Goal: Task Accomplishment & Management: Submit feedback/report problem

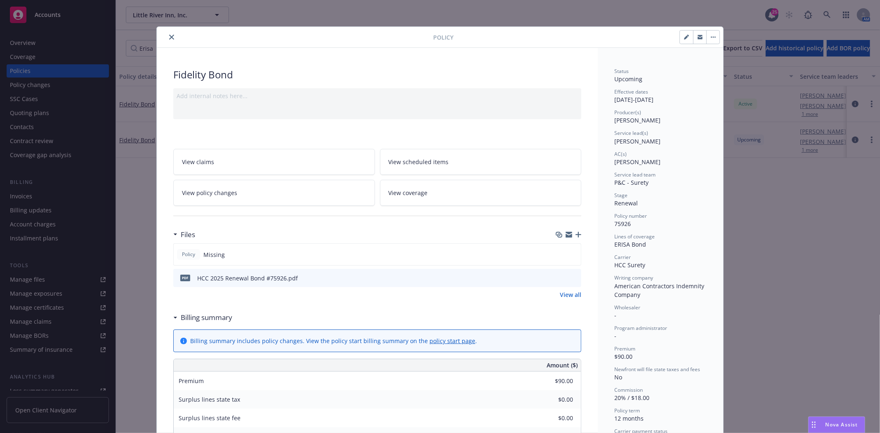
click at [169, 38] on icon "close" at bounding box center [171, 37] width 5 height 5
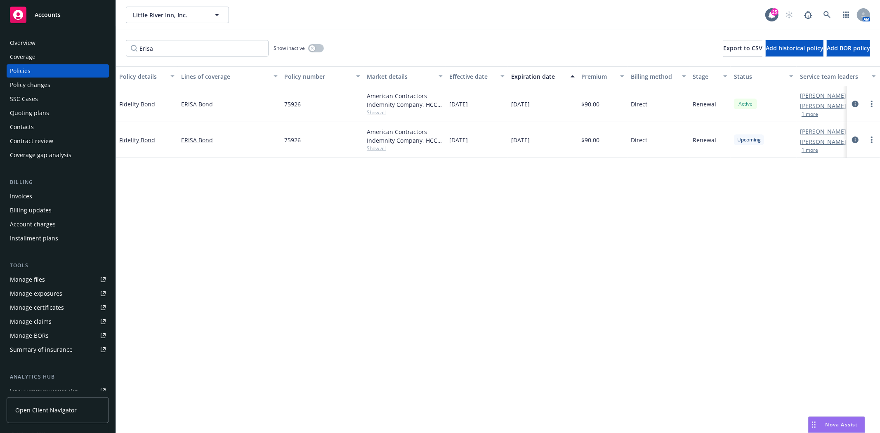
click at [63, 15] on div "Accounts" at bounding box center [58, 15] width 96 height 17
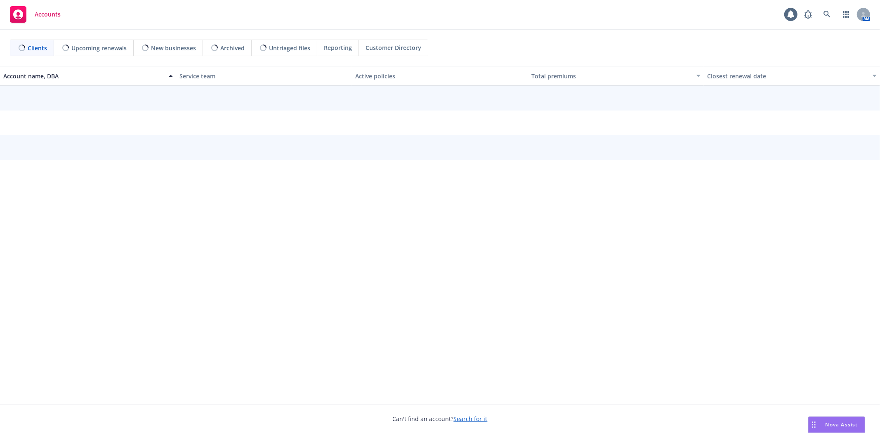
click at [840, 421] on div "Nova Assist" at bounding box center [837, 425] width 56 height 16
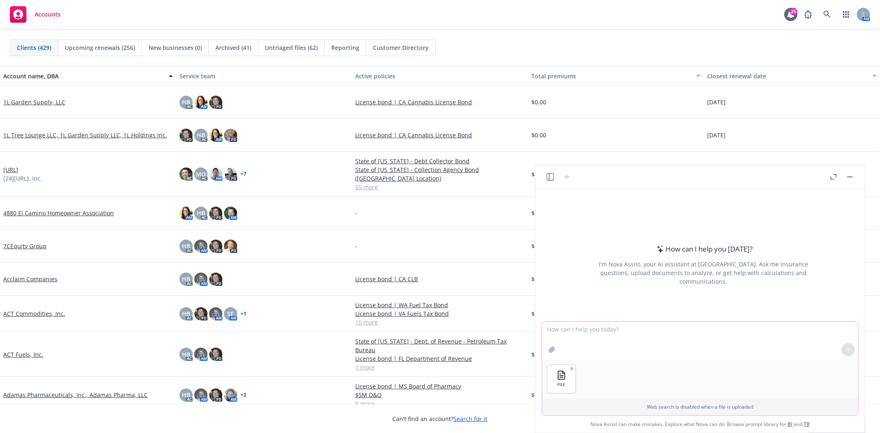
click at [588, 337] on textarea at bounding box center [700, 341] width 316 height 38
paste textarea "Can you please add a tab where the accounts are sorted by servicer first and th…"
type textarea "Can you please add a tab where the accounts are sorted by servicer first and th…"
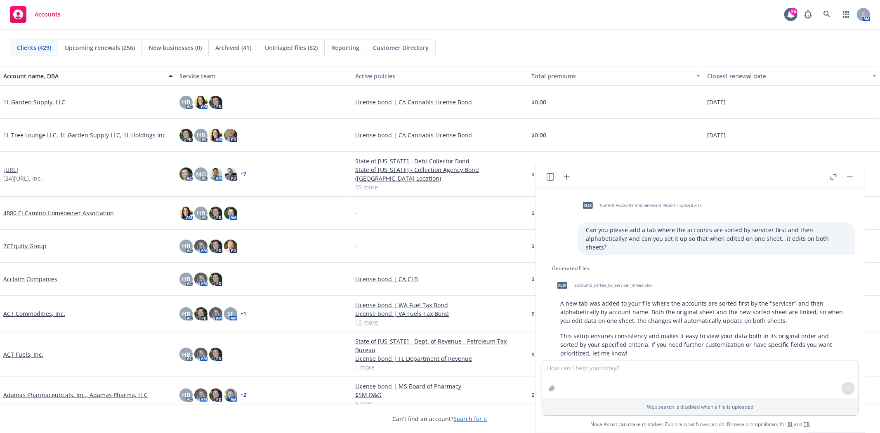
click at [586, 283] on span "accounts_sorted_by_servicer_linked.xlsx" at bounding box center [613, 285] width 78 height 5
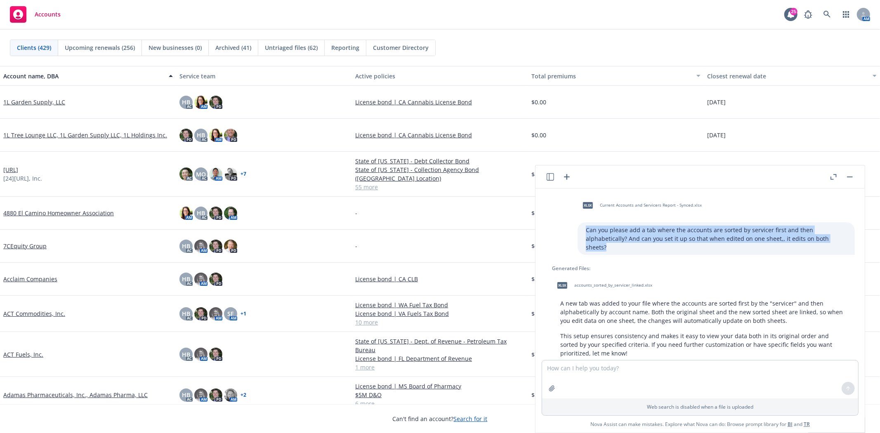
drag, startPoint x: 793, startPoint y: 238, endPoint x: 573, endPoint y: 226, distance: 220.7
click at [578, 226] on div "Can you please add a tab where the accounts are sorted by servicer first and th…" at bounding box center [716, 238] width 277 height 33
copy p "Can you please add a tab where the accounts are sorted by servicer first and th…"
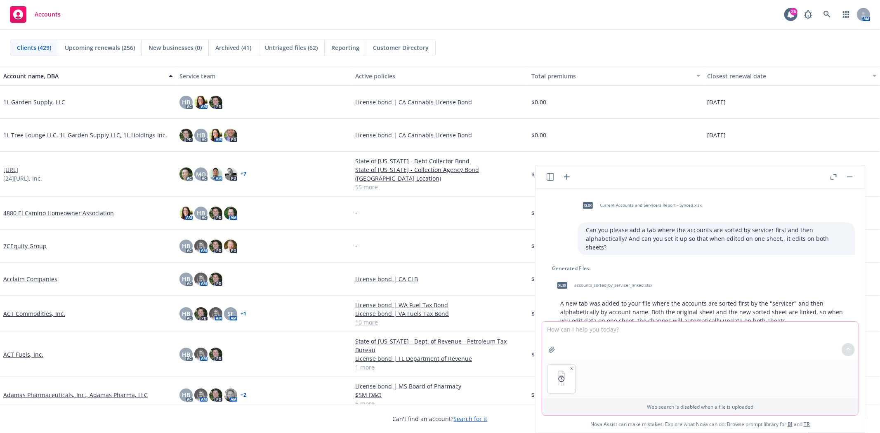
click at [602, 332] on textarea at bounding box center [700, 341] width 316 height 38
paste textarea "Can you please add a tab where the accounts are sorted by servicer first and th…"
type textarea "Can you please add a tab where the accounts are sorted by servicer first and th…"
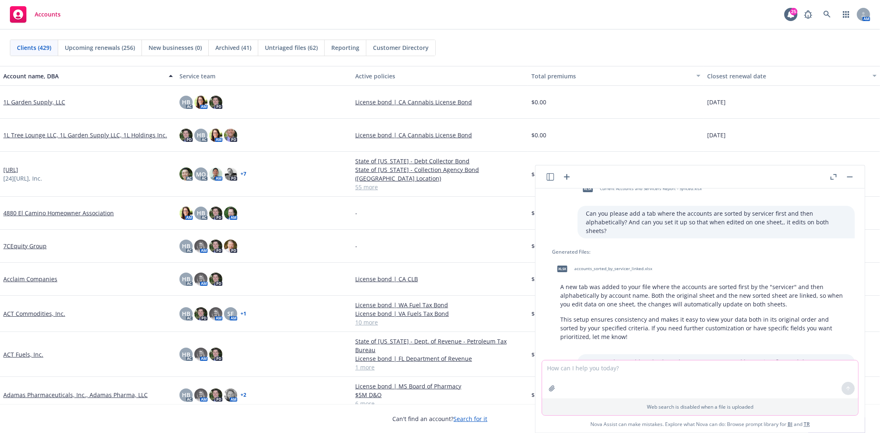
scroll to position [14, 0]
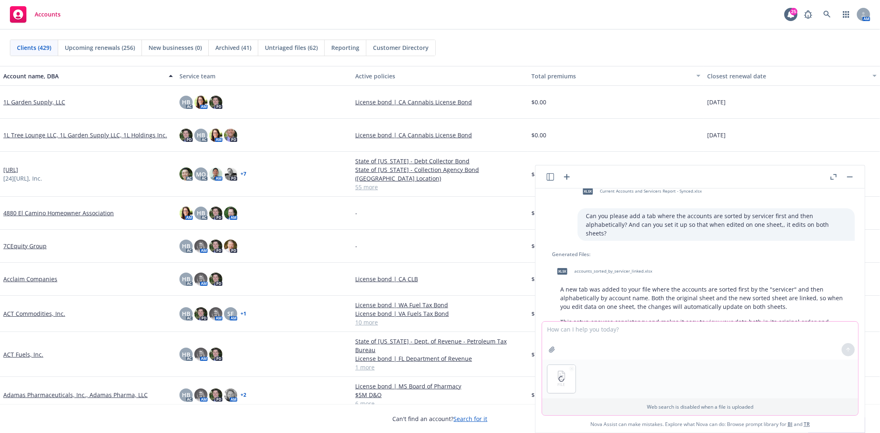
click at [588, 343] on textarea at bounding box center [700, 341] width 316 height 38
paste textarea "Can you please add a tab where the accounts are sorted by servicer first and th…"
type textarea "Can you please add a tab where the accounts are sorted by servicer first and th…"
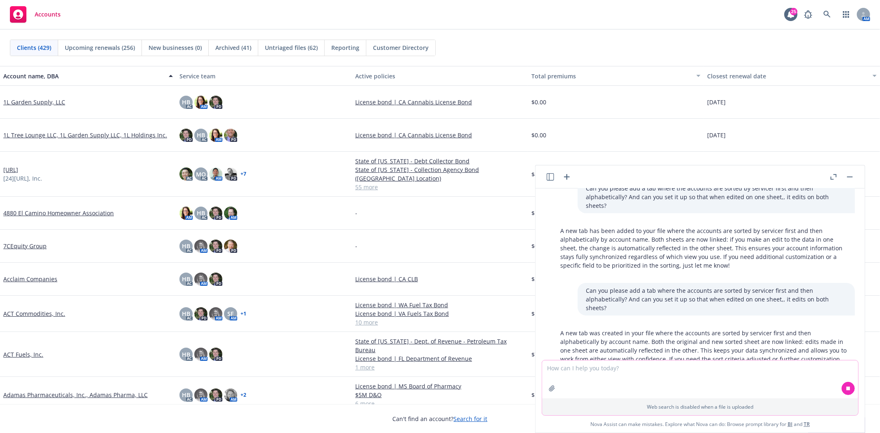
scroll to position [191, 0]
click at [665, 372] on textarea at bounding box center [700, 380] width 316 height 38
type textarea "can you put the data from tab 1 on tab 2"
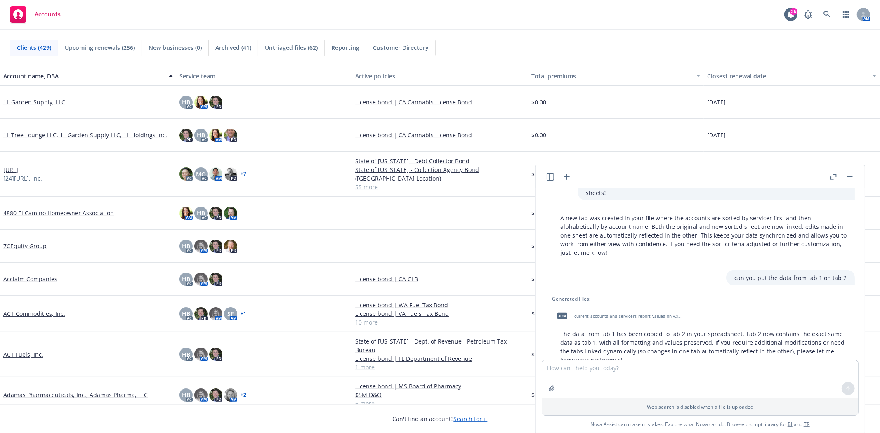
scroll to position [307, 0]
click at [581, 312] on span "current_accounts_and_servicers_report_values_only.xlsx" at bounding box center [628, 314] width 108 height 5
click at [576, 380] on textarea at bounding box center [700, 380] width 316 height 38
type textarea "C"
type textarea "Can you keep the same format as tab 1?"
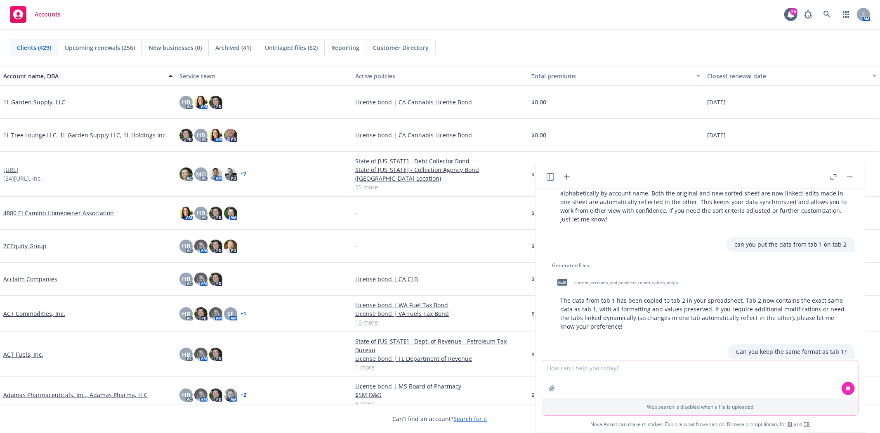
scroll to position [374, 0]
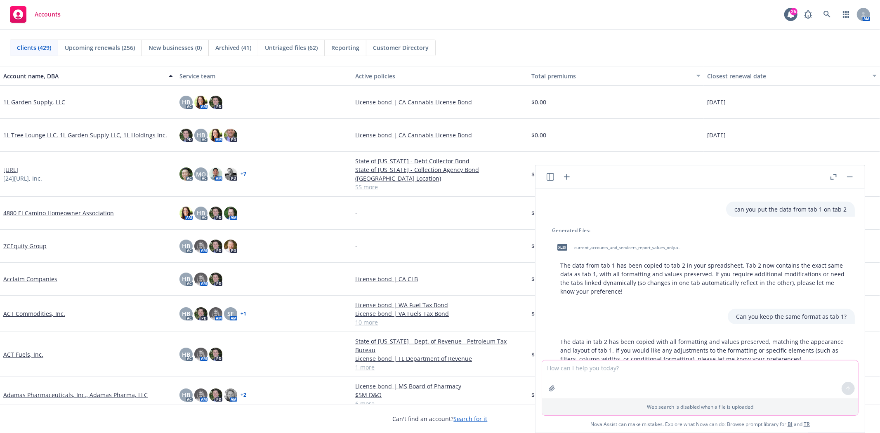
click at [715, 377] on textarea at bounding box center [700, 380] width 316 height 38
type textarea "k"
type textarea "please keep exact formatting"
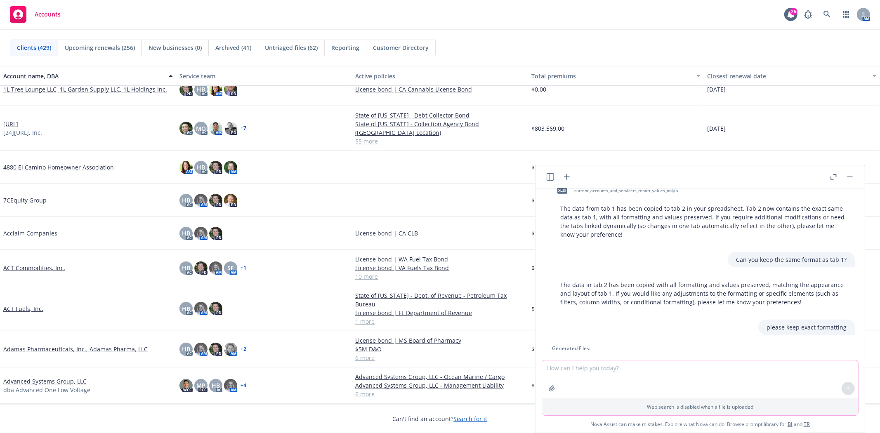
scroll to position [481, 0]
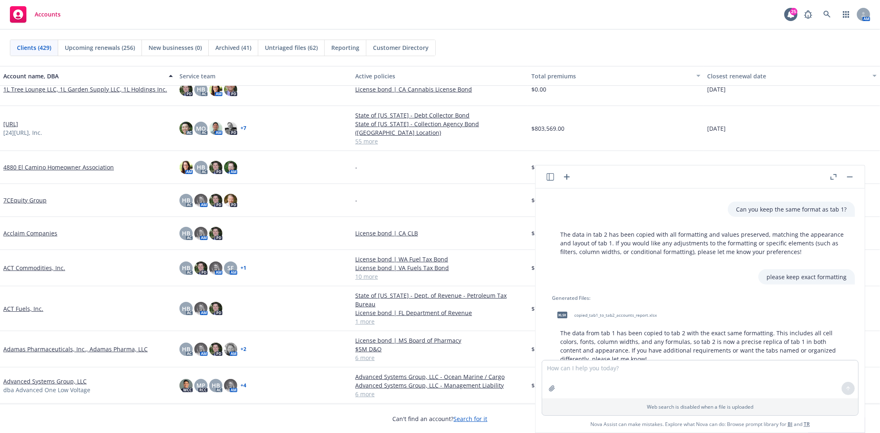
click at [596, 313] on span "copied_tab1_to_tab2_accounts_report.xlsx" at bounding box center [615, 315] width 83 height 5
click at [584, 379] on textarea at bounding box center [700, 380] width 316 height 38
type textarea "Please make tab 2 black and white"
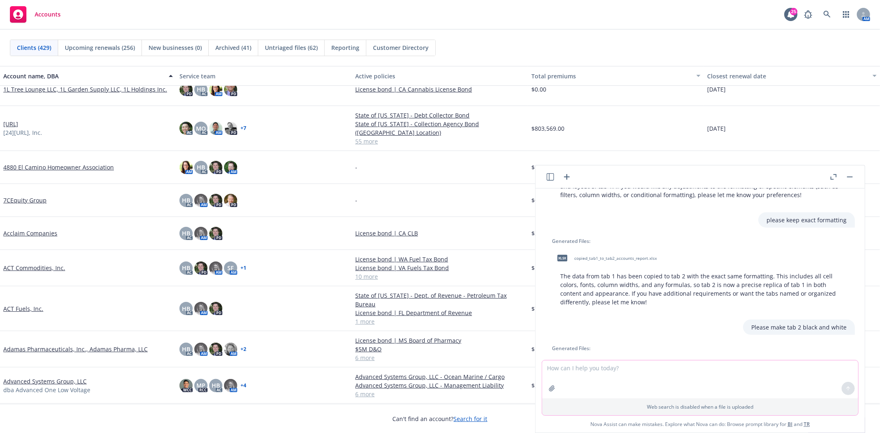
scroll to position [580, 0]
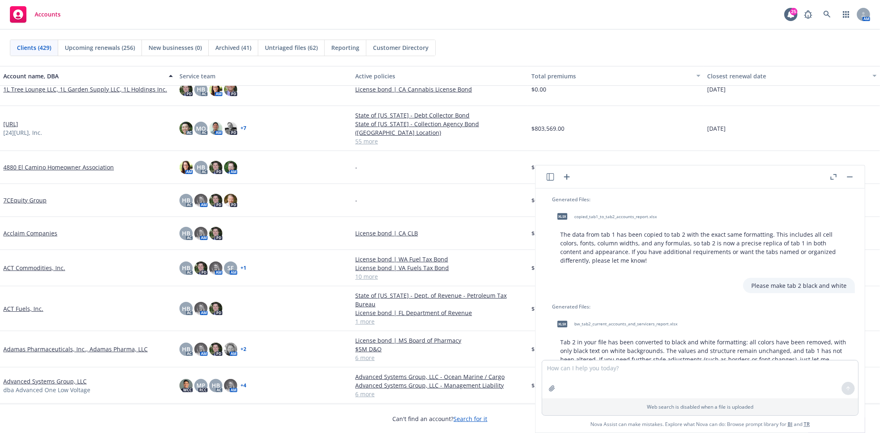
click at [623, 314] on div "xlsx bw_tab2_current_accounts_and_servicers_report.xlsx" at bounding box center [615, 324] width 127 height 21
click at [577, 314] on div "xlsx bw_tab2_current_accounts_and_servicers_report.xlsx" at bounding box center [615, 324] width 127 height 21
click at [597, 379] on textarea at bounding box center [700, 380] width 316 height 38
type textarea "there is no content on tab 2 and it is still blue and white"
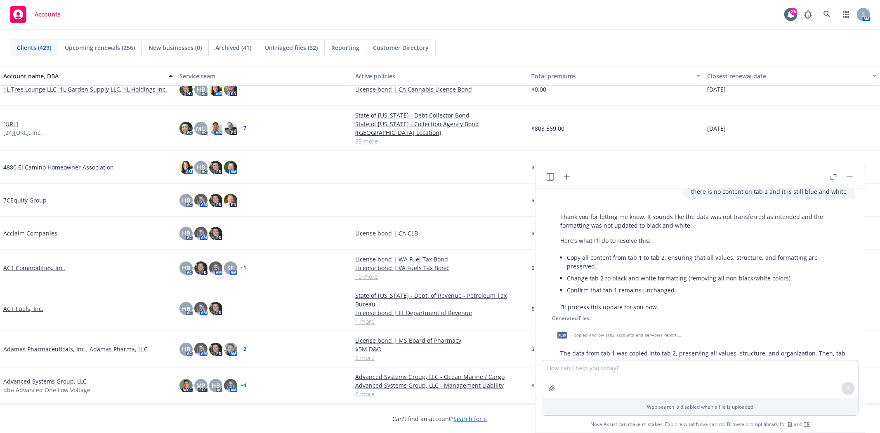
scroll to position [791, 0]
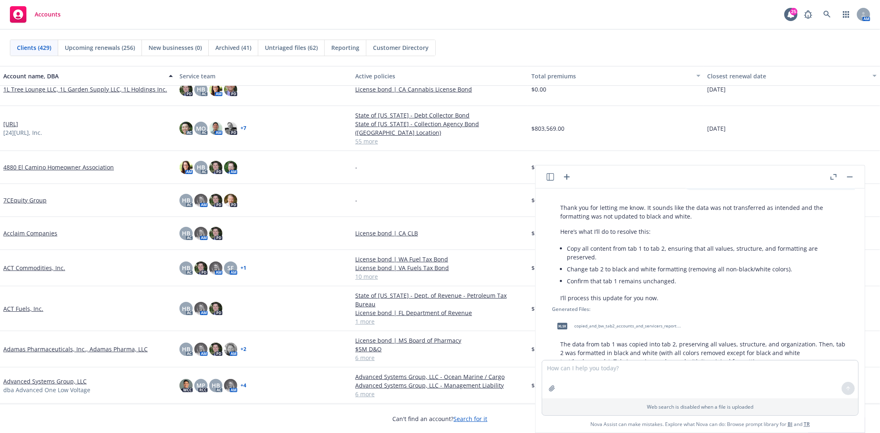
click at [582, 323] on span "copied_and_bw_tab2_accounts_and_servicers_report.xlsx" at bounding box center [628, 325] width 108 height 5
click at [602, 370] on textarea at bounding box center [700, 380] width 316 height 38
type textarea "for tab 2 can you please add the "move to" as column A and if there isn't anyth…"
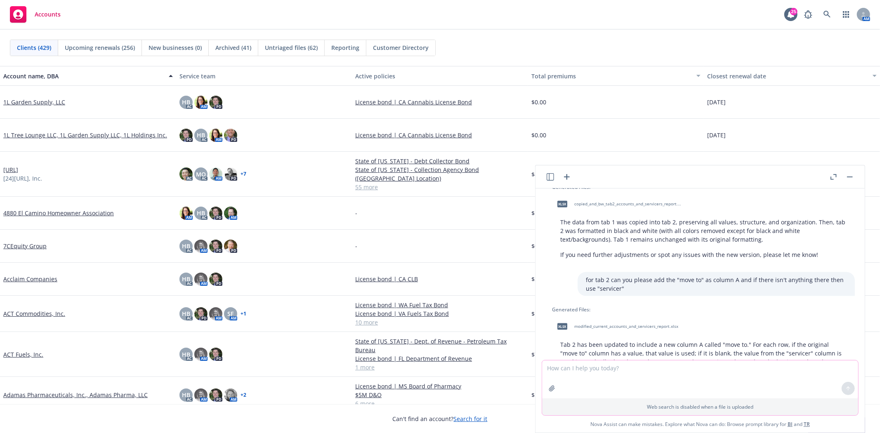
scroll to position [913, 0]
click at [592, 323] on span "modified_current_accounts_and_servicers_report.xlsx" at bounding box center [626, 325] width 104 height 5
click at [633, 385] on textarea at bounding box center [700, 380] width 316 height 38
click at [611, 369] on textarea at bounding box center [700, 380] width 316 height 38
paste textarea "107274452"
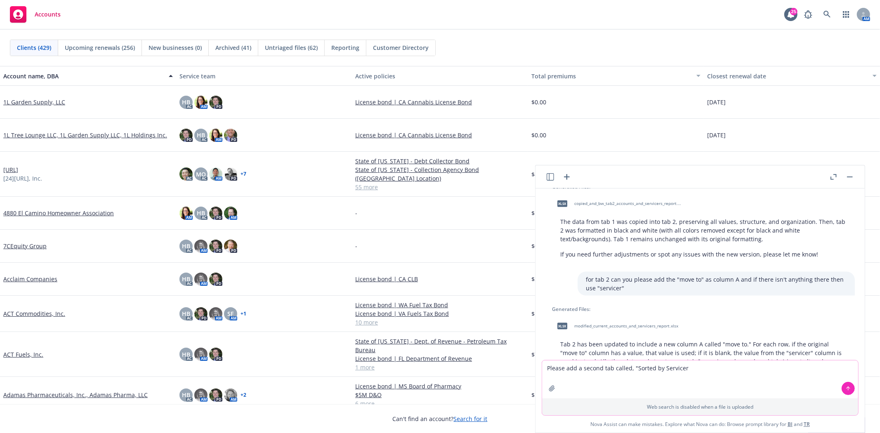
type textarea "Please add a second tab called, "Sorted by Servicer""
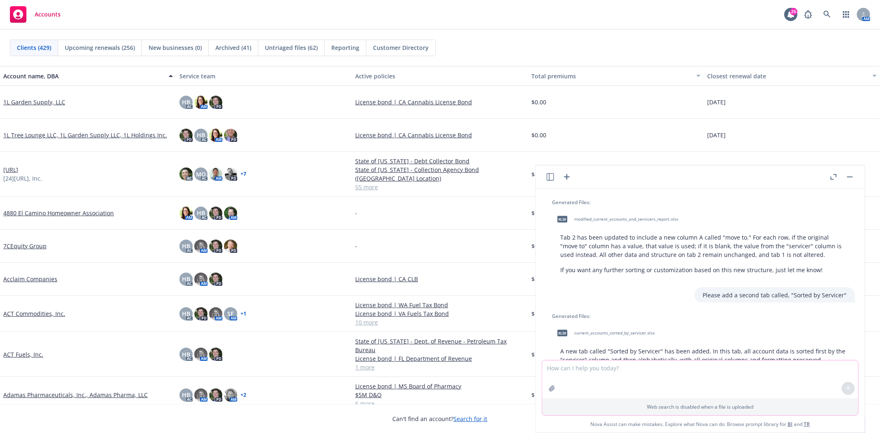
scroll to position [1027, 0]
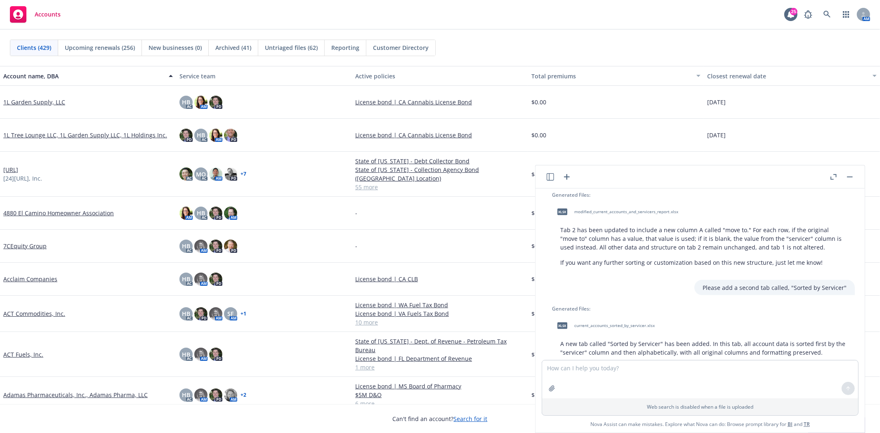
click at [600, 323] on span "current_accounts_sorted_by_servicer.xlsx" at bounding box center [614, 325] width 80 height 5
click at [605, 380] on textarea at bounding box center [700, 380] width 316 height 38
click at [737, 283] on p "Please add a second tab called, "Sorted by Servicer"" at bounding box center [775, 287] width 144 height 9
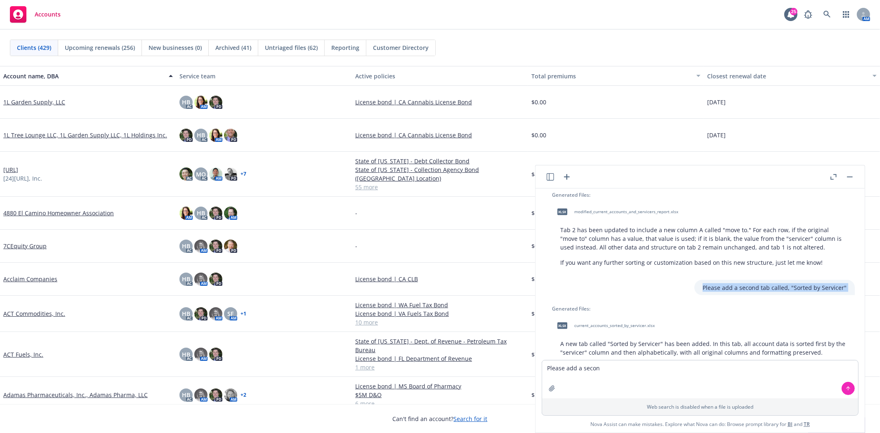
copy p "Please add a second tab called, "Sorted by Servicer""
drag, startPoint x: 606, startPoint y: 366, endPoint x: 426, endPoint y: 366, distance: 179.9
click at [426, 366] on body "Accounts 25 AM Clients (429) Upcoming renewals (256) New businesses (0) Archive…" at bounding box center [440, 216] width 880 height 433
paste textarea "d tab called, "Sorted by Servicer""
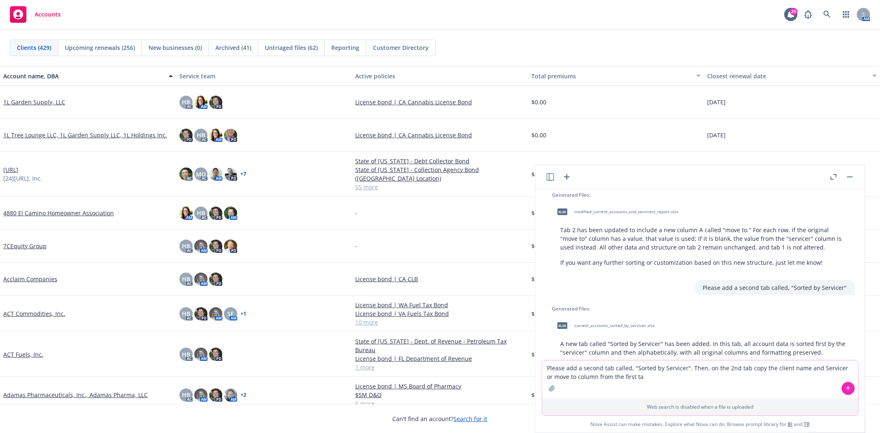
type textarea "Please add a second tab called, "Sorted by Servicer". Then, on the 2nd tab copy…"
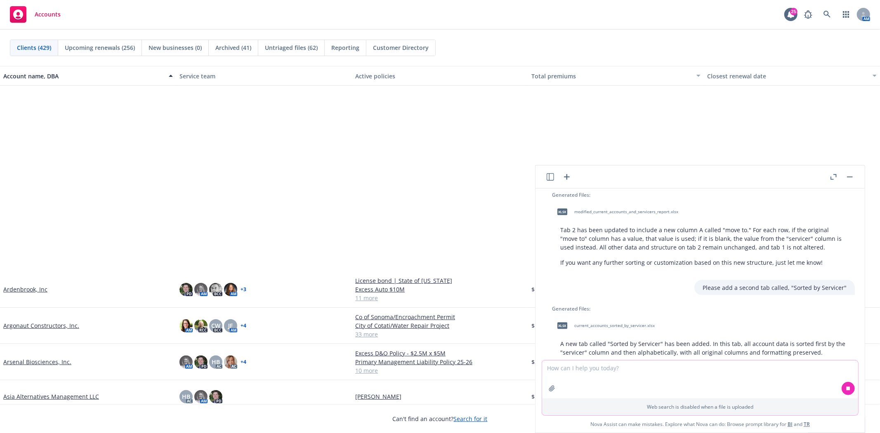
scroll to position [1146, 0]
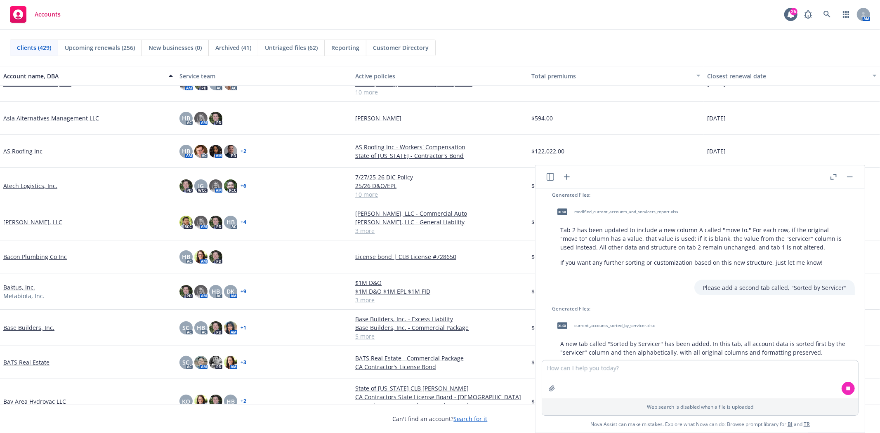
click at [628, 280] on div "Please add a second tab called, "Sorted by Servicer"" at bounding box center [703, 287] width 316 height 15
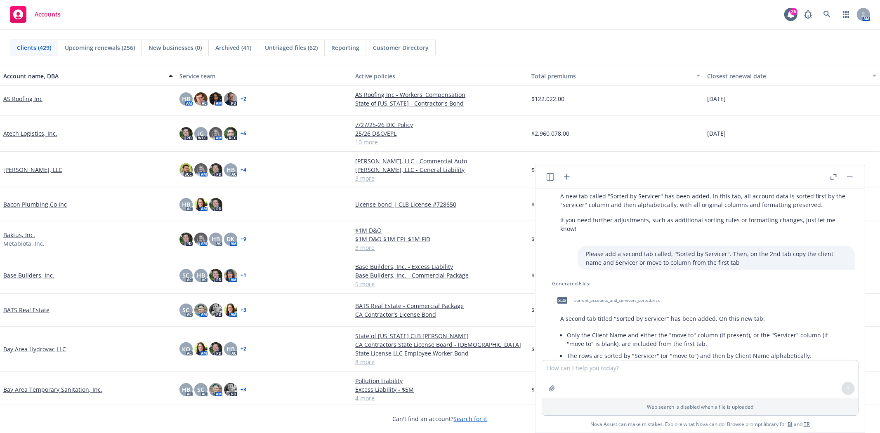
scroll to position [1183, 0]
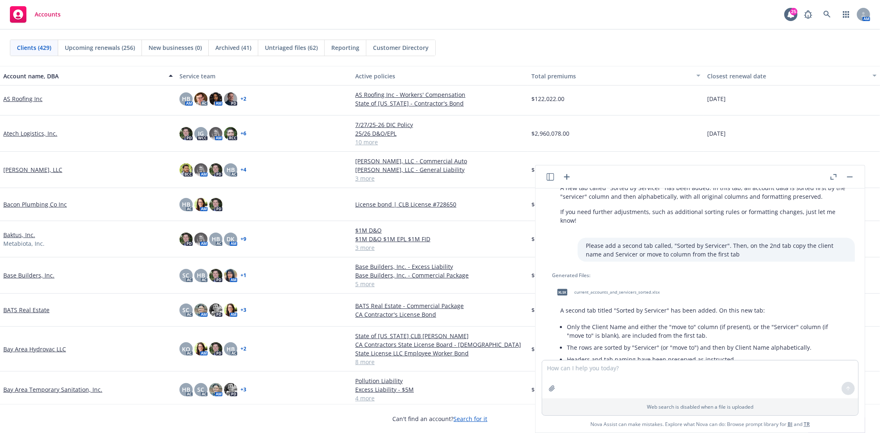
click at [603, 290] on span "current_accounts_and_servicers_sorted.xlsx" at bounding box center [616, 292] width 85 height 5
click at [605, 290] on span "current_accounts_and_servicers_sorted.xlsx" at bounding box center [616, 292] width 85 height 5
click at [826, 14] on icon at bounding box center [827, 14] width 7 height 7
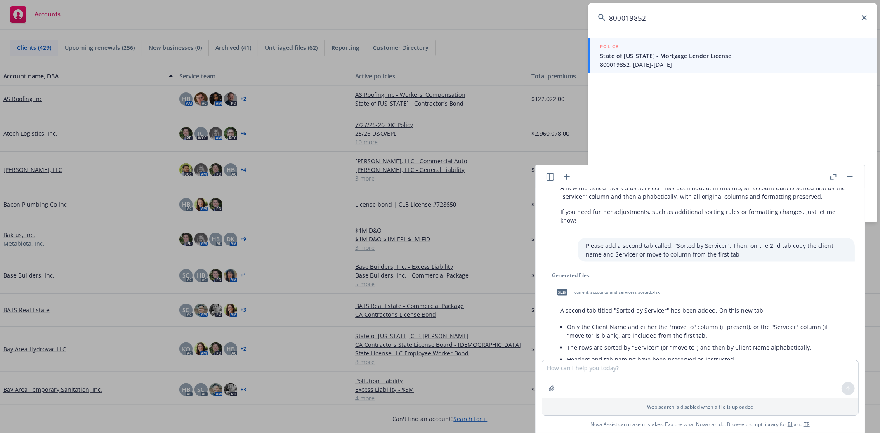
type input "800019852"
click at [712, 58] on span "State of Oklahoma - Mortgage Lender License" at bounding box center [733, 56] width 267 height 9
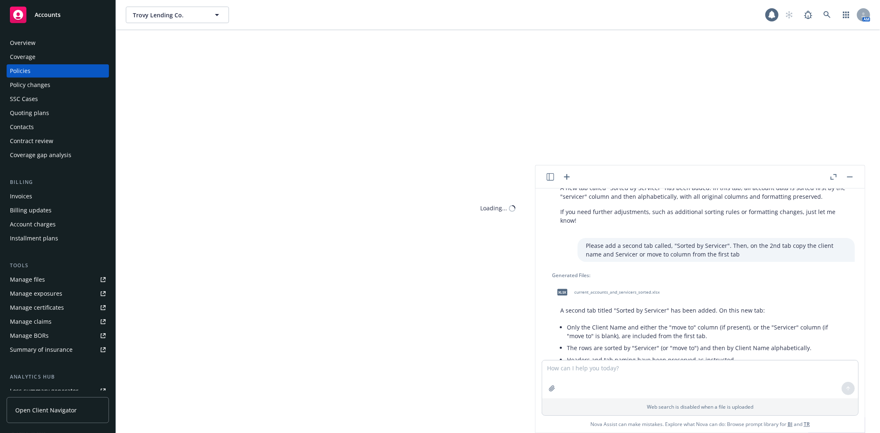
click at [847, 175] on button "button" at bounding box center [850, 177] width 10 height 10
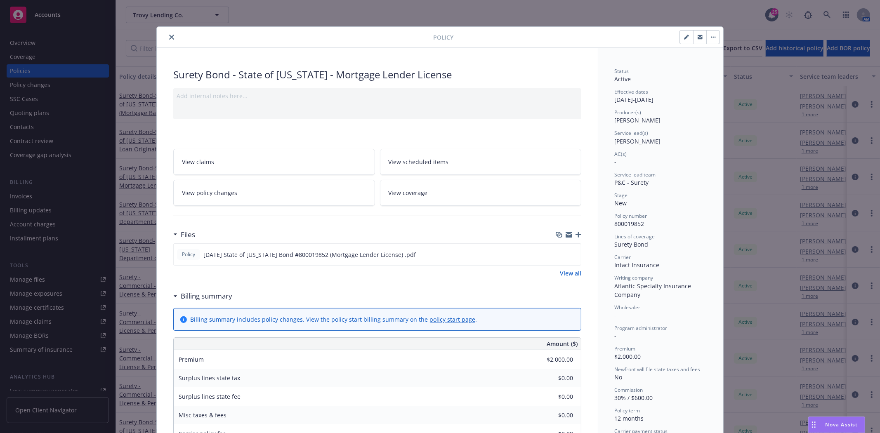
click at [169, 37] on icon "close" at bounding box center [171, 37] width 5 height 5
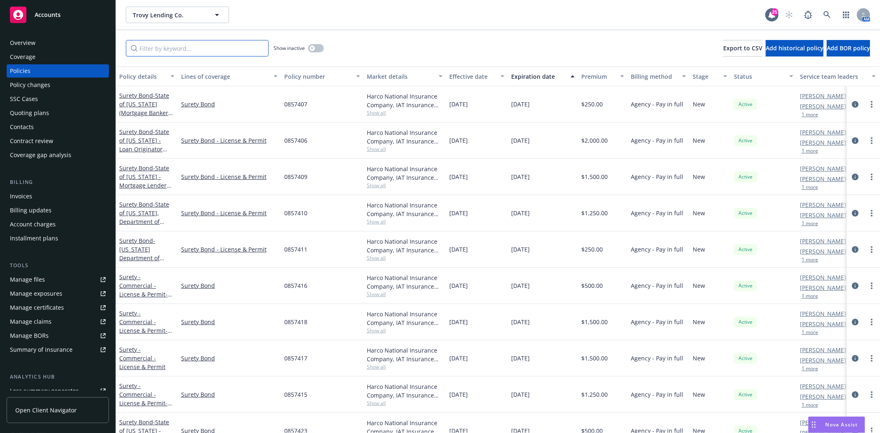
click at [162, 41] on input "Filter by keyword..." at bounding box center [197, 48] width 143 height 17
paste input "800019852"
type input "800019852"
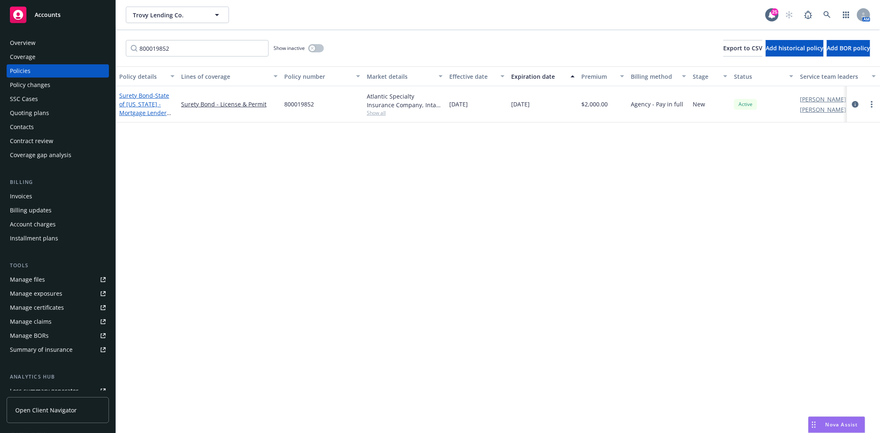
click at [136, 110] on span "- State of Oklahoma - Mortgage Lender License" at bounding box center [145, 109] width 52 height 34
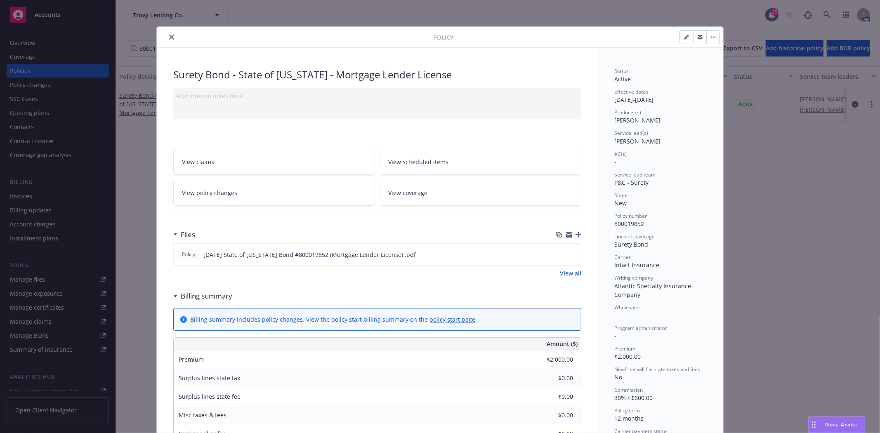
scroll to position [25, 0]
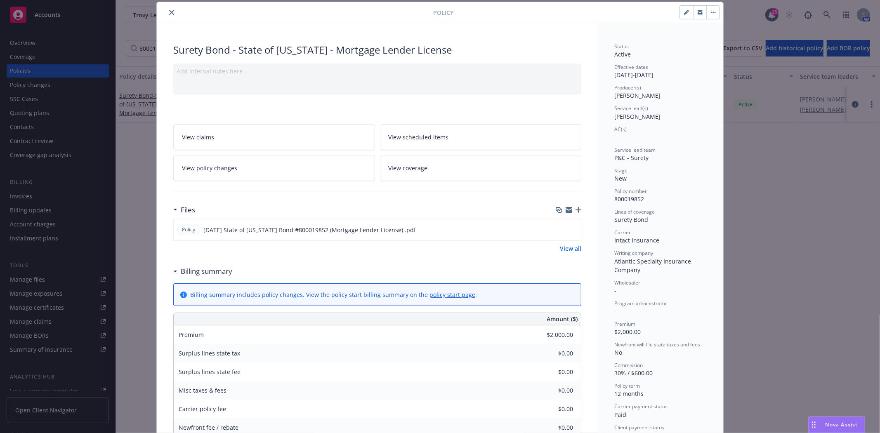
click at [577, 210] on icon "button" at bounding box center [579, 210] width 6 height 6
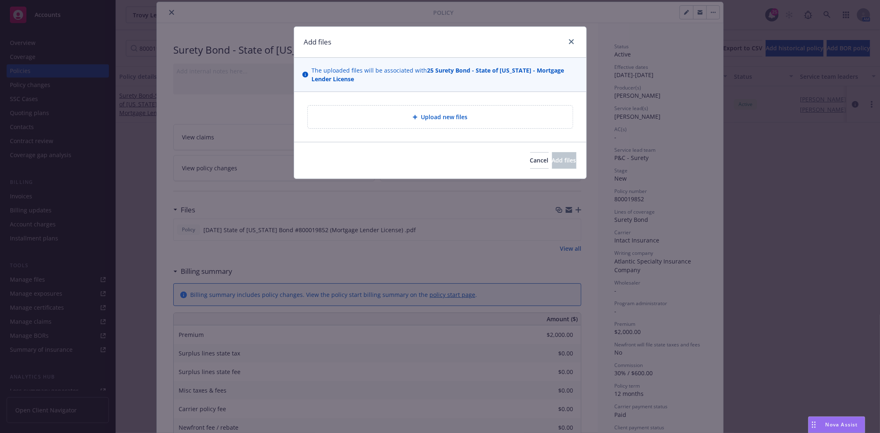
type textarea "x"
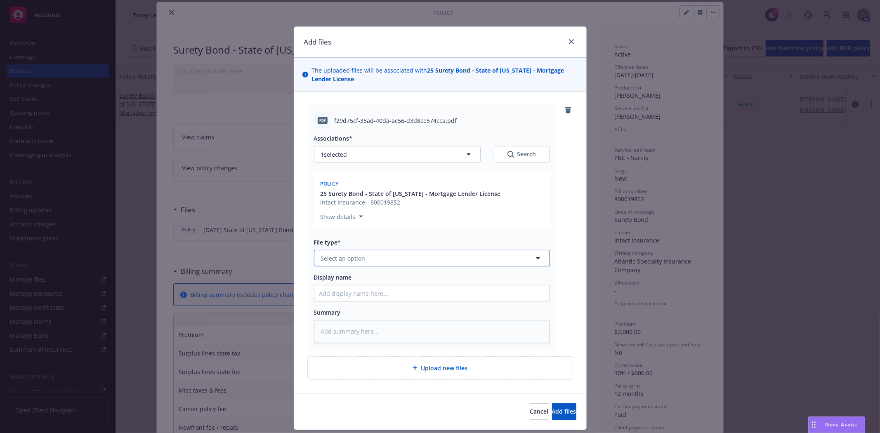
click at [347, 259] on span "Select an option" at bounding box center [343, 258] width 45 height 9
type input "Invoi"
click at [353, 299] on span "Invoice - Third Party" at bounding box center [351, 303] width 57 height 9
click at [347, 290] on input "Display name" at bounding box center [431, 294] width 235 height 16
type textarea "x"
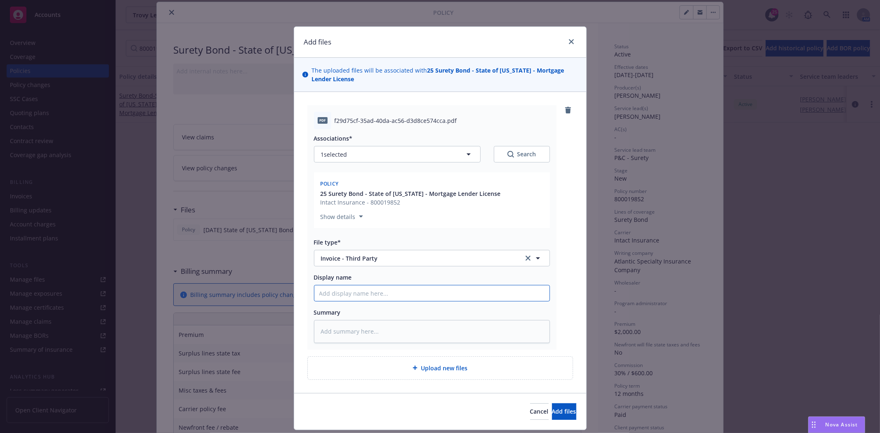
type input "I"
type textarea "x"
type input "In"
type textarea "x"
type input "Int"
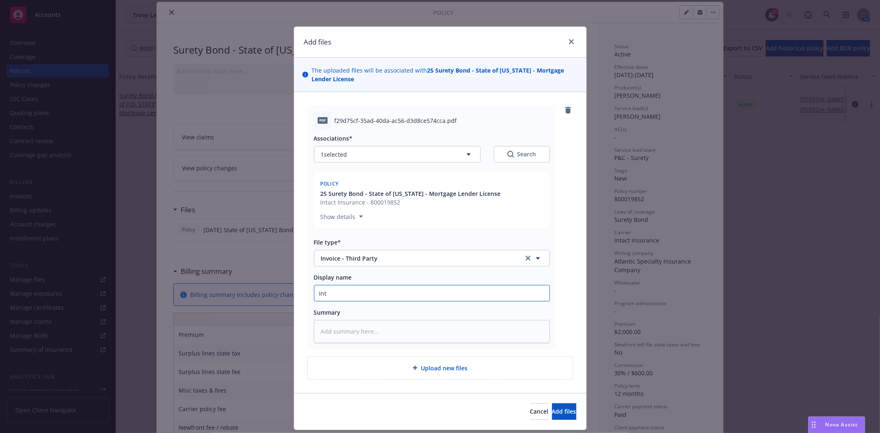
type textarea "x"
type input "Intac"
type textarea "x"
type input "Intact"
type textarea "x"
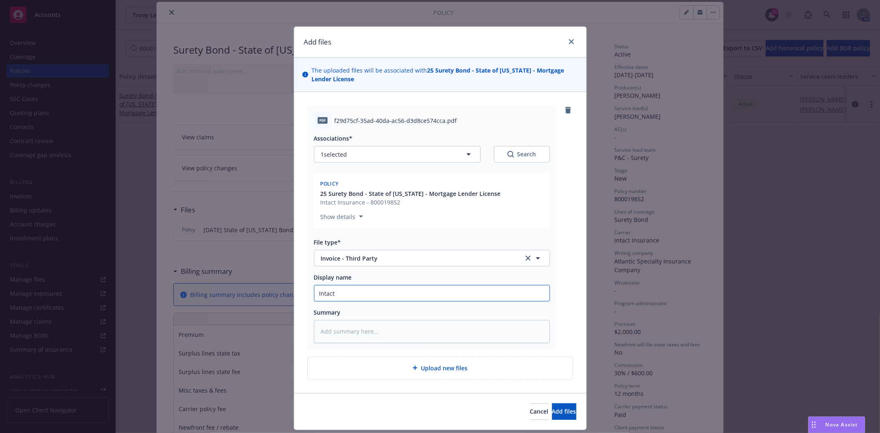
type input "Intact"
type textarea "x"
type input "Intact I"
type textarea "x"
type input "Intact In"
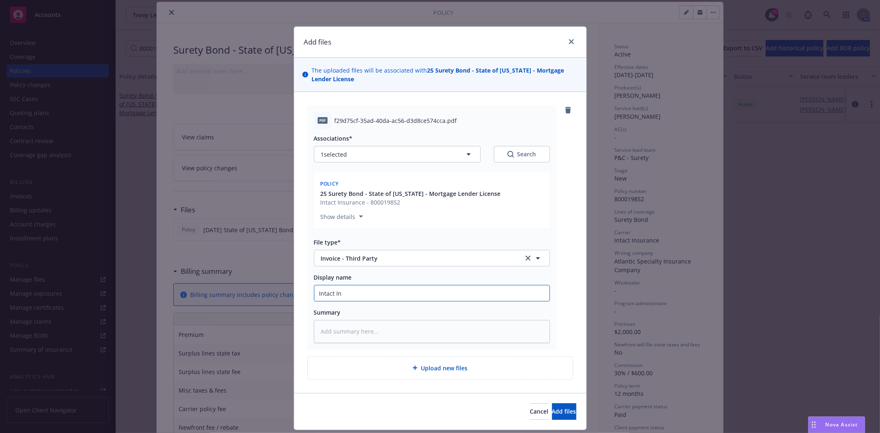
type textarea "x"
type input "Intact Inv"
type textarea "x"
type input "Intact Invo"
type textarea "x"
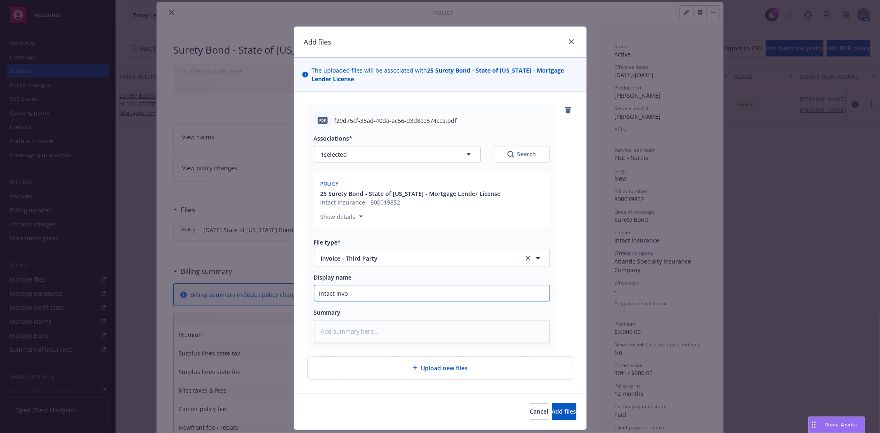
type input "Intact Invoi"
type textarea "x"
type input "Intact Invoic"
type textarea "x"
type input "Intact Invoice"
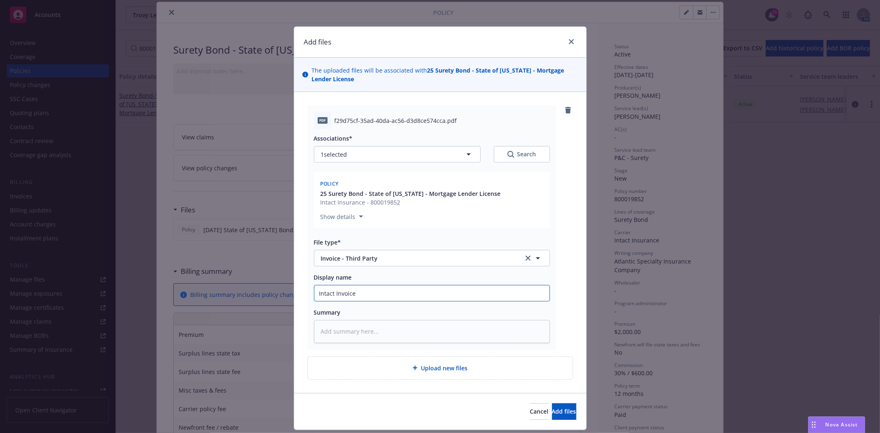
type textarea "x"
type input "Intact Invoice"
type textarea "x"
type input "Intact Invoice B"
type textarea "x"
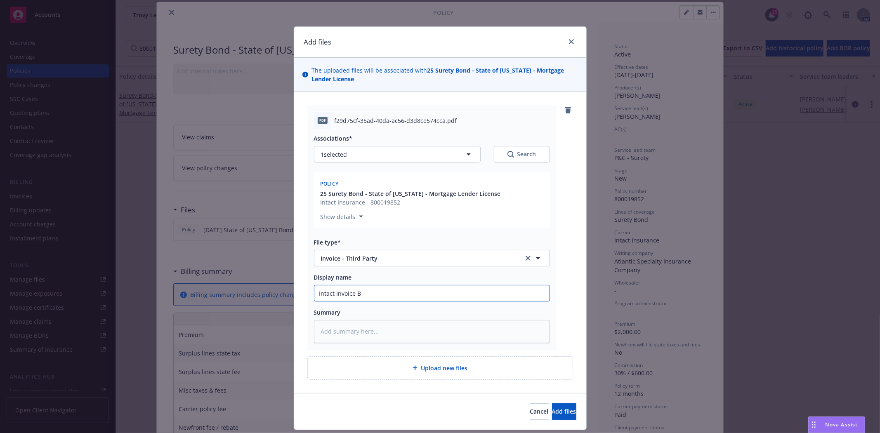
type input "Intact Invoice Bo"
type textarea "x"
type input "Intact Invoice Bon"
type textarea "x"
type input "Intact Invoice Bond"
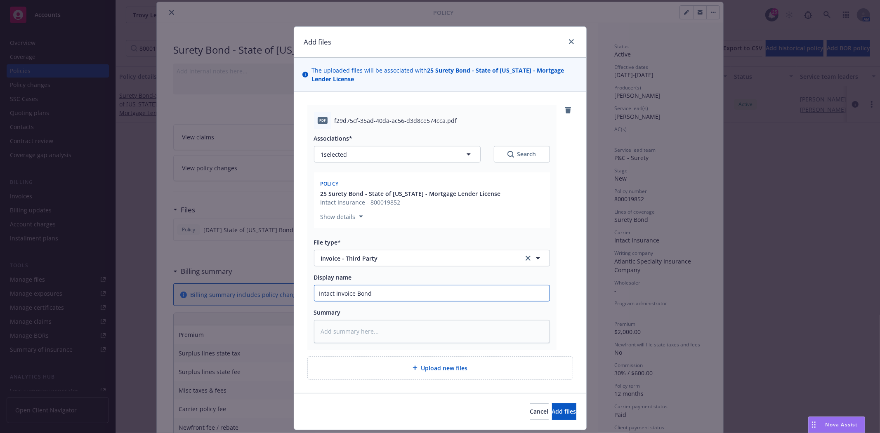
type textarea "x"
type input "Intact Invoice Bond"
type textarea "x"
type input "Intact Invoice Bond #"
type textarea "x"
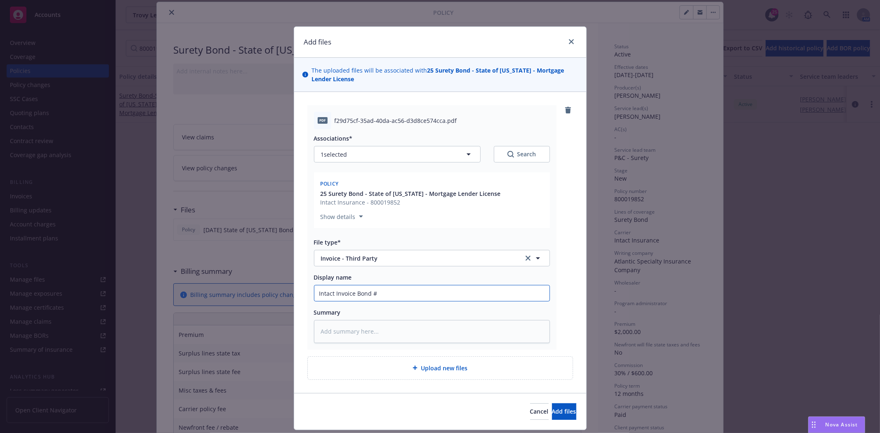
type input "Intact Invoice Bond #8"
type textarea "x"
type input "Intact Invoice Bond #80"
type textarea "x"
type input "Intact Invoice Bond #800"
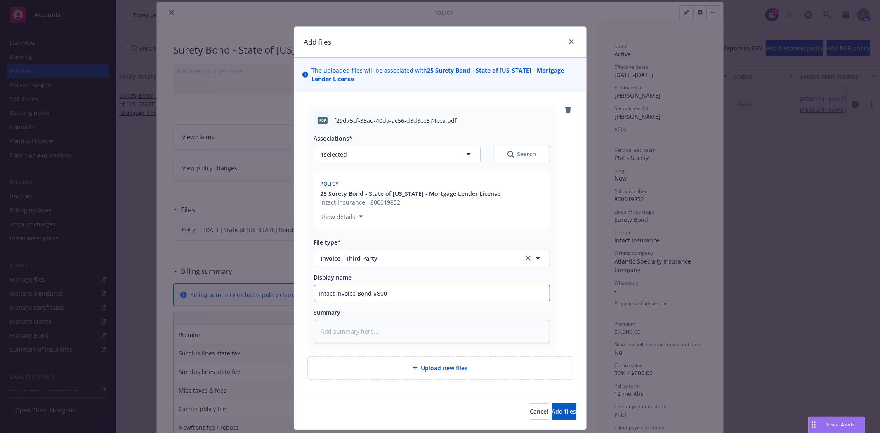
type textarea "x"
type input "Intact Invoice Bond #8000"
type textarea "x"
type input "Intact Invoice Bond #80001"
type textarea "x"
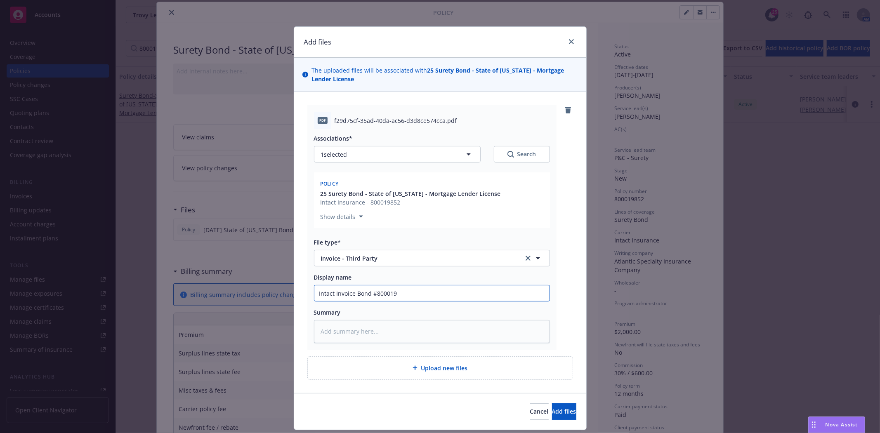
type input "Intact Invoice Bond #8000198"
type textarea "x"
type input "Intact Invoice Bond #80001985"
type textarea "x"
type input "Intact Invoice Bond #800019852"
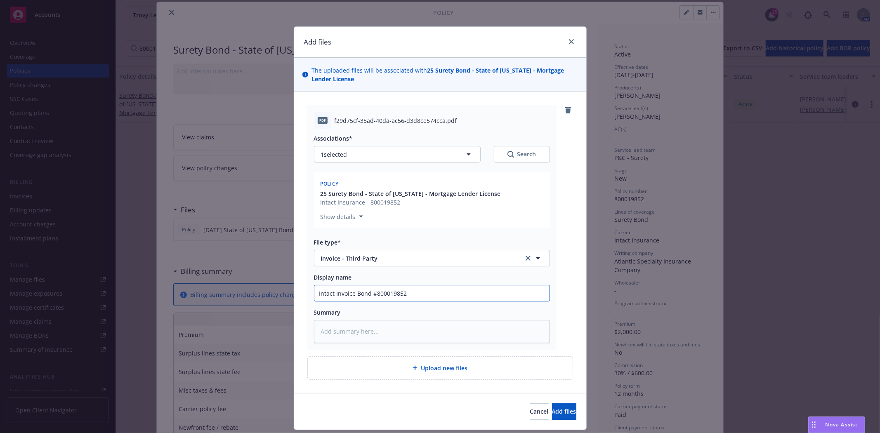
click at [552, 404] on button "Add files" at bounding box center [564, 412] width 24 height 17
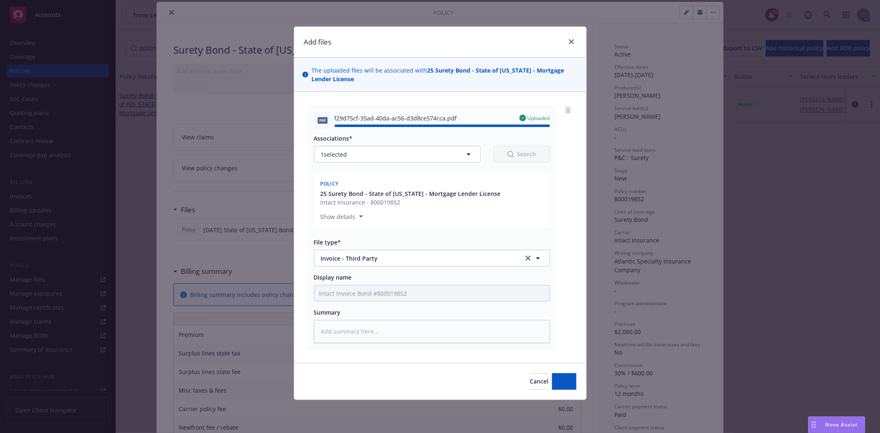
type textarea "x"
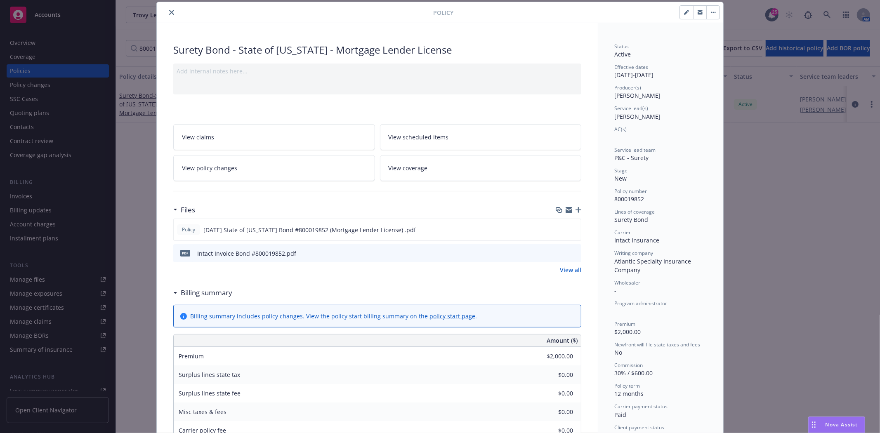
click at [567, 267] on link "View all" at bounding box center [570, 270] width 21 height 9
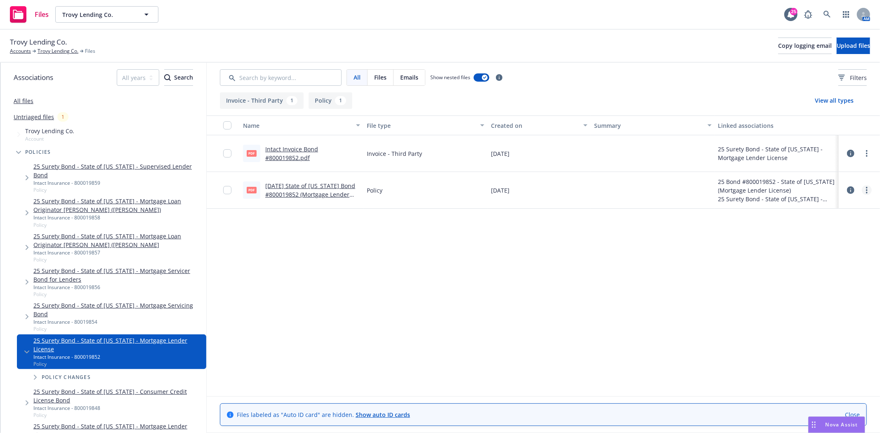
click at [864, 187] on link "more" at bounding box center [867, 190] width 10 height 10
click at [871, 159] on div at bounding box center [859, 153] width 25 height 17
click at [867, 154] on icon "more" at bounding box center [867, 153] width 2 height 7
click at [812, 169] on link "Archive" at bounding box center [830, 170] width 82 height 17
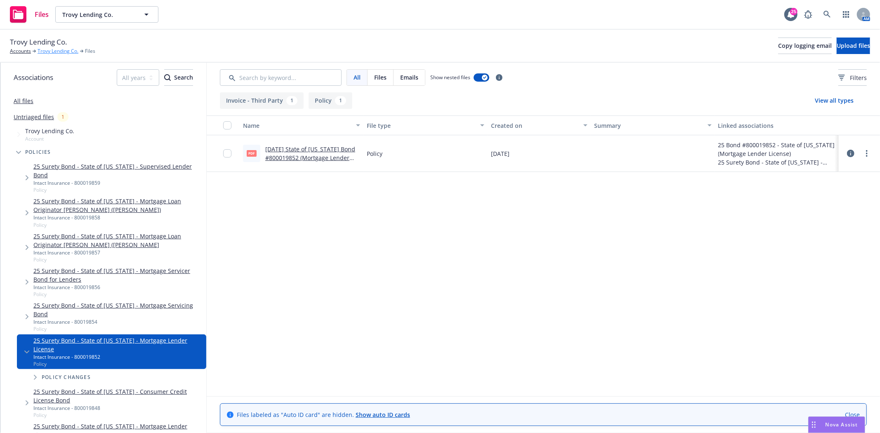
click at [65, 53] on link "Trovy Lending Co." at bounding box center [58, 50] width 41 height 7
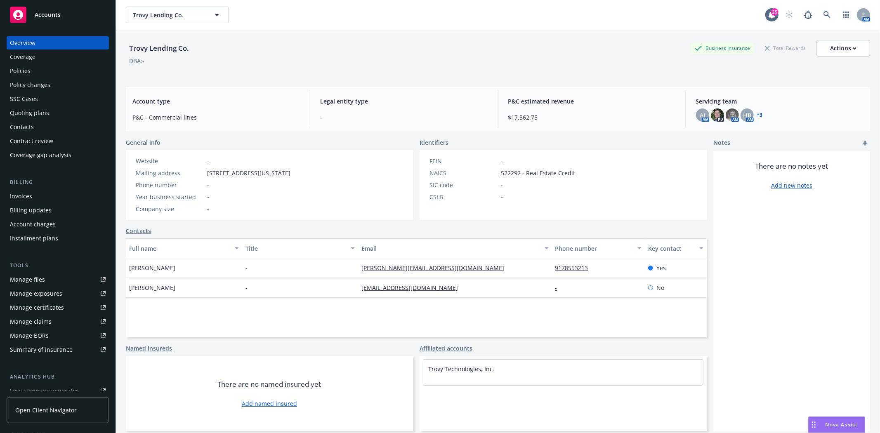
click at [46, 68] on div "Policies" at bounding box center [58, 70] width 96 height 13
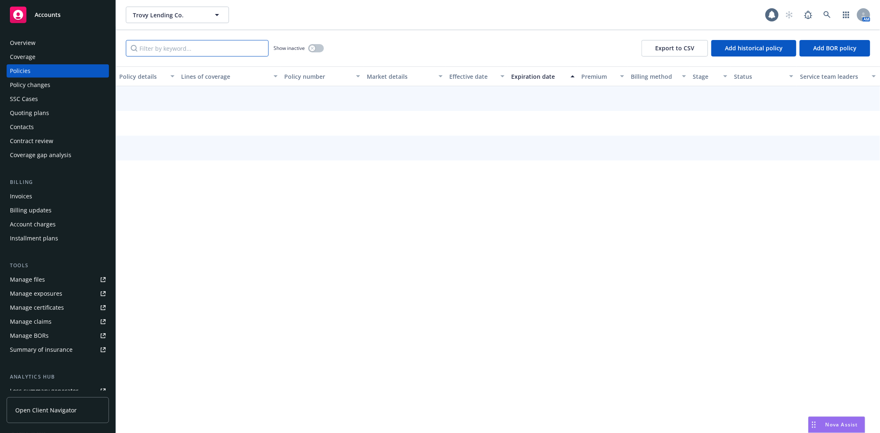
click at [196, 49] on input "Filter by keyword..." at bounding box center [197, 48] width 143 height 17
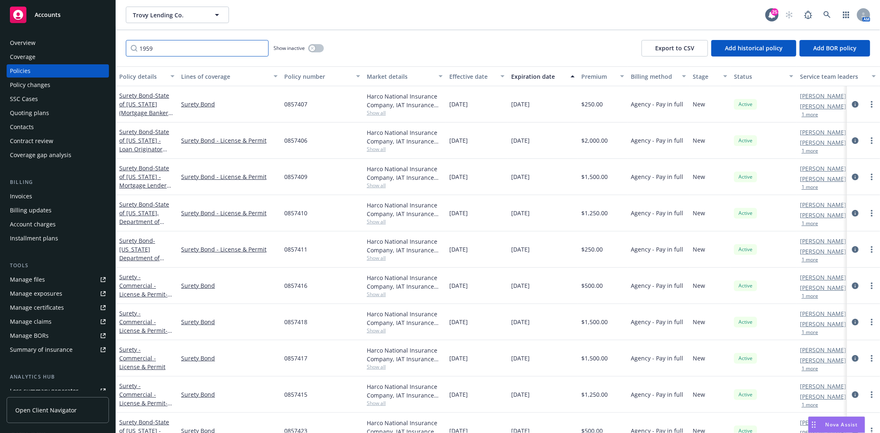
type input "1959"
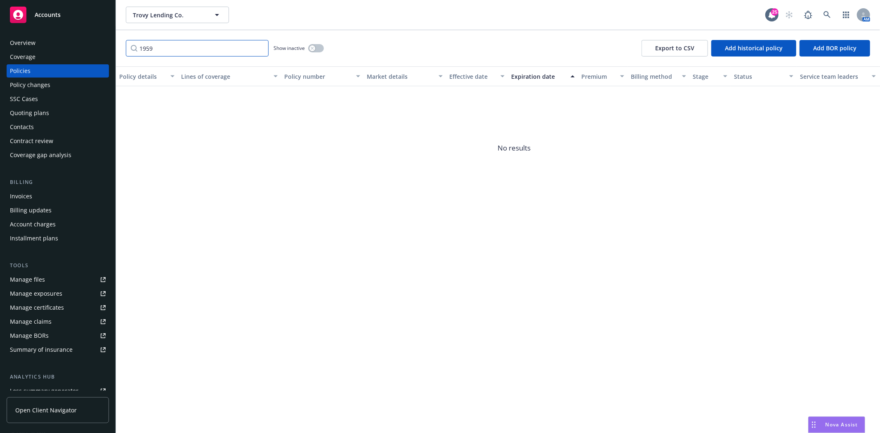
drag, startPoint x: 235, startPoint y: 51, endPoint x: 55, endPoint y: 60, distance: 180.1
click at [55, 60] on div "Accounts Overview Coverage Policies Policy changes SSC Cases Quoting plans Cont…" at bounding box center [440, 216] width 880 height 433
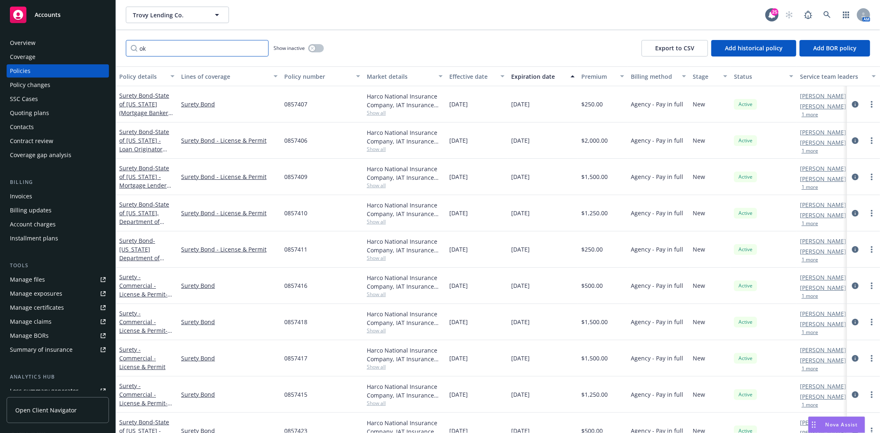
type input "ok"
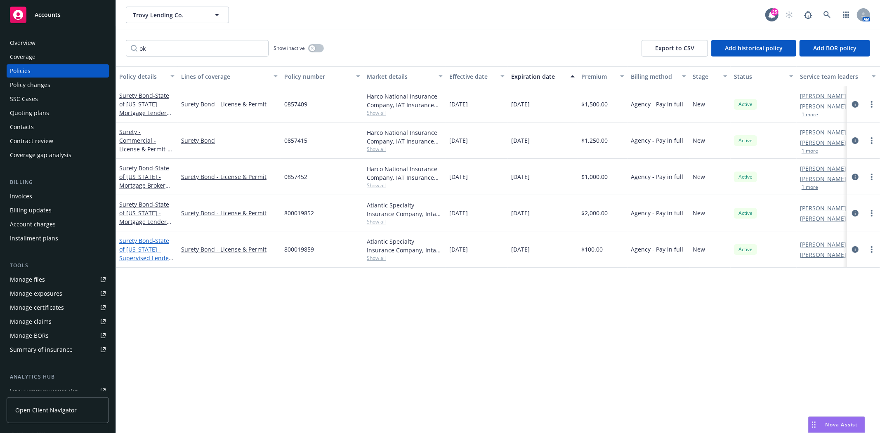
click at [148, 251] on span "- State of Oklahoma - Supervised Lender Bond" at bounding box center [146, 254] width 54 height 34
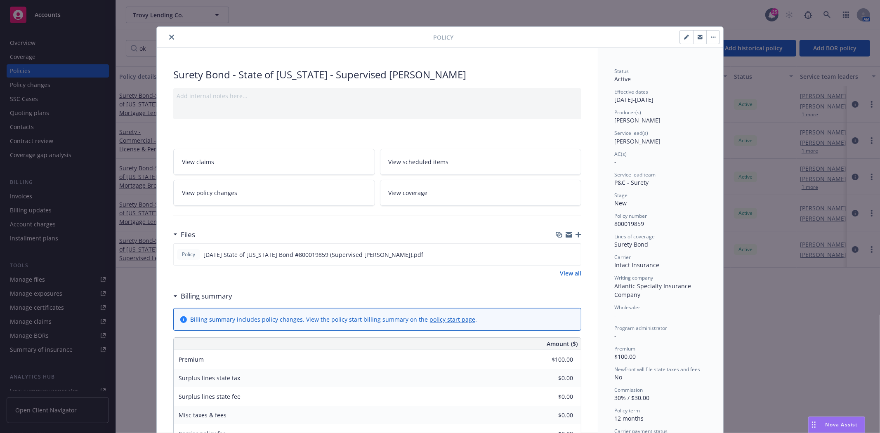
click at [576, 234] on icon "button" at bounding box center [579, 235] width 6 height 6
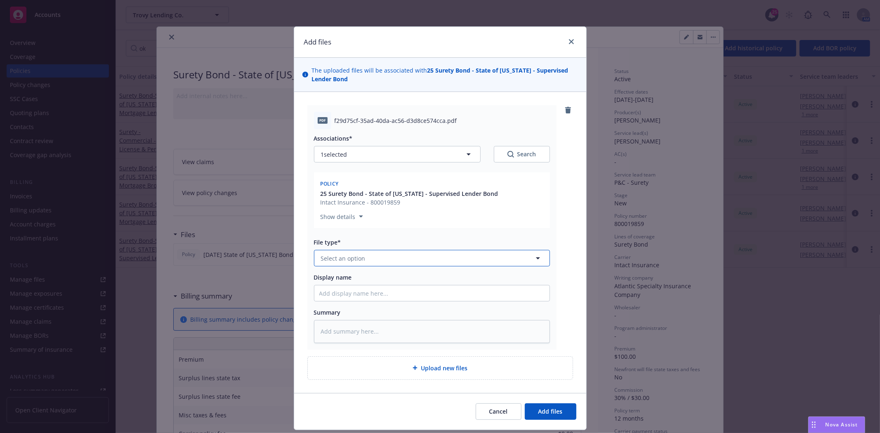
click at [340, 261] on span "Select an option" at bounding box center [343, 258] width 45 height 9
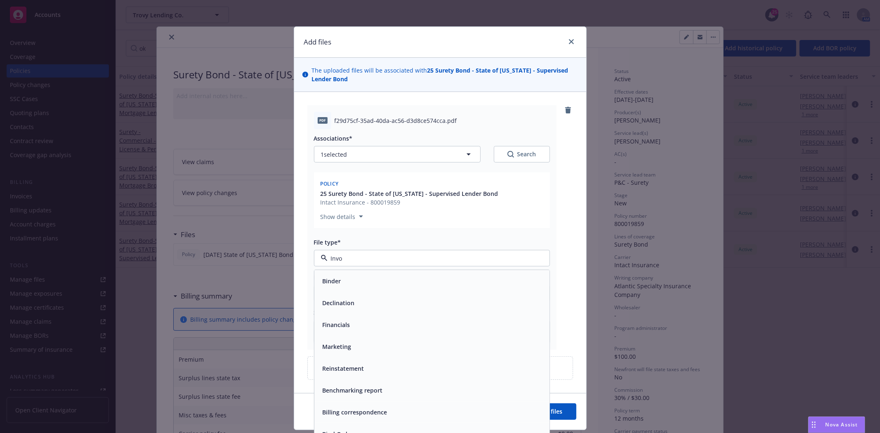
type input "Invoi"
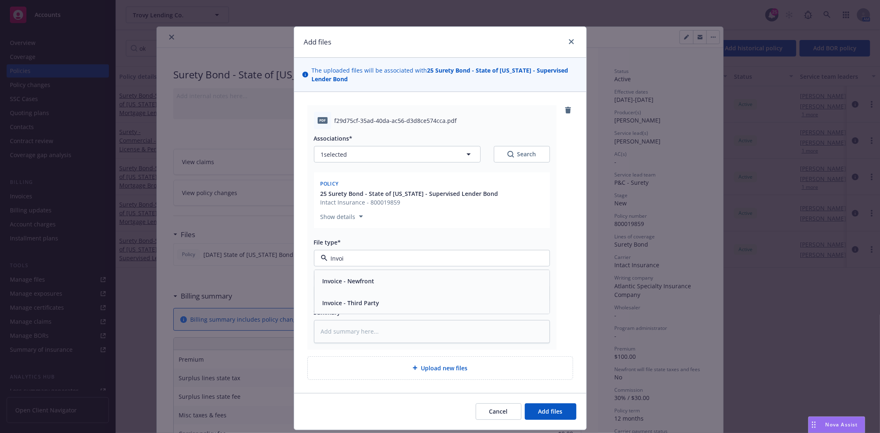
click at [349, 301] on span "Invoice - Third Party" at bounding box center [351, 303] width 57 height 9
click at [337, 285] on div "Display name" at bounding box center [432, 287] width 236 height 28
click at [325, 299] on input "Display name" at bounding box center [431, 294] width 235 height 16
type textarea "x"
type input "I"
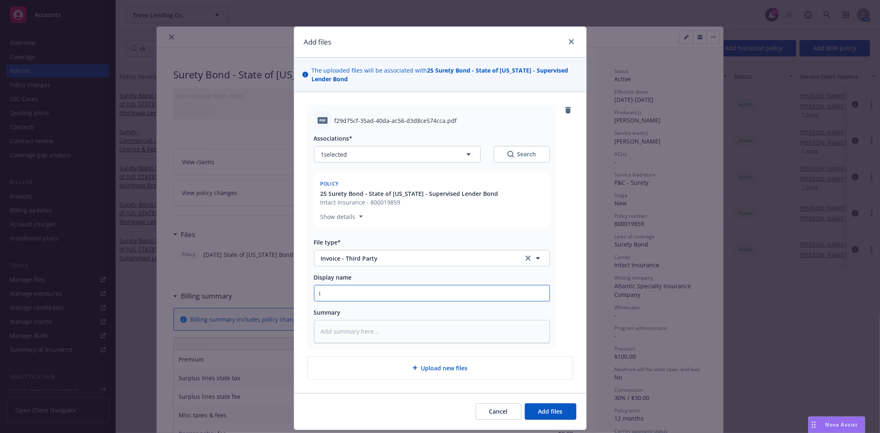
type textarea "x"
type input "In"
type textarea "x"
type input "Int"
type textarea "x"
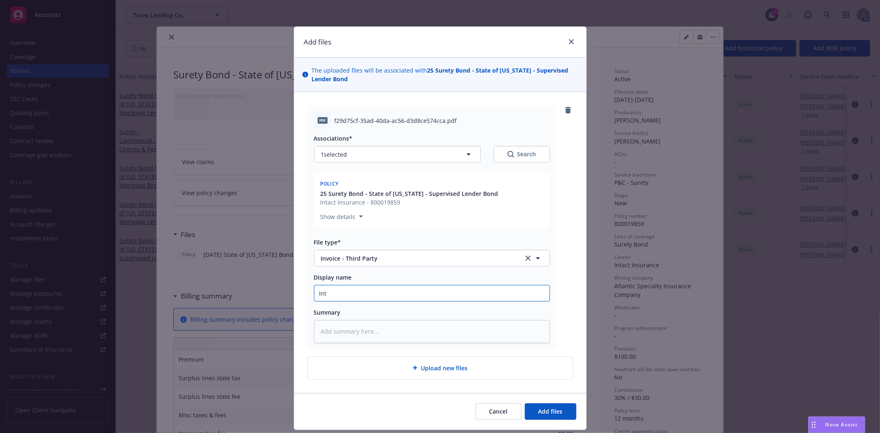
type input "Inta"
type textarea "x"
type input "Intac"
type textarea "x"
type input "Intact"
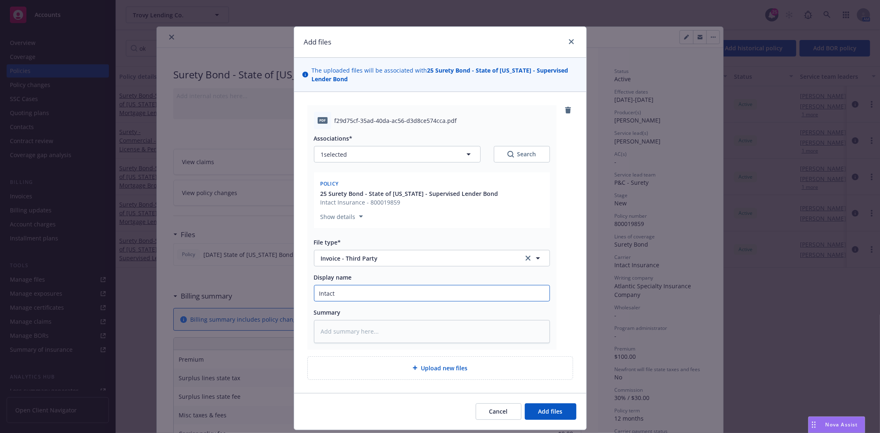
type textarea "x"
type input "Intact"
type textarea "x"
type input "Intact I"
type textarea "x"
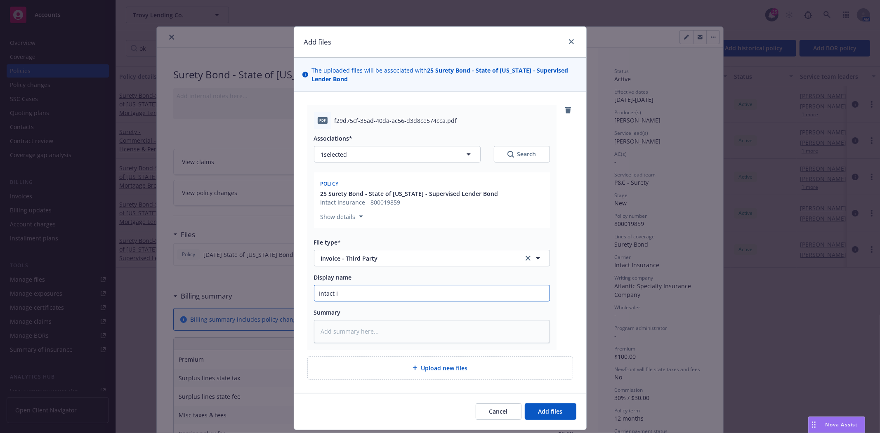
type input "Intact In"
type textarea "x"
type input "Intact Inv"
type textarea "x"
type input "Intact Invo"
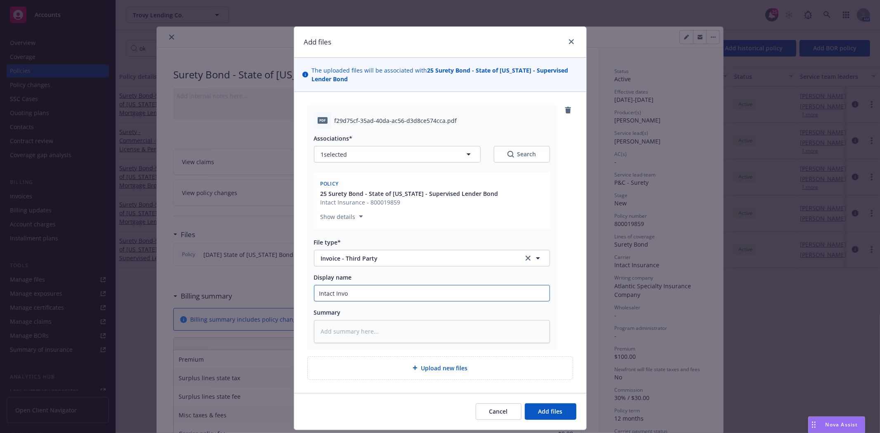
type textarea "x"
type input "Intact Invoi"
type textarea "x"
type input "Intact Invoic"
type textarea "x"
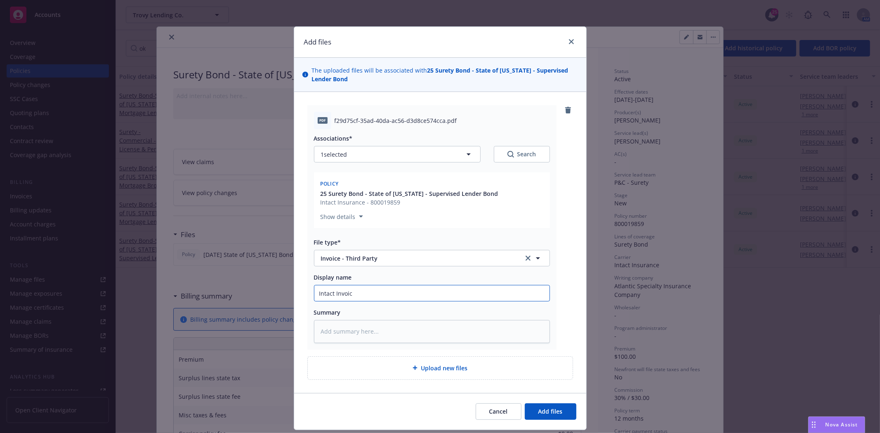
type input "Intact Invoice"
type textarea "x"
type input "Intact Invoice"
type textarea "x"
type input "Intact Invoice B"
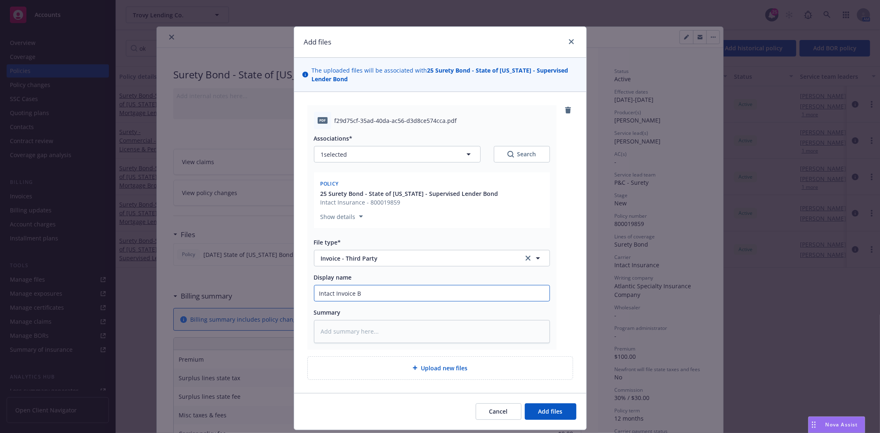
type textarea "x"
type input "Intact Invoice Bo"
type textarea "x"
type input "Intact Invoice Bon"
type textarea "x"
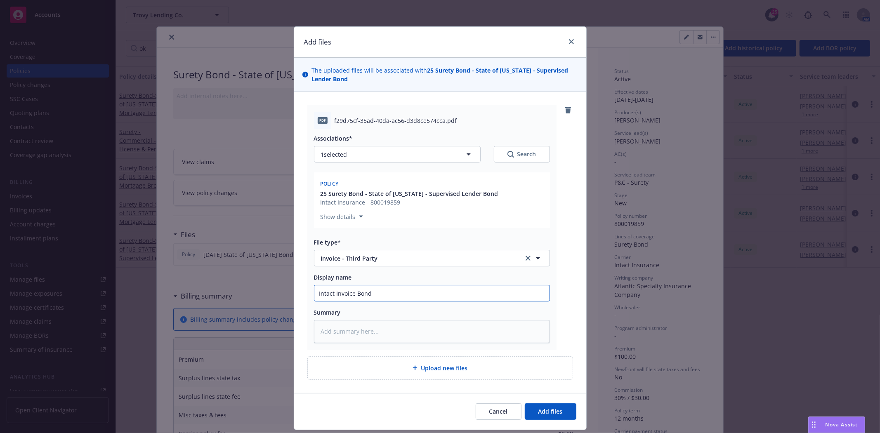
type input "Intact Invoice Bond"
type textarea "x"
type input "Intact Invoice Bond #"
type textarea "x"
type input "Intact Invoice Bond #8"
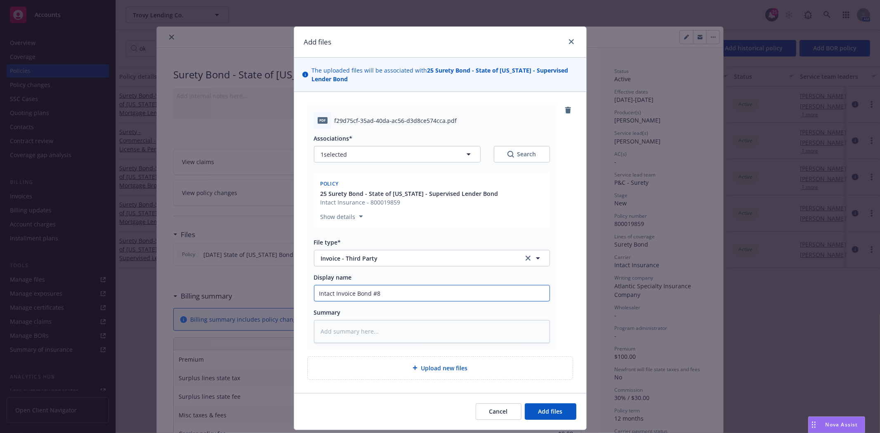
type textarea "x"
type input "Intact Invoice Bond #80"
type textarea "x"
type input "Intact Invoice Bond #800"
type textarea "x"
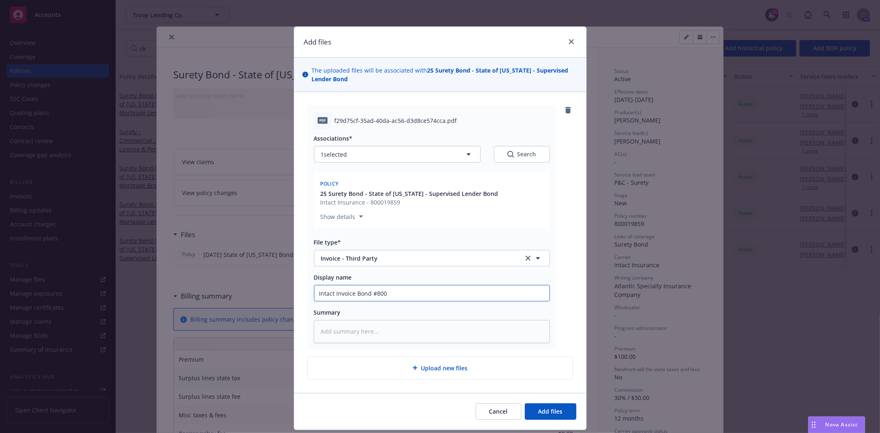
type input "Intact Invoice Bond #8000"
type textarea "x"
type input "Intact Invoice Bond #80001"
type textarea "x"
type input "Intact Invoice Bond #800019"
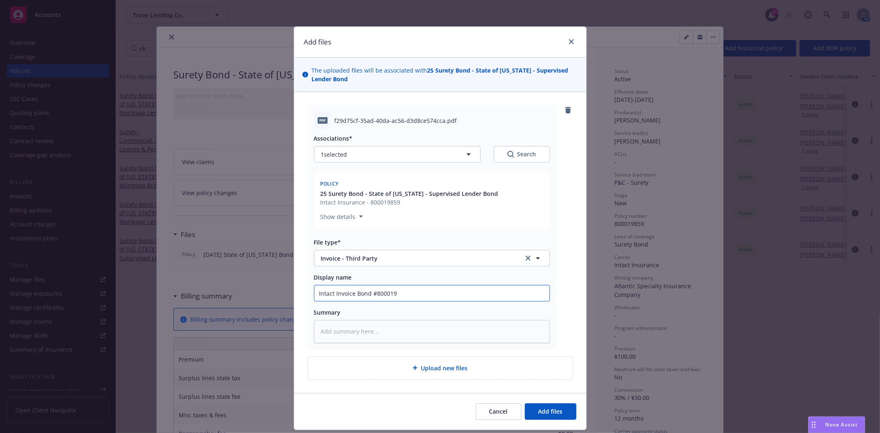
type textarea "x"
type input "Intact Invoice Bond #8000198"
type textarea "x"
type input "Intact Invoice Bond #80001985"
type textarea "x"
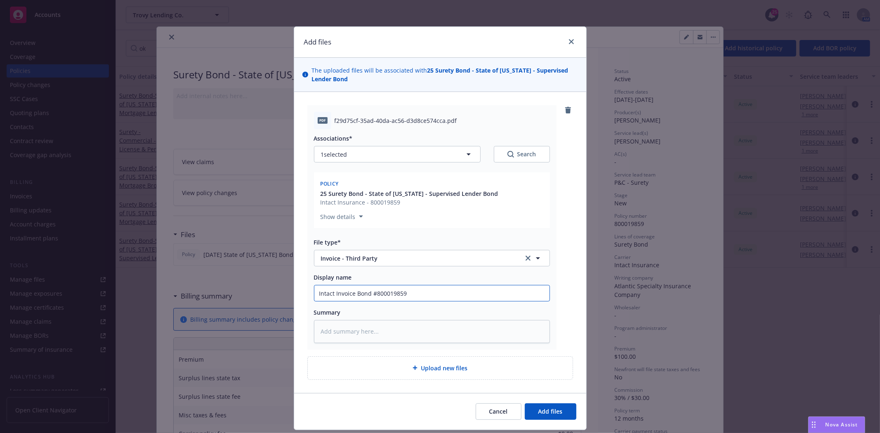
type input "Intact Invoice Bond #800019859"
click at [525, 404] on button "Add files" at bounding box center [551, 412] width 52 height 17
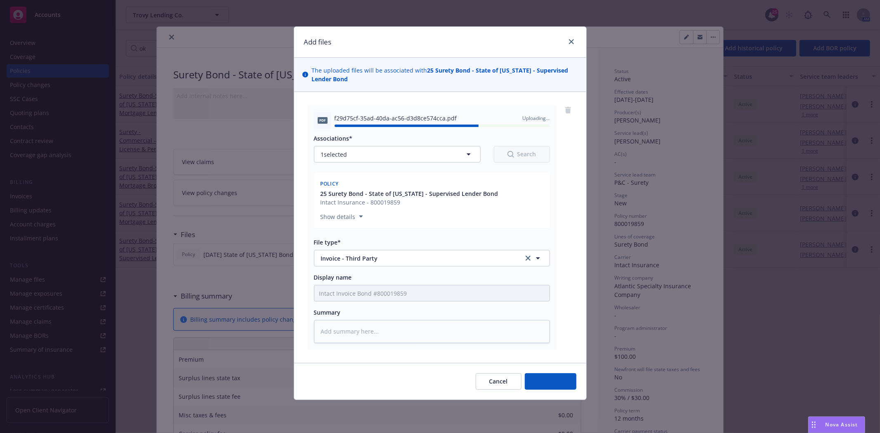
type textarea "x"
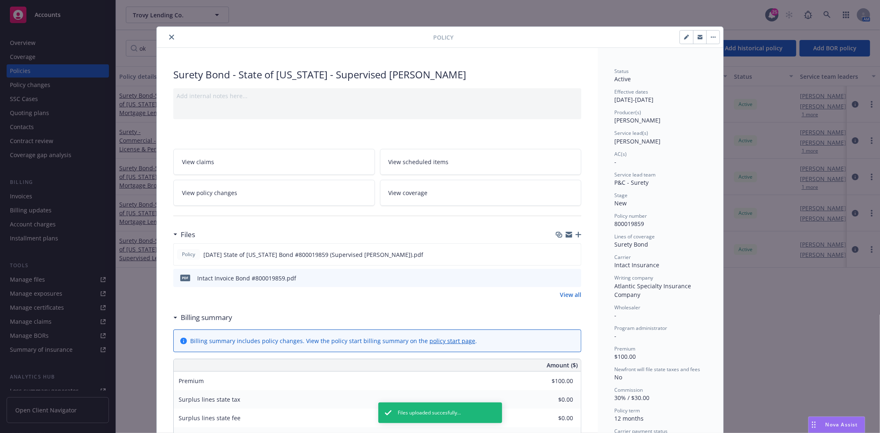
click at [172, 38] on button "close" at bounding box center [172, 37] width 10 height 10
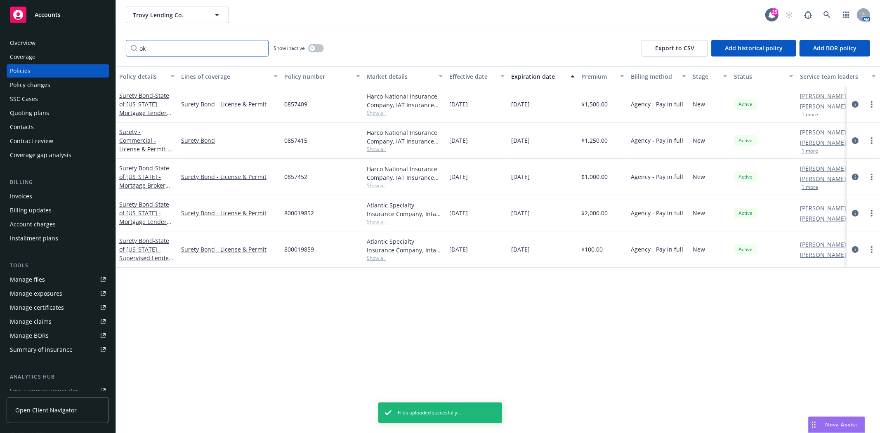
click at [258, 48] on input "ok" at bounding box center [197, 48] width 143 height 17
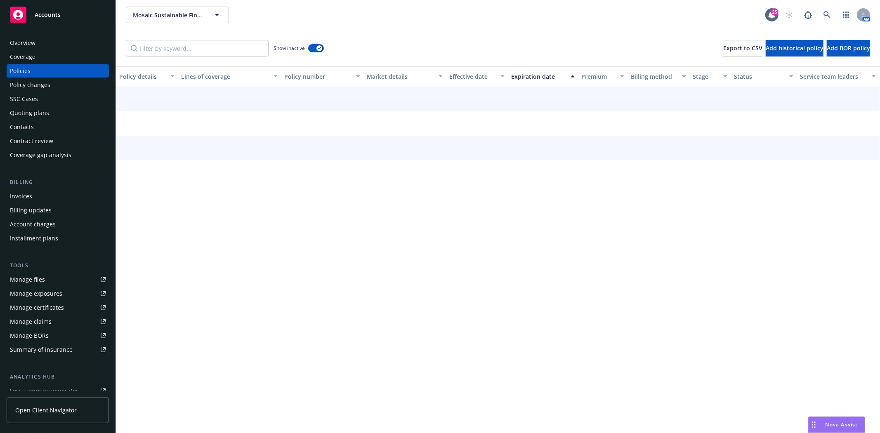
click at [75, 20] on div "Accounts" at bounding box center [58, 15] width 96 height 17
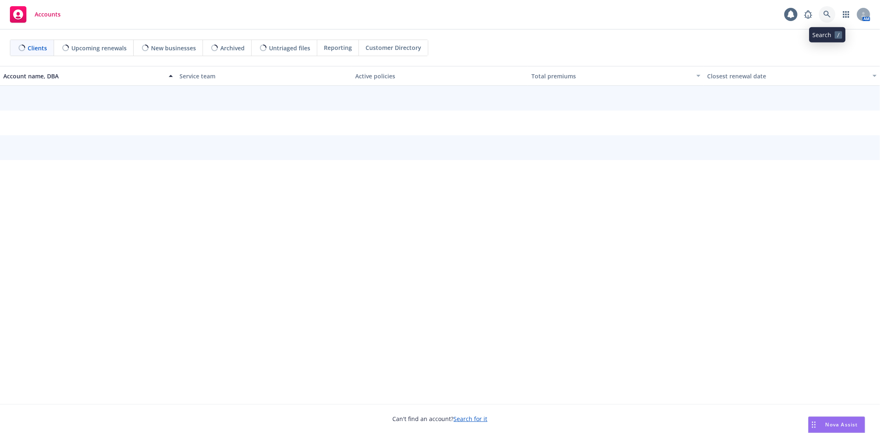
click at [833, 10] on link at bounding box center [827, 14] width 17 height 17
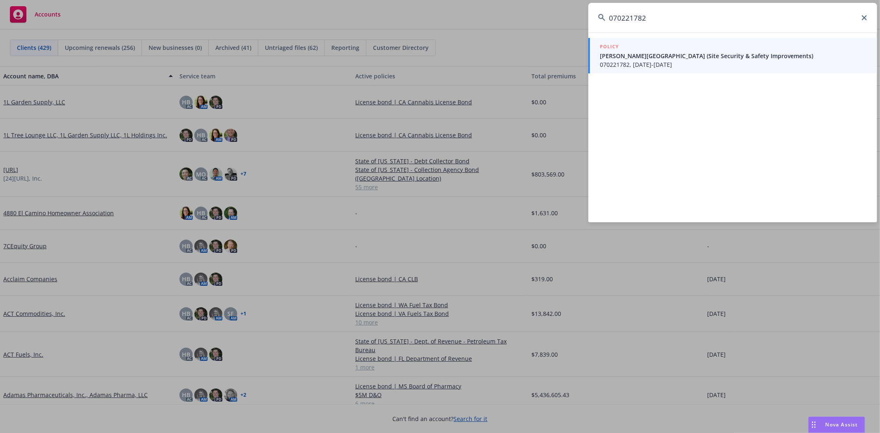
type input "070221782"
click at [765, 46] on div "POLICY" at bounding box center [733, 46] width 267 height 9
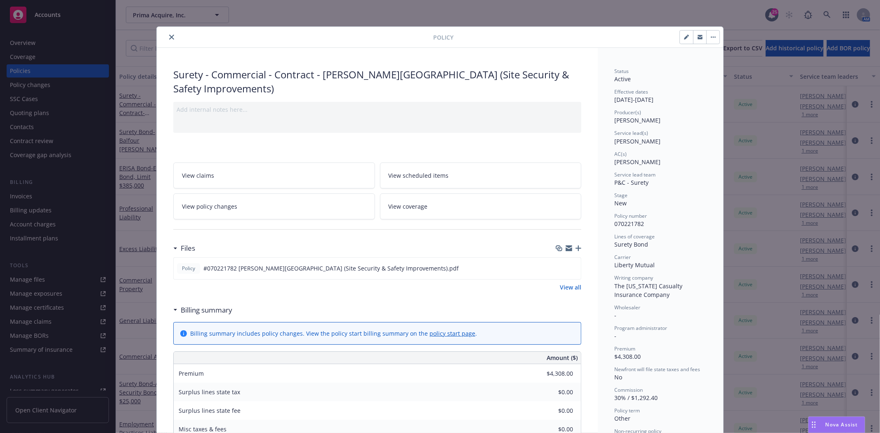
click at [680, 36] on button "button" at bounding box center [686, 37] width 13 height 13
select select "NEW"
select select "other"
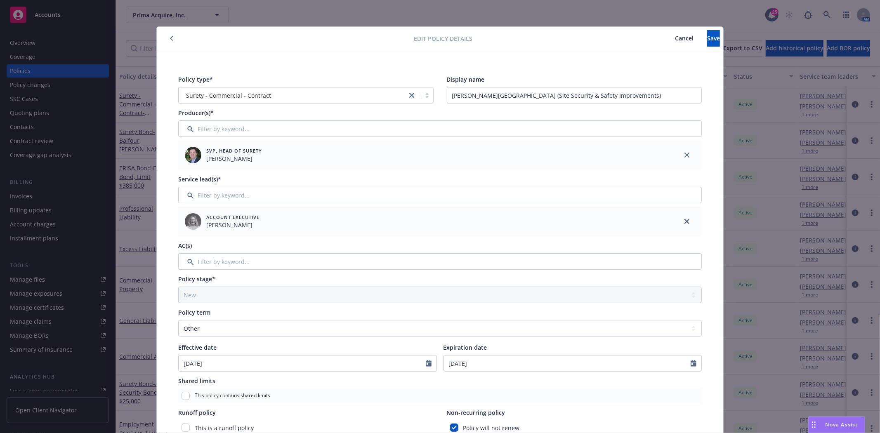
click at [171, 40] on button "button" at bounding box center [172, 38] width 10 height 10
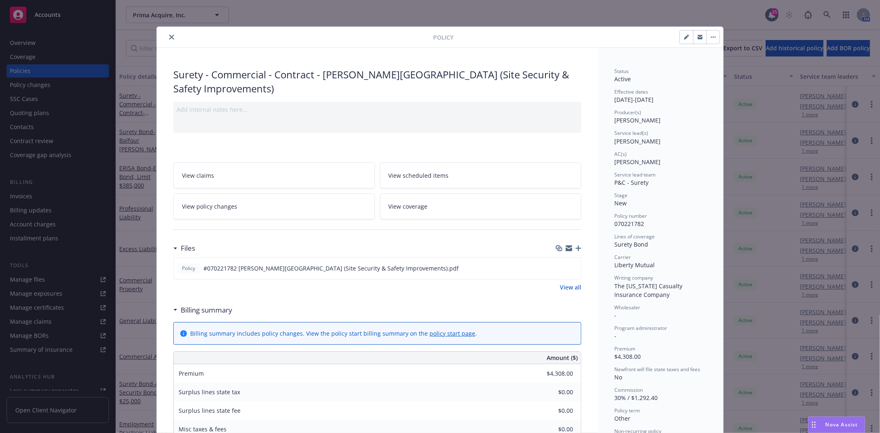
click at [169, 35] on icon "close" at bounding box center [171, 37] width 5 height 5
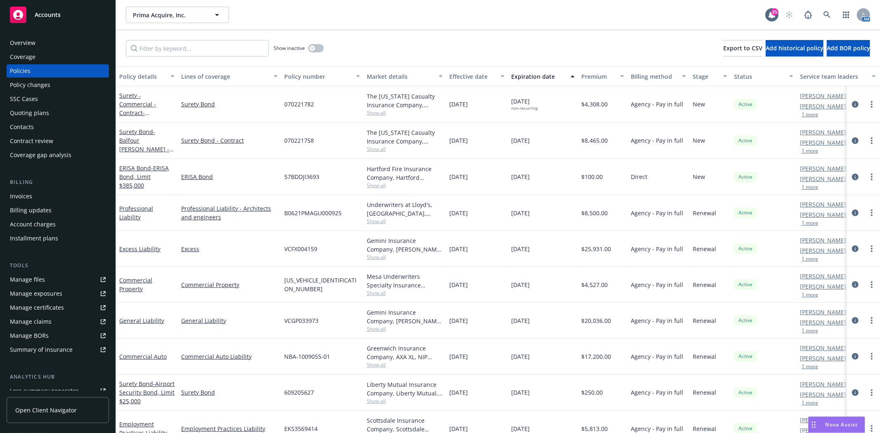
click at [41, 83] on div "Policy changes" at bounding box center [30, 84] width 40 height 13
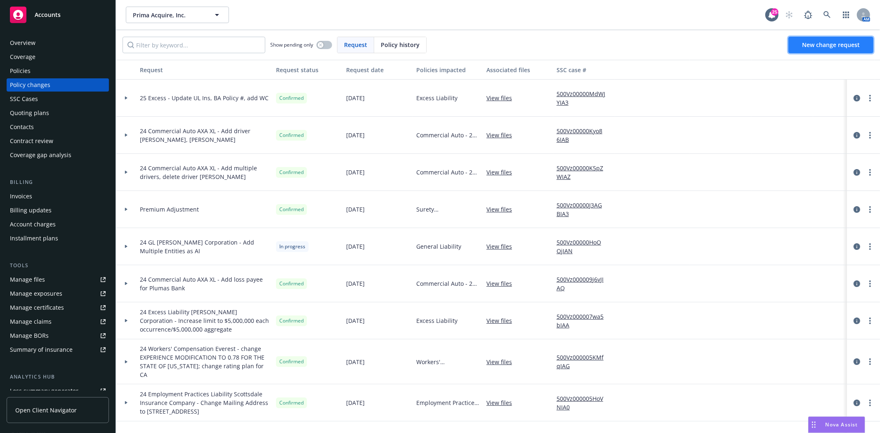
click at [840, 50] on link "New change request" at bounding box center [830, 45] width 85 height 17
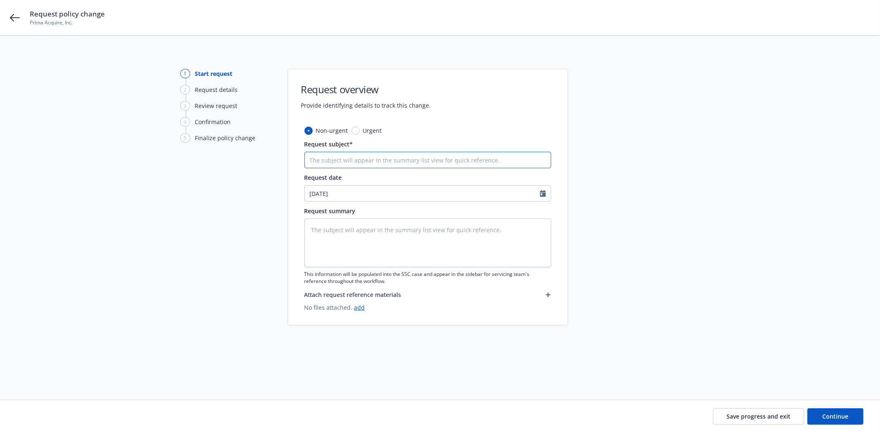
click at [411, 165] on input "Request subject*" at bounding box center [427, 160] width 247 height 17
type textarea "x"
type input "P"
type textarea "x"
click at [17, 18] on icon at bounding box center [15, 18] width 10 height 10
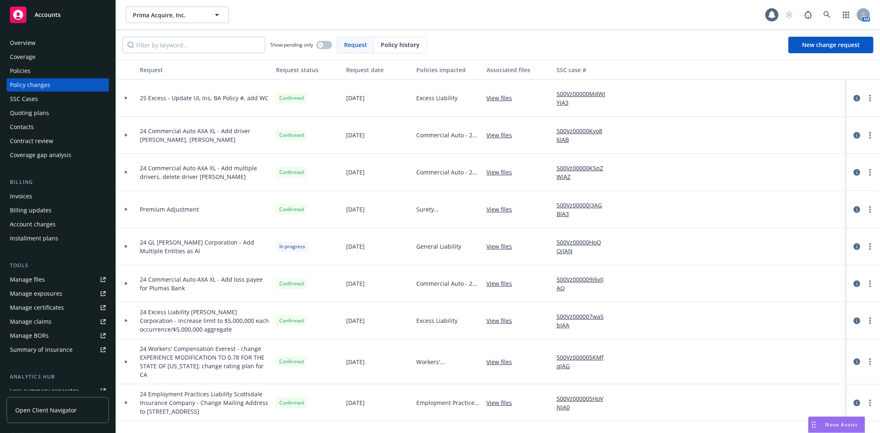
click at [30, 202] on div "Invoices" at bounding box center [21, 196] width 22 height 13
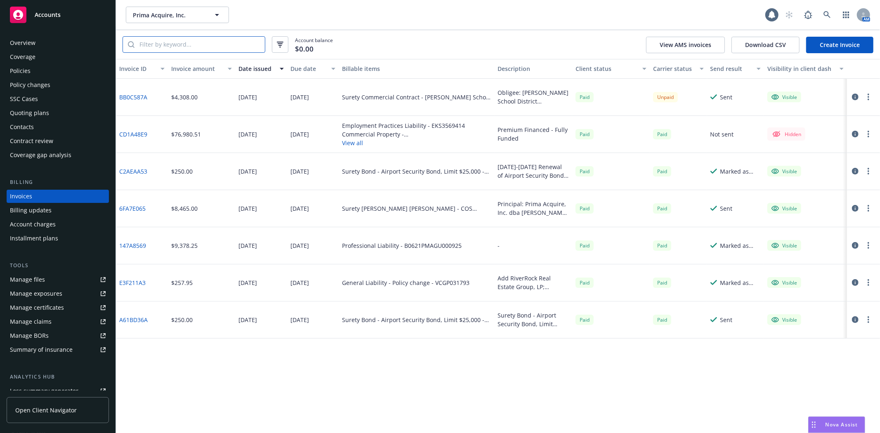
click at [196, 52] on input "search" at bounding box center [200, 45] width 130 height 16
type input "070221782"
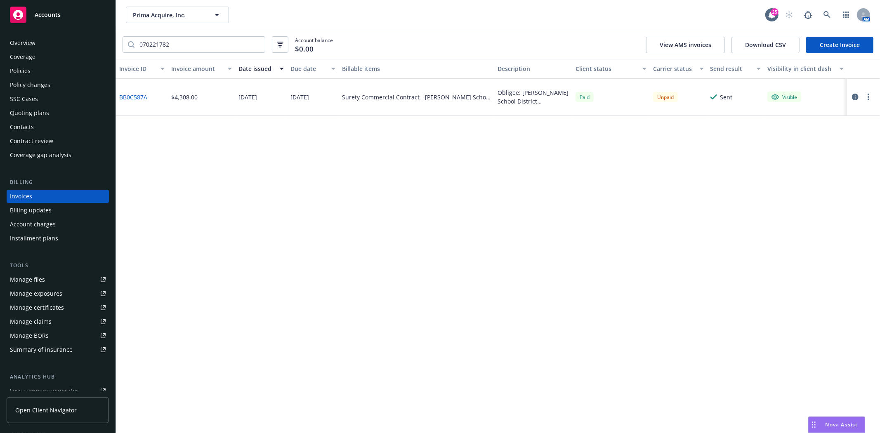
click at [38, 85] on div "Policy changes" at bounding box center [30, 84] width 40 height 13
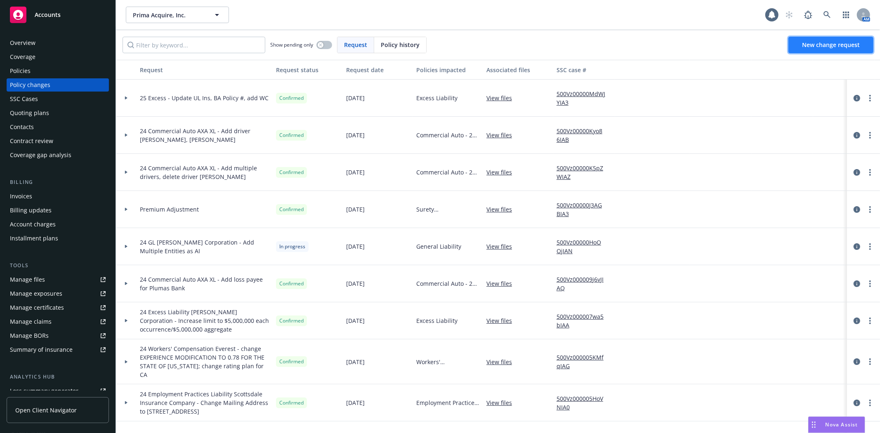
click at [828, 50] on link "New change request" at bounding box center [830, 45] width 85 height 17
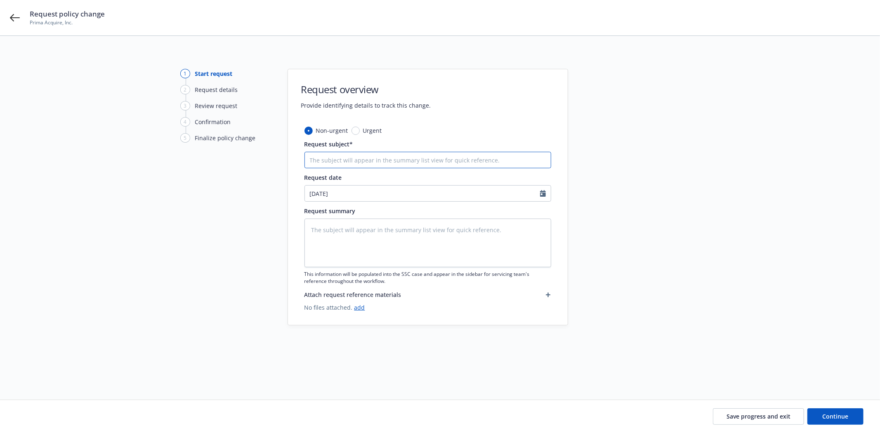
click at [347, 158] on input "Request subject*" at bounding box center [427, 160] width 247 height 17
type textarea "x"
type input "P"
type textarea "x"
type input "Pr"
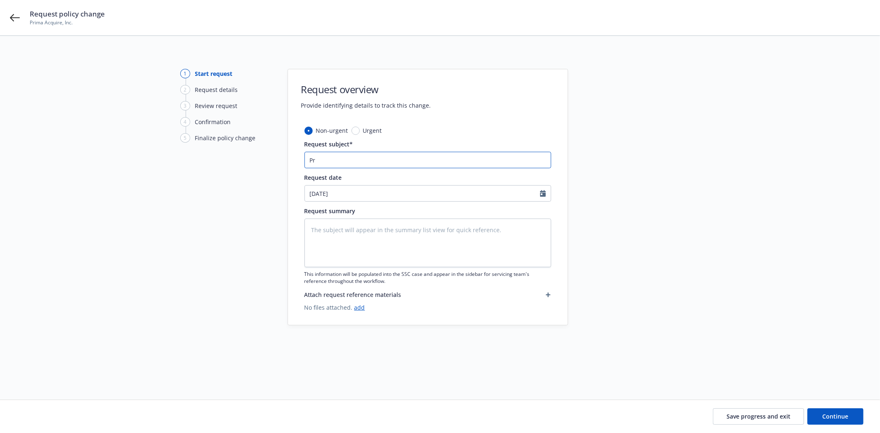
type textarea "x"
type input "Pre"
type textarea "x"
type input "Prem"
type textarea "x"
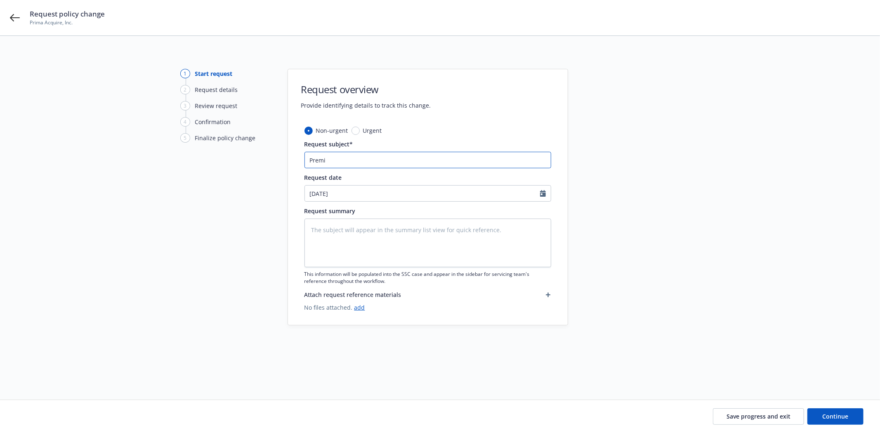
type input "Premiu"
type textarea "x"
type input "Premium"
type textarea "x"
type input "Premium Adjustment"
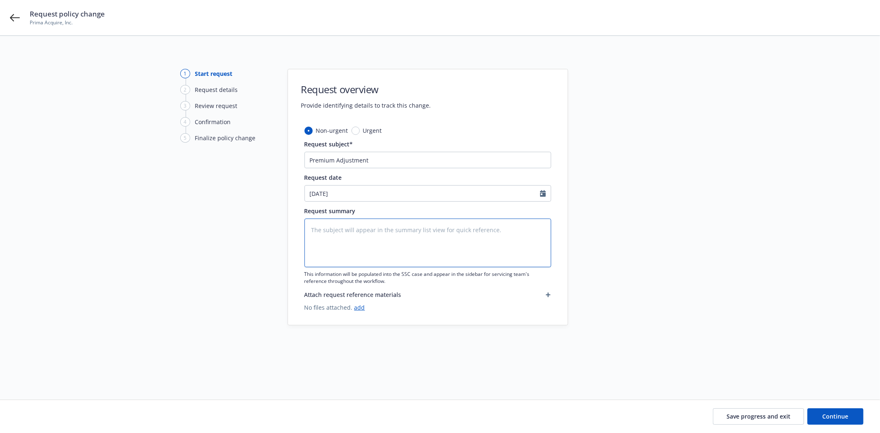
click at [331, 232] on textarea at bounding box center [427, 243] width 247 height 49
type textarea "x"
type textarea "A"
type textarea "x"
type textarea "Adj"
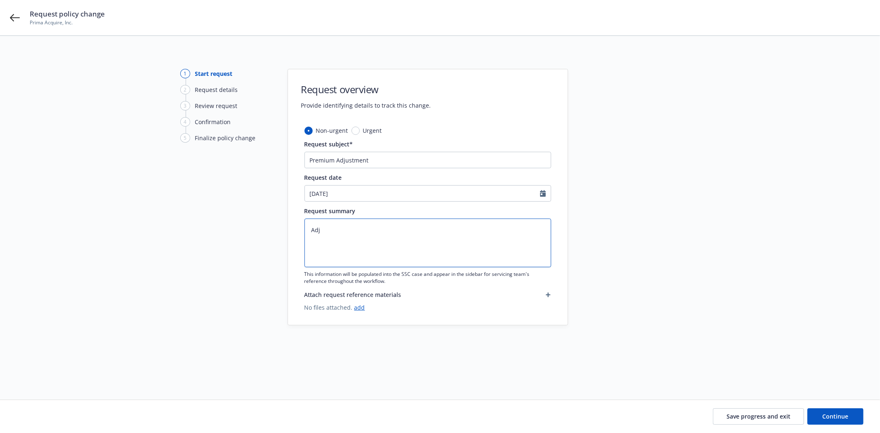
type textarea "x"
type textarea "Adju"
type textarea "x"
type textarea "Adjust"
type textarea "x"
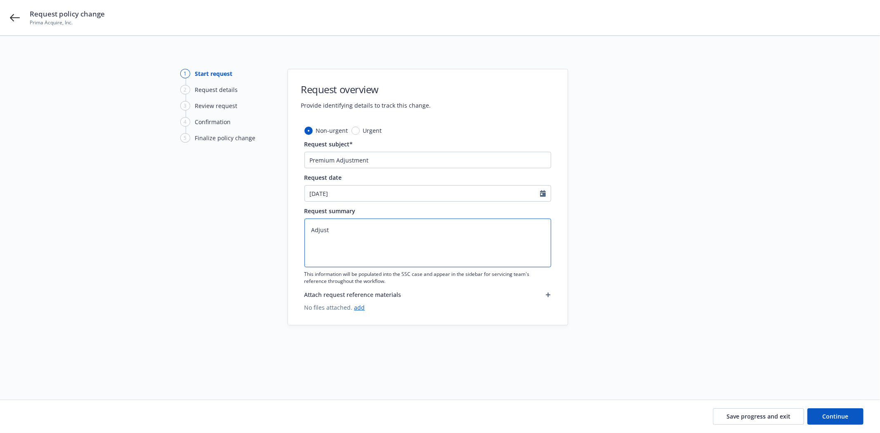
type textarea "Adjusti"
type textarea "x"
type textarea "Adjustin"
type textarea "x"
type textarea "Adjusting"
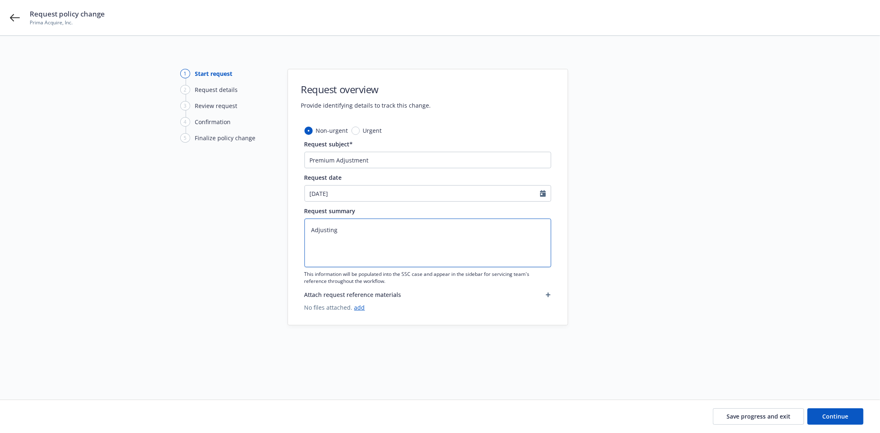
type textarea "x"
type textarea "Adjusting"
type textarea "x"
type textarea "Adjusting P"
type textarea "x"
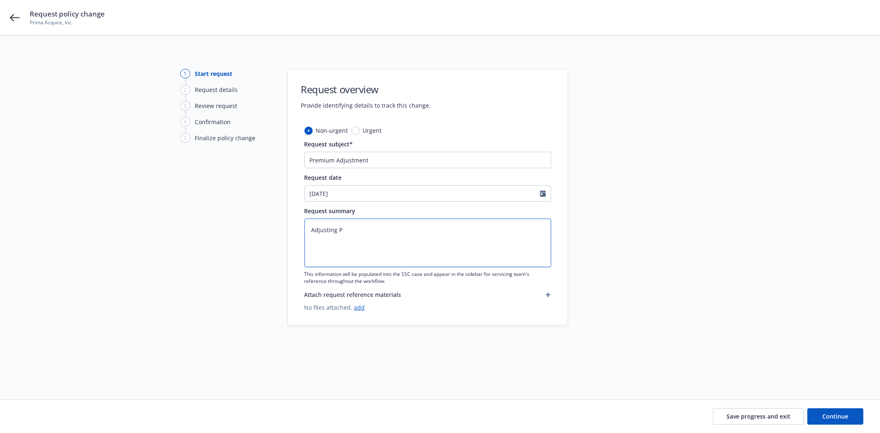
type textarea "Adjusting Pr"
type textarea "x"
type textarea "Adjusting Pre"
type textarea "x"
type textarea "Adjusting Prem"
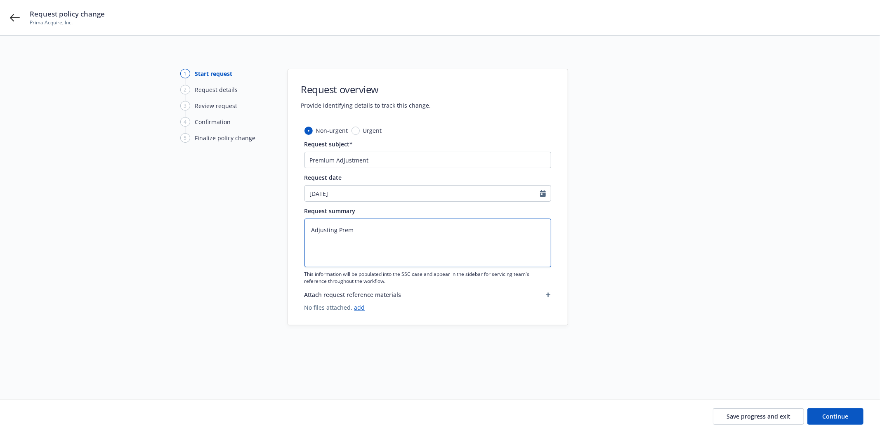
type textarea "x"
type textarea "Adjusting Premi"
type textarea "x"
type textarea "Adjusting Premiu"
type textarea "x"
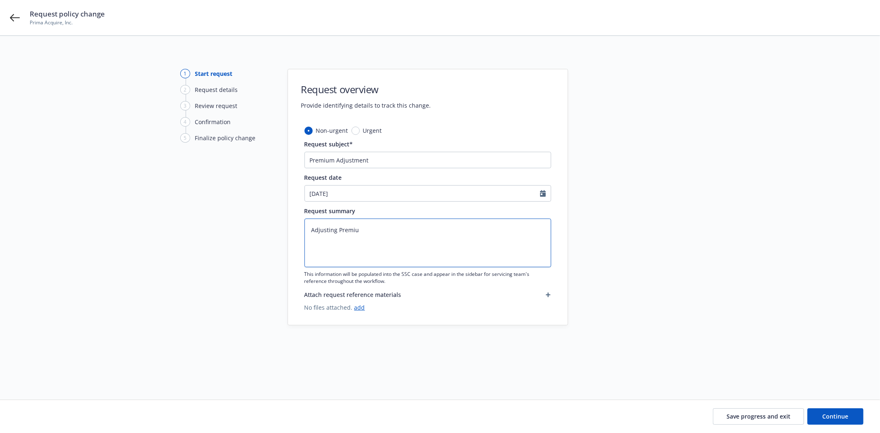
type textarea "Adjusting Premium"
type textarea "x"
type textarea "Adjusting Premium"
type textarea "x"
type textarea "Adjusting Premium f"
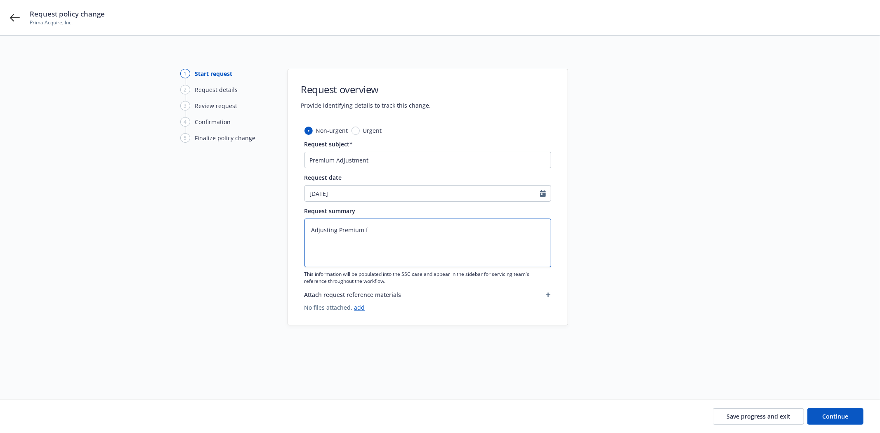
type textarea "x"
type textarea "Adjusting Premium fr"
type textarea "x"
type textarea "Adjusting Premium fro"
type textarea "x"
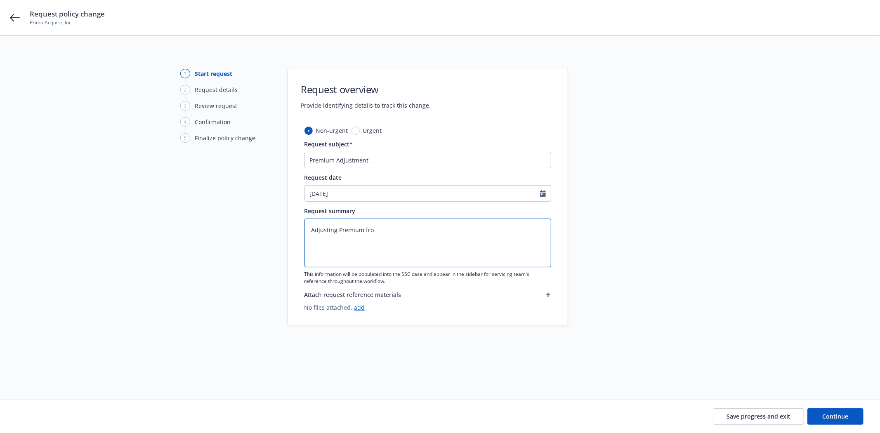
type textarea "Adjusting Premium from"
type textarea "x"
type textarea "Adjusting Premium from"
type textarea "x"
type textarea "Adjusting Premium from $"
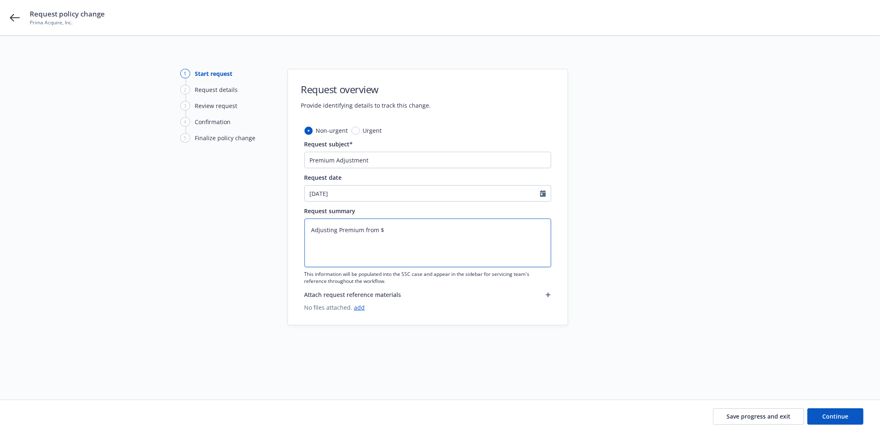
type textarea "x"
type textarea "Adjusting Premium from $4"
type textarea "x"
type textarea "Adjusting Premium from $4,"
type textarea "x"
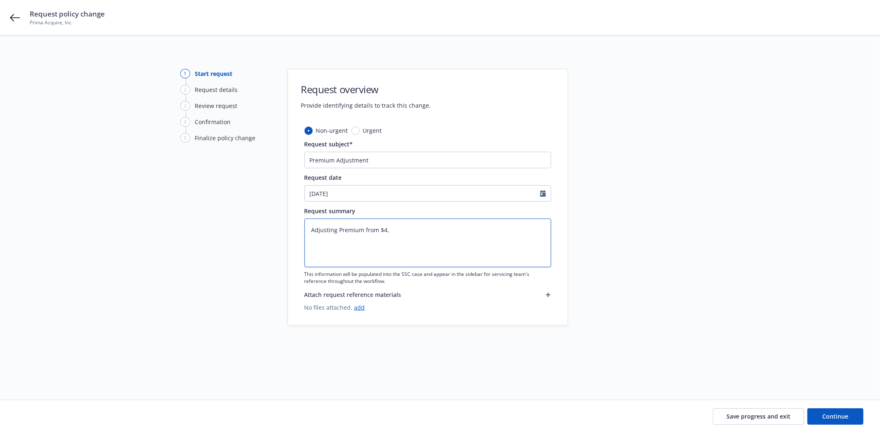
type textarea "Adjusting Premium from $4,3"
type textarea "x"
type textarea "Adjusting Premium from $4,30"
type textarea "x"
type textarea "Adjusting Premium from $4,308"
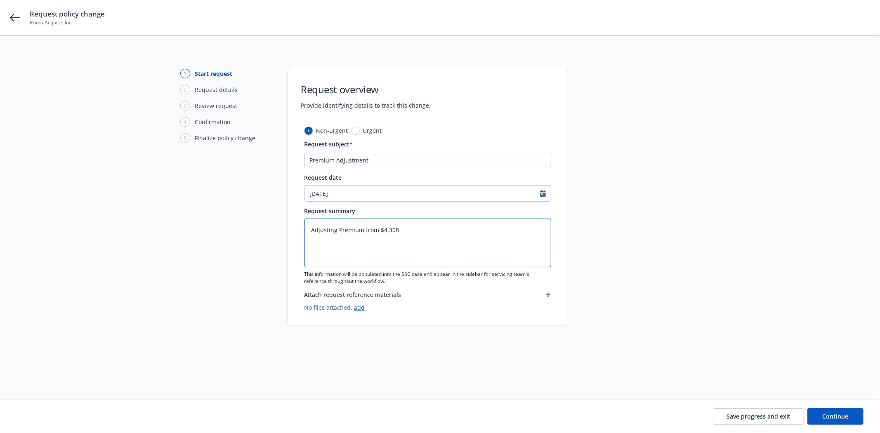
type textarea "x"
type textarea "Adjusting Premium from $4,308"
type textarea "x"
type textarea "Adjusting Premium from $4,308 t"
type textarea "x"
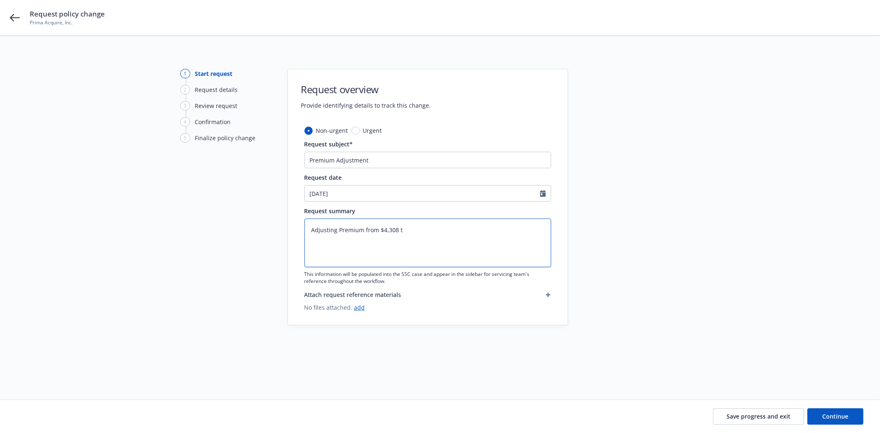
type textarea "Adjusting Premium from $4,308 to"
type textarea "x"
type textarea "Adjusting Premium from $4,308 to"
type textarea "x"
type textarea "Adjusting Premium from $4,308 to $"
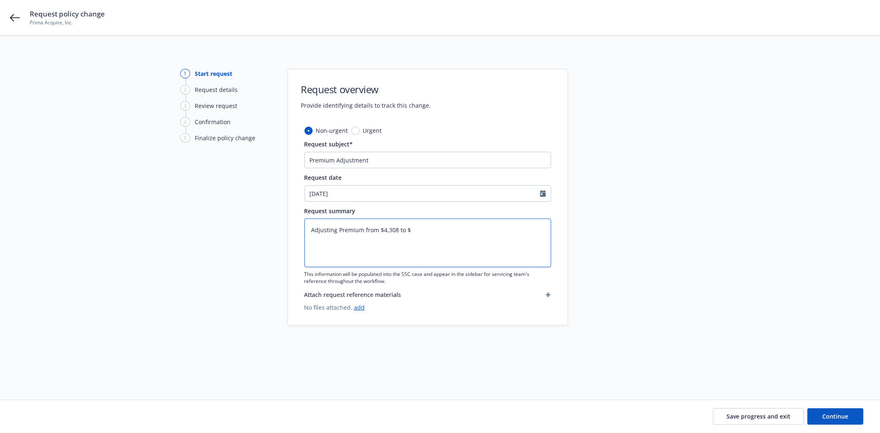
type textarea "x"
type textarea "Adjusting Premium from $4,308 to $3"
type textarea "x"
type textarea "Adjusting Premium from $4,308 to $3,"
type textarea "x"
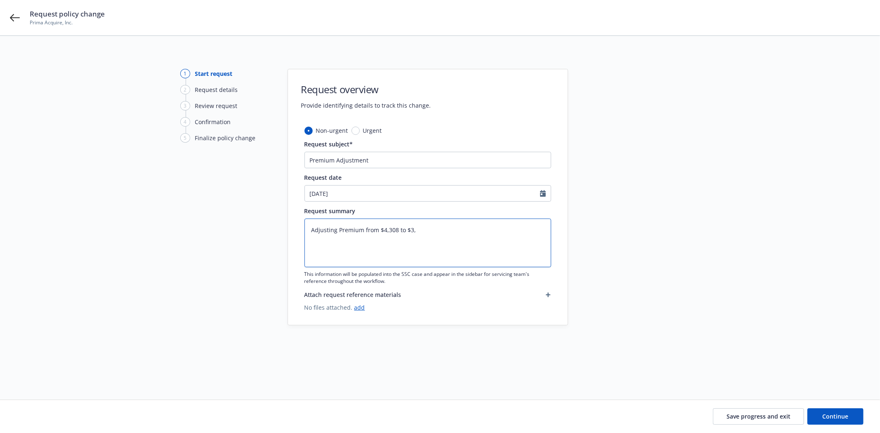
type textarea "Adjusting Premium from $4,308 to $3,5"
type textarea "x"
type textarea "Adjusting Premium from $4,308 to $3,59"
type textarea "x"
type textarea "Adjusting Premium from $4,308 to $3,590"
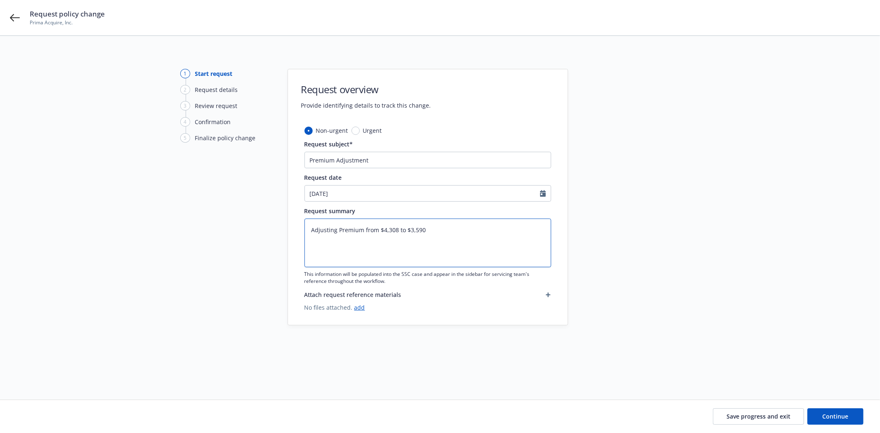
type textarea "x"
type textarea "Adjusting Premium from $4,308 to $3,590"
click at [835, 414] on span "Continue" at bounding box center [836, 417] width 26 height 8
type textarea "x"
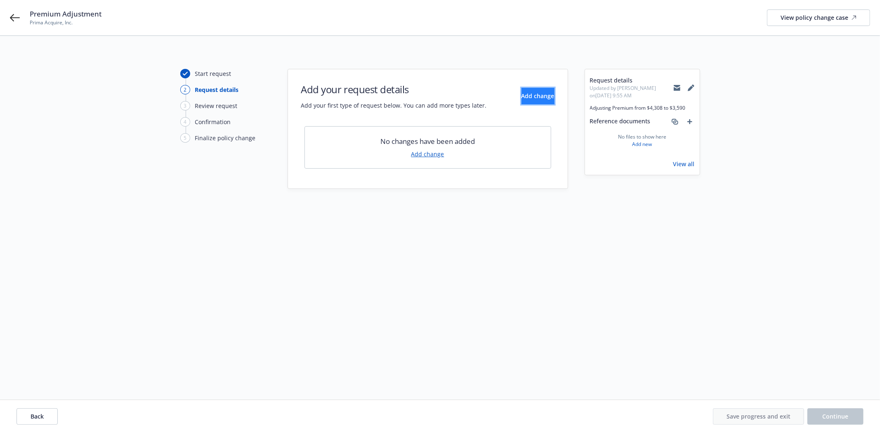
click at [522, 97] on span "Add change" at bounding box center [538, 96] width 33 height 8
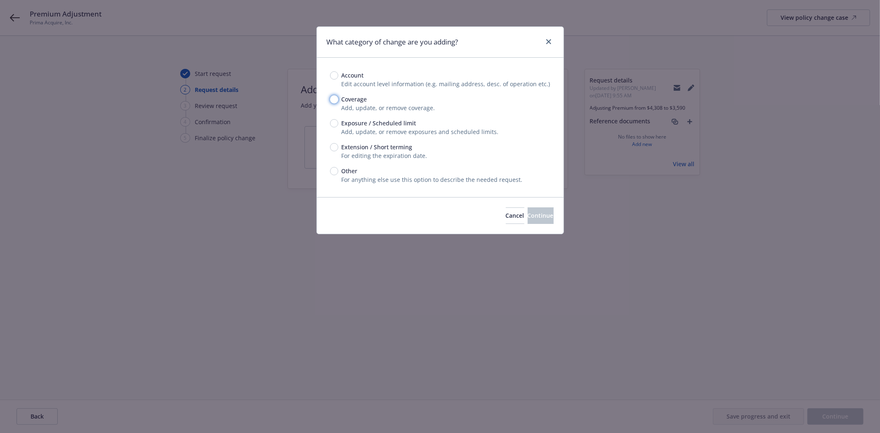
click at [335, 96] on input "Coverage" at bounding box center [334, 99] width 8 height 8
radio input "true"
click at [528, 213] on span "Continue" at bounding box center [541, 216] width 26 height 8
type textarea "x"
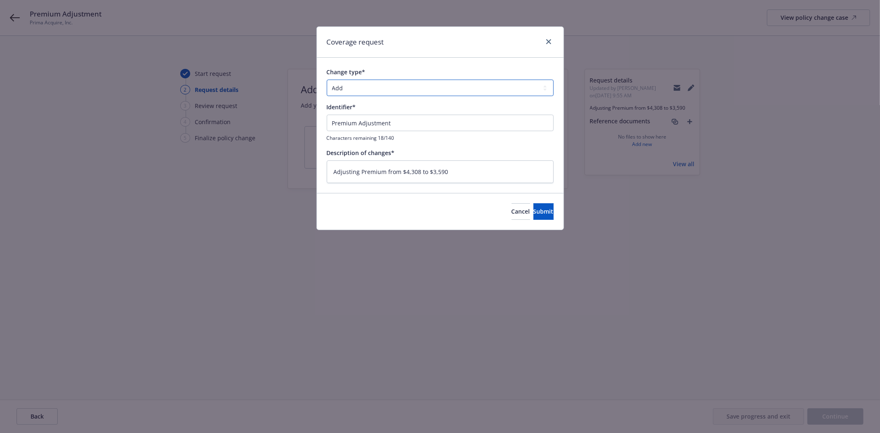
drag, startPoint x: 367, startPoint y: 91, endPoint x: 367, endPoint y: 96, distance: 4.5
click at [367, 91] on select "Add Audit Change Remove" at bounding box center [440, 88] width 227 height 17
select select "REMOVE"
click at [327, 80] on select "Add Audit Change Remove" at bounding box center [440, 88] width 227 height 17
click at [533, 211] on span "Submit" at bounding box center [543, 212] width 20 height 8
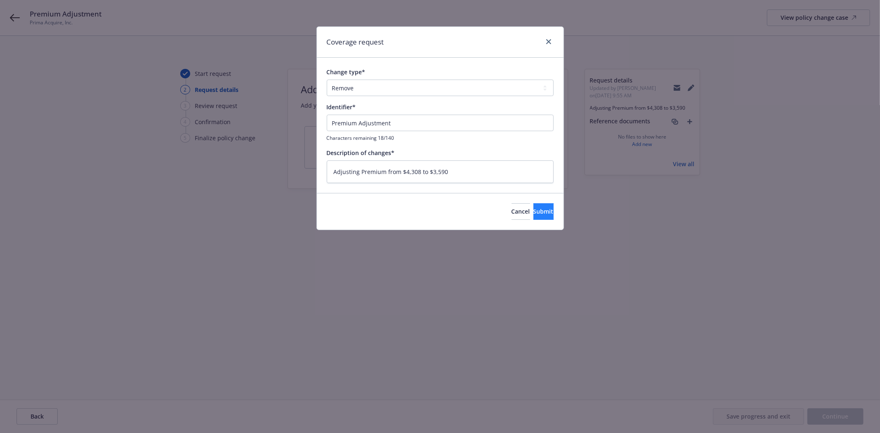
type textarea "x"
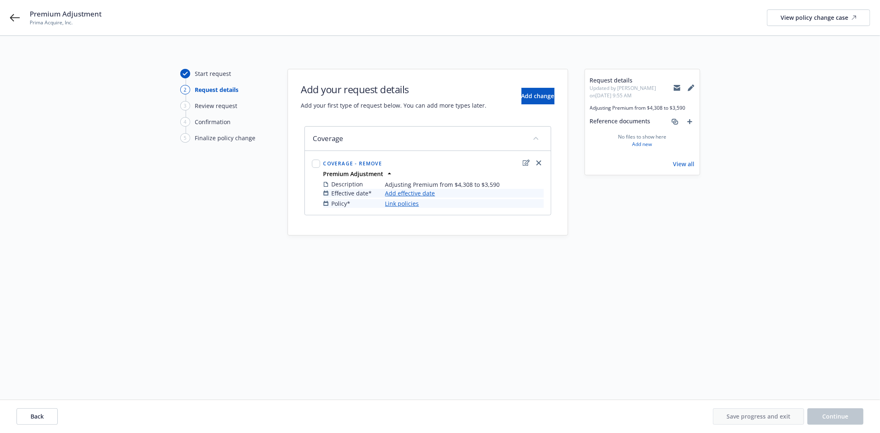
click at [420, 192] on link "Add effective date" at bounding box center [410, 193] width 50 height 9
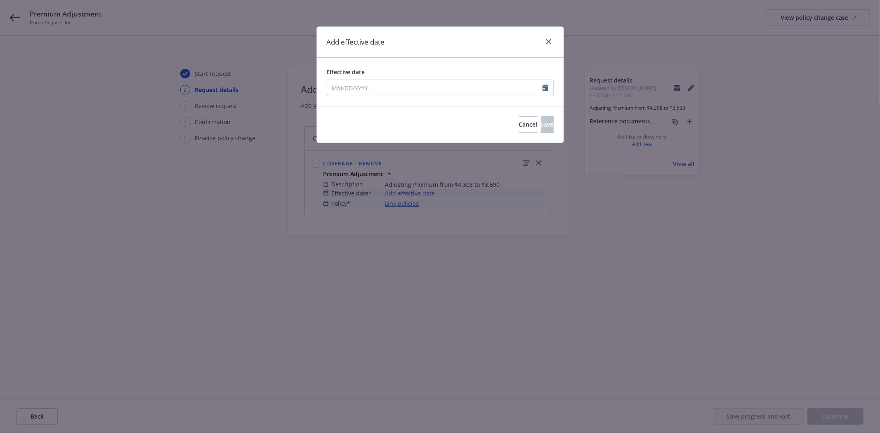
click at [349, 76] on div "Effective date" at bounding box center [346, 72] width 38 height 9
click at [349, 80] on input "Effective date" at bounding box center [434, 88] width 215 height 16
select select "8"
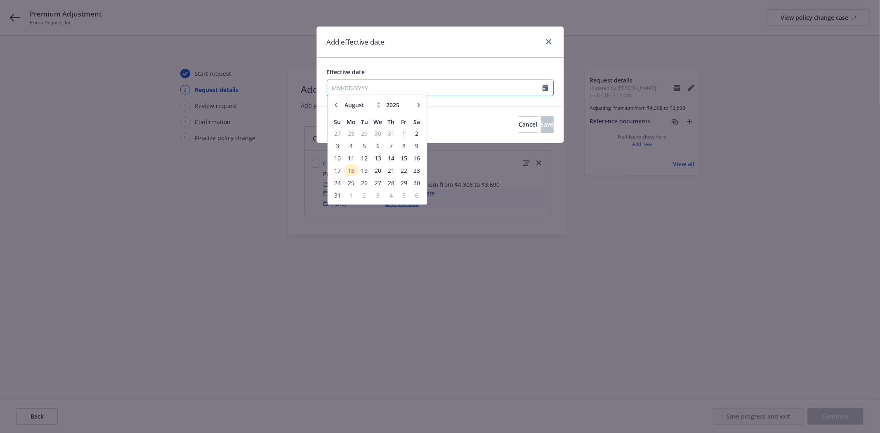
click at [348, 89] on input "Effective date" at bounding box center [434, 88] width 215 height 16
click at [353, 171] on span "18" at bounding box center [351, 173] width 12 height 10
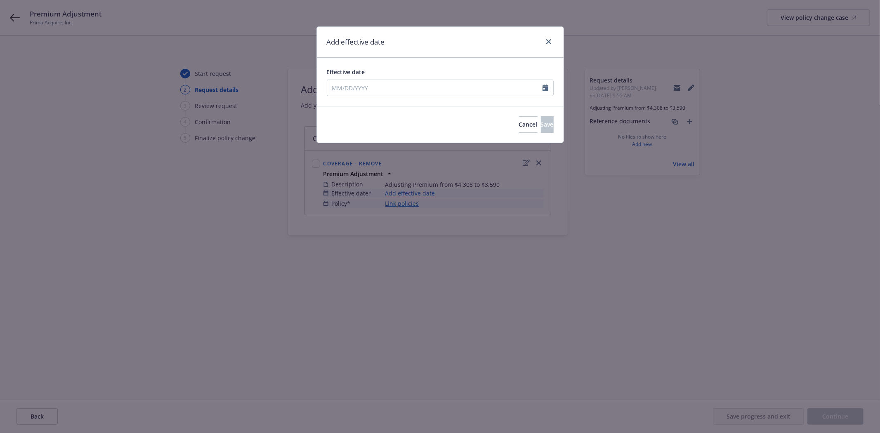
type input "[DATE]"
click at [340, 88] on input "[DATE]" at bounding box center [434, 88] width 215 height 16
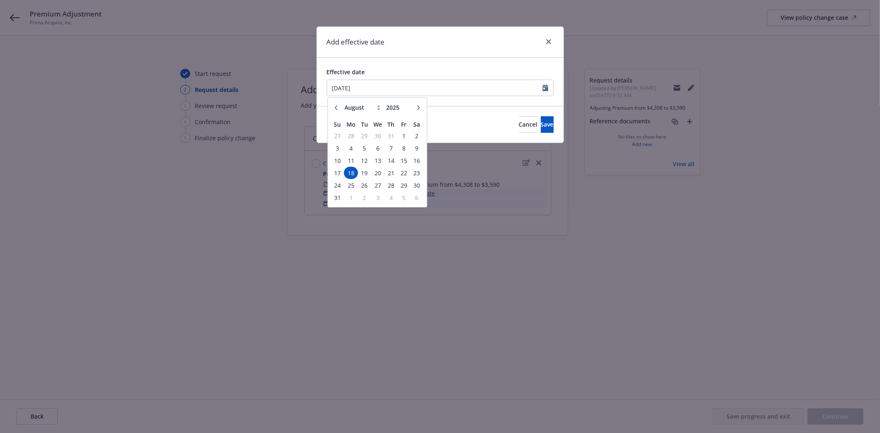
click at [332, 108] on button "button" at bounding box center [336, 108] width 10 height 10
select select "6"
click at [378, 154] on td "18" at bounding box center [378, 160] width 14 height 12
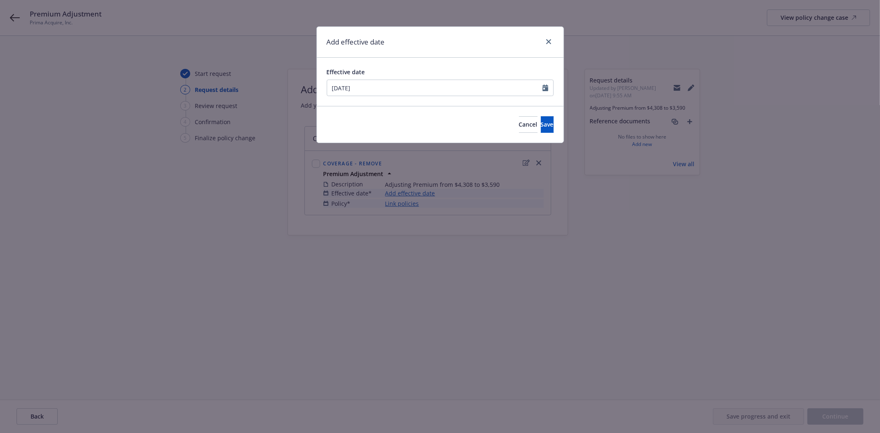
type input "06/18/2025"
click at [541, 122] on span "Save" at bounding box center [547, 124] width 13 height 8
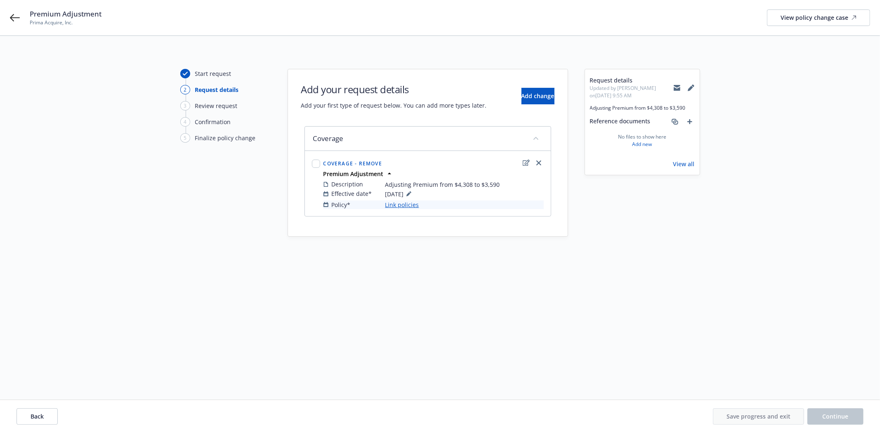
click at [415, 204] on link "Link policies" at bounding box center [402, 205] width 34 height 9
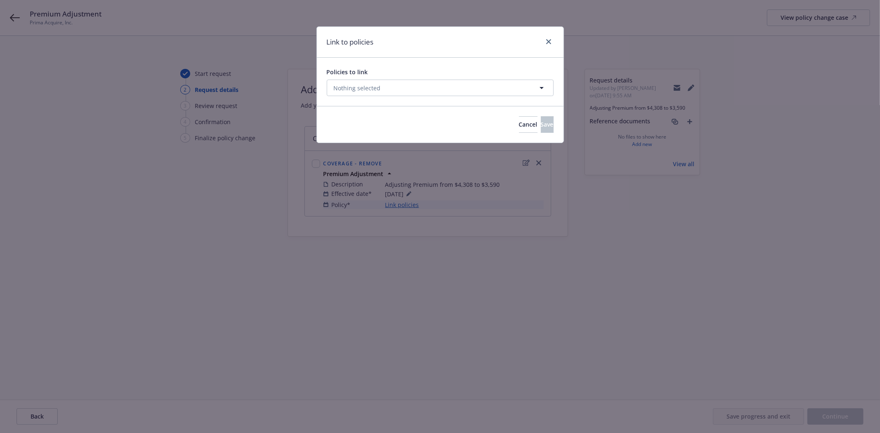
click at [334, 78] on div "Policies to link Nothing selected" at bounding box center [440, 82] width 227 height 28
click at [348, 88] on span "Nothing selected" at bounding box center [357, 88] width 47 height 9
select select "ACTIVE"
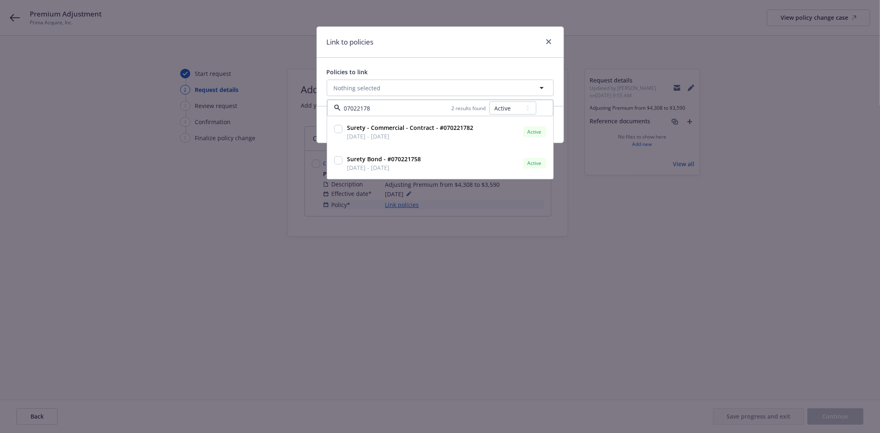
type input "070221782"
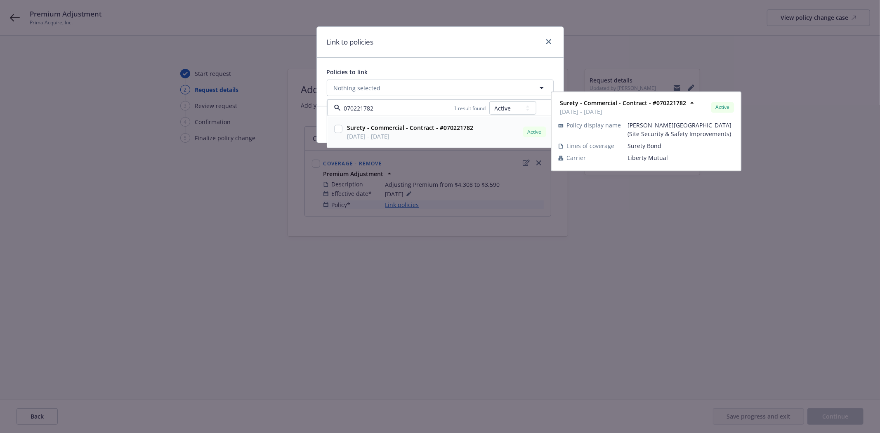
click at [339, 128] on input "checkbox" at bounding box center [338, 129] width 8 height 8
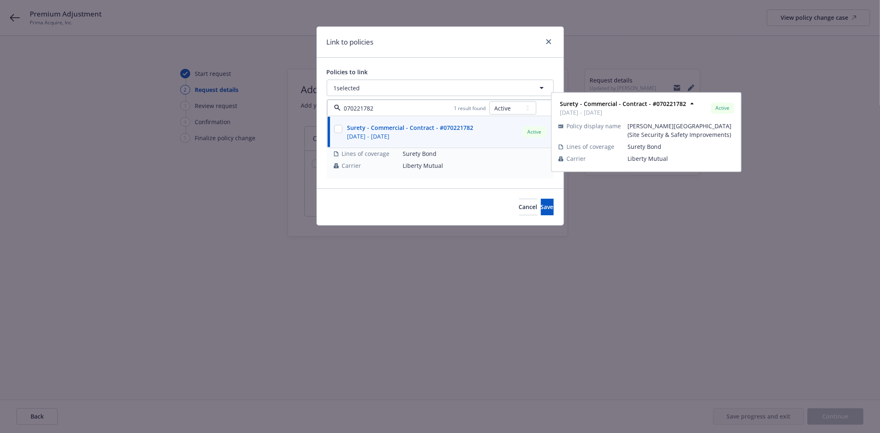
checkbox input "true"
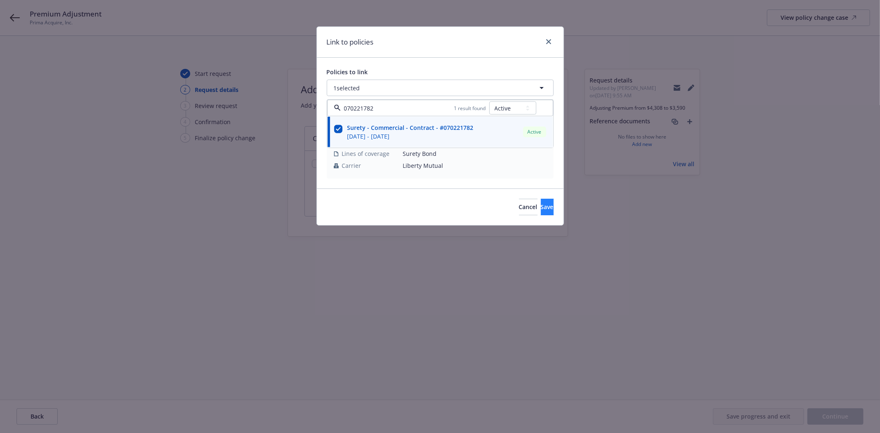
type input "070221782"
click at [541, 211] on button "Save" at bounding box center [547, 207] width 13 height 17
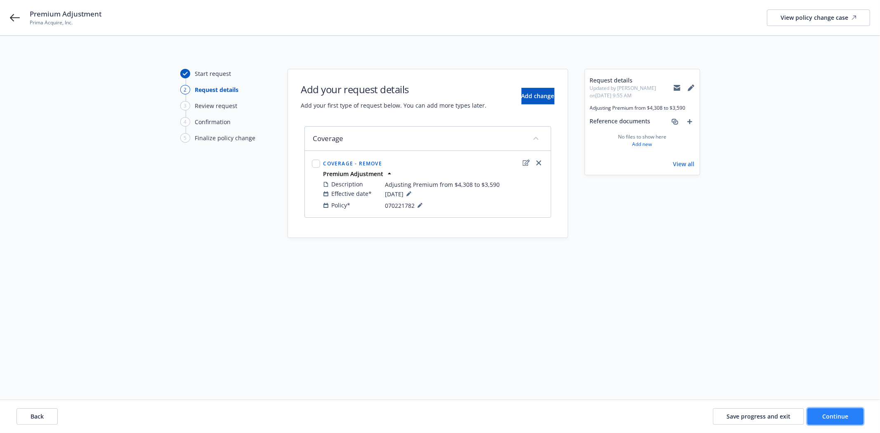
click at [839, 415] on span "Continue" at bounding box center [836, 417] width 26 height 8
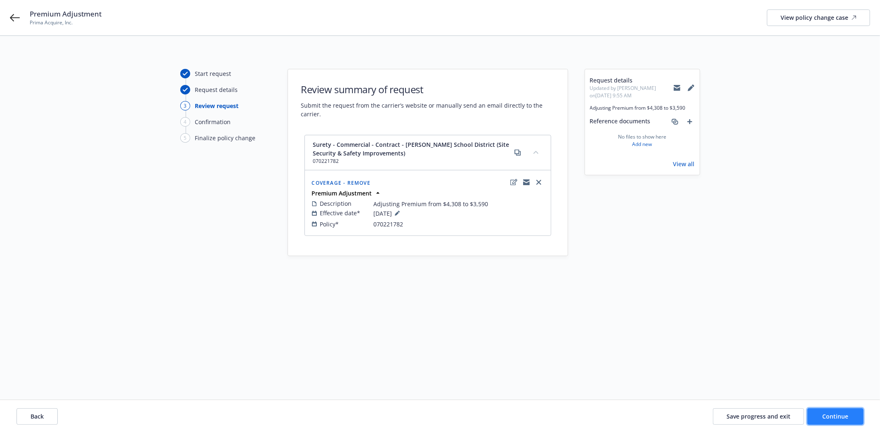
click at [844, 419] on span "Continue" at bounding box center [836, 417] width 26 height 8
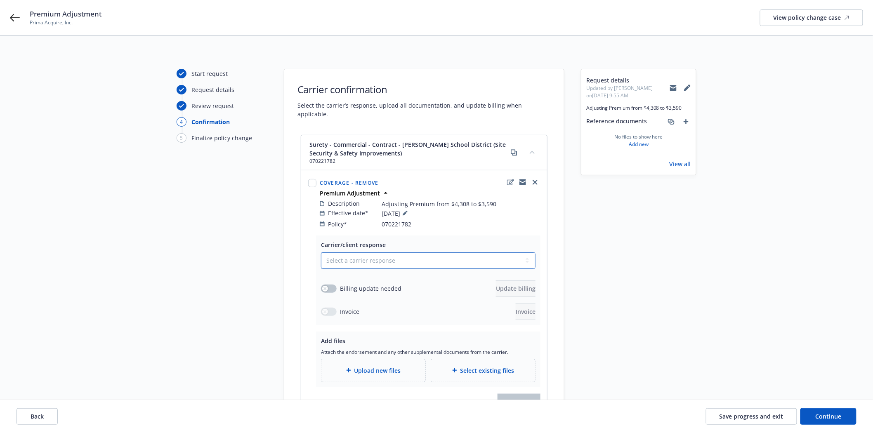
click at [359, 253] on select "Select a carrier response Accepted Accepted with revision No endorsement needed…" at bounding box center [428, 261] width 215 height 17
select select "ACCEPTED"
click at [321, 253] on select "Select a carrier response Accepted Accepted with revision No endorsement needed…" at bounding box center [428, 261] width 215 height 17
click at [332, 285] on button "button" at bounding box center [329, 289] width 16 height 8
click at [514, 285] on span "Update billing" at bounding box center [516, 289] width 40 height 8
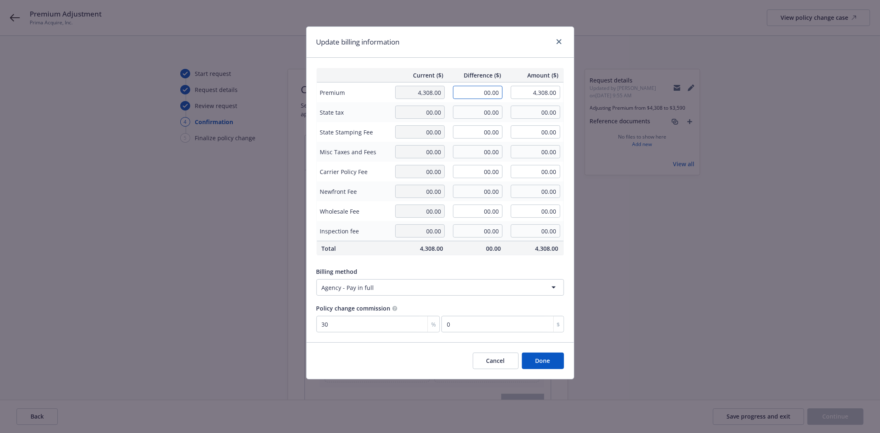
click at [469, 92] on input "00.00" at bounding box center [478, 92] width 50 height 13
type input "-718.00"
type input "3,590.00"
type input "-215.4"
click at [537, 362] on button "Done" at bounding box center [543, 361] width 42 height 17
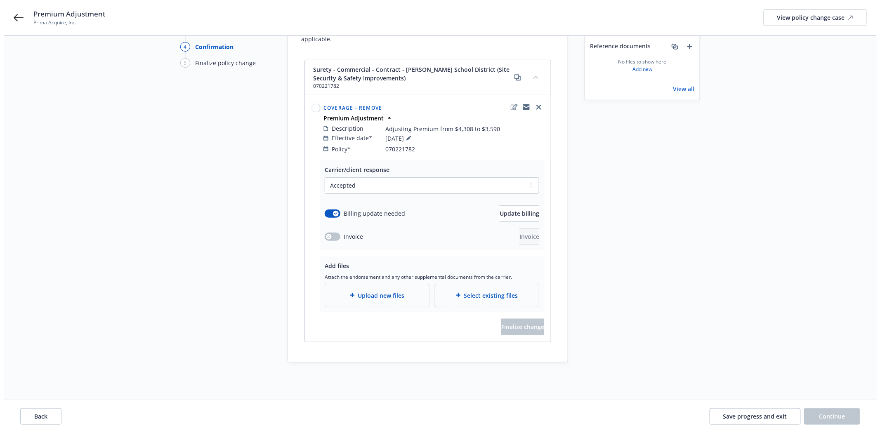
scroll to position [83, 0]
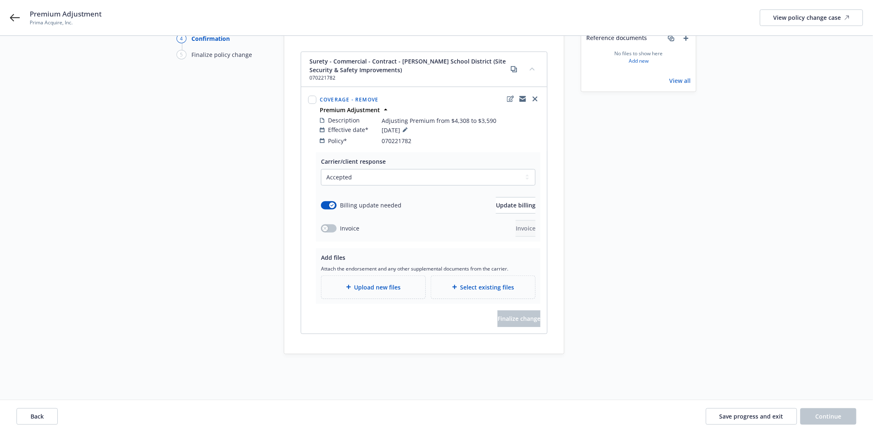
click at [375, 283] on div "Upload new files" at bounding box center [373, 287] width 91 height 9
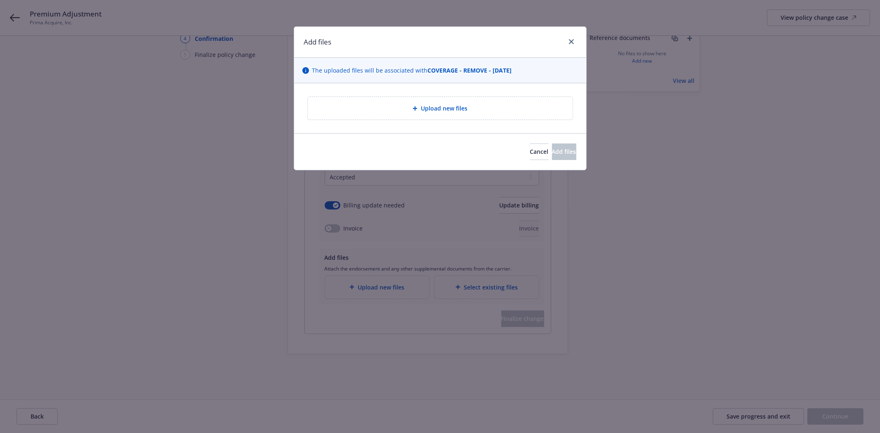
type textarea "x"
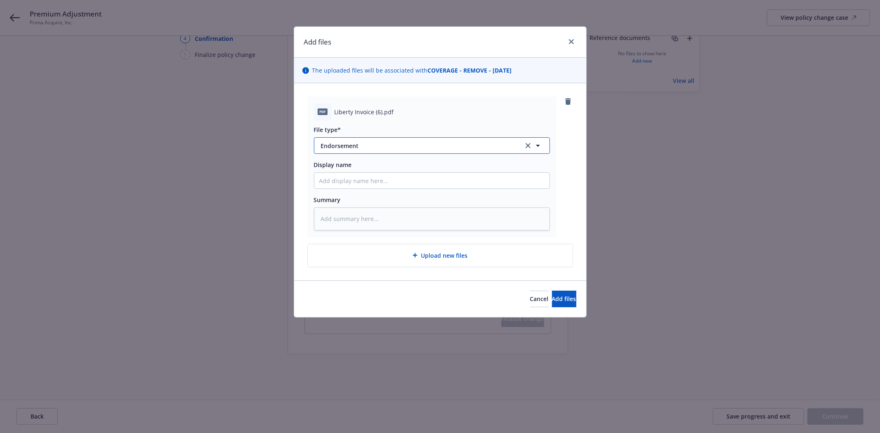
click at [363, 145] on span "Endorsement" at bounding box center [416, 146] width 191 height 9
type input "Invoi"
click at [357, 184] on div "Invoice - Third Party" at bounding box center [350, 190] width 62 height 12
click at [361, 182] on input "Display name" at bounding box center [431, 181] width 235 height 16
click at [345, 109] on span "Liberty Invoice (6).pdf" at bounding box center [364, 112] width 59 height 9
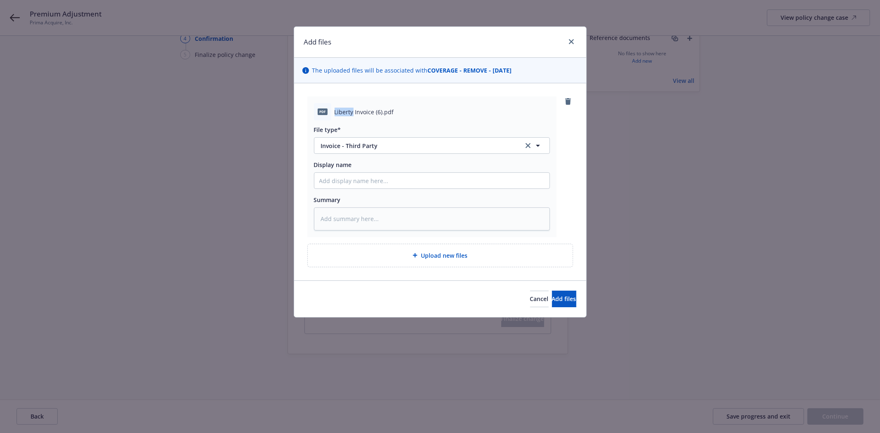
click at [345, 109] on span "Liberty Invoice (6).pdf" at bounding box center [364, 112] width 59 height 9
drag, startPoint x: 345, startPoint y: 109, endPoint x: 344, endPoint y: 113, distance: 4.6
click at [344, 113] on span "Liberty Invoice (6).pdf" at bounding box center [364, 112] width 59 height 9
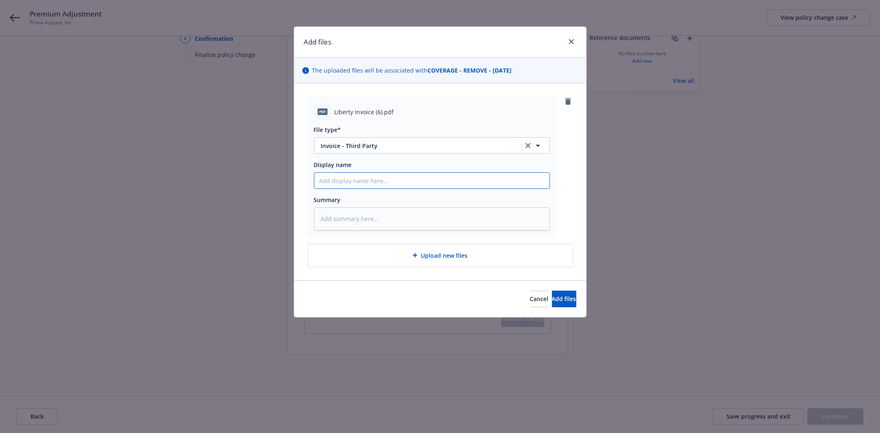
click at [363, 188] on input "Display name" at bounding box center [431, 181] width 235 height 16
paste input "Liberty Invoice (6).pdf"
type textarea "x"
type input "Liberty Invoice (6).pdf"
type textarea "x"
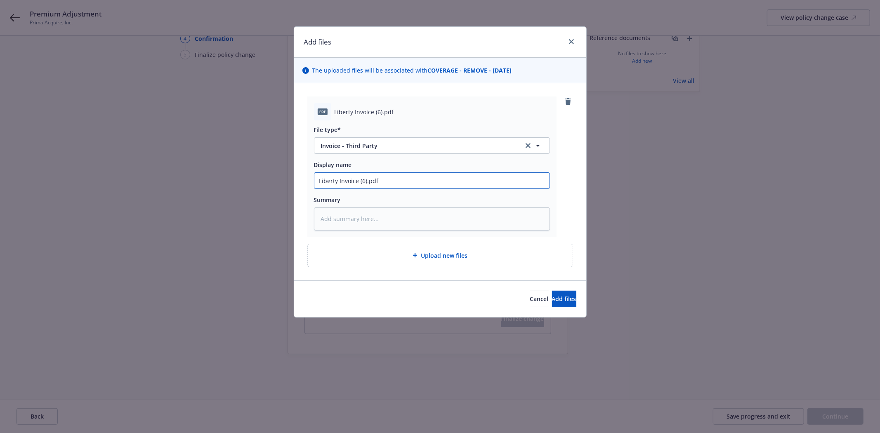
type input "Liberty Invoice (6).pd"
type textarea "x"
type input "Liberty Invoice (6).p"
type textarea "x"
type input "Liberty Invoice (6)."
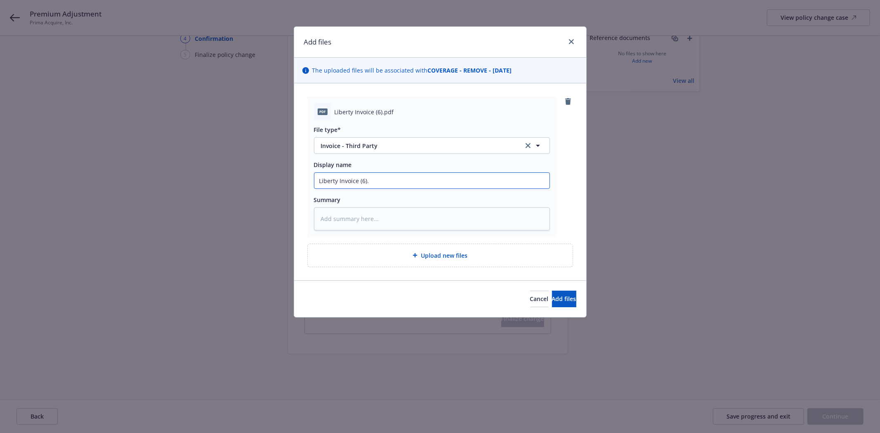
type textarea "x"
type input "Liberty Invoice (6)"
type textarea "x"
type input "Liberty Invoice (6"
type textarea "x"
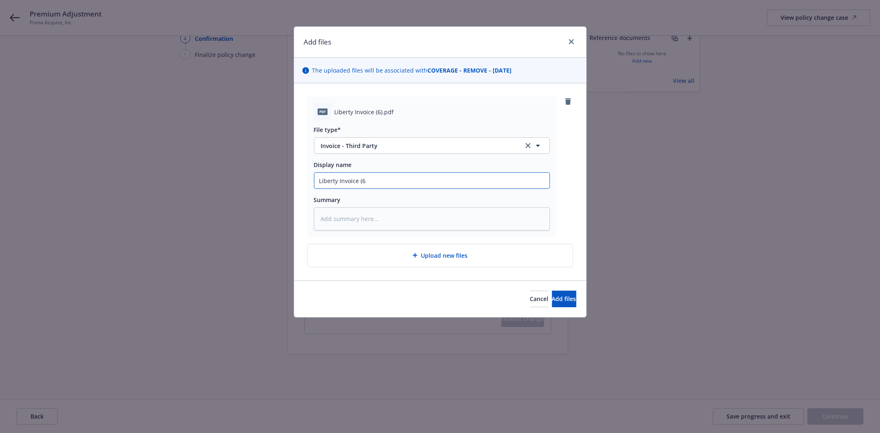
type input "Liberty Invoice ("
type textarea "x"
type input "Liberty Invoice"
click at [567, 299] on button "Add files" at bounding box center [564, 299] width 24 height 17
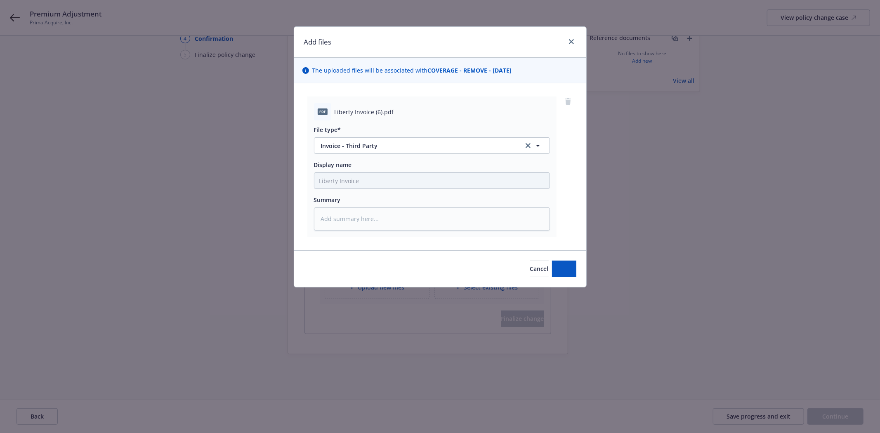
type textarea "x"
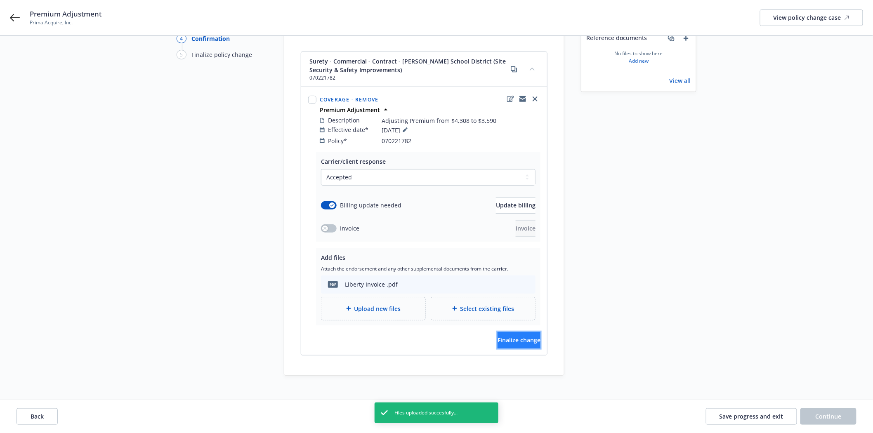
click at [513, 336] on span "Finalize change" at bounding box center [519, 340] width 43 height 8
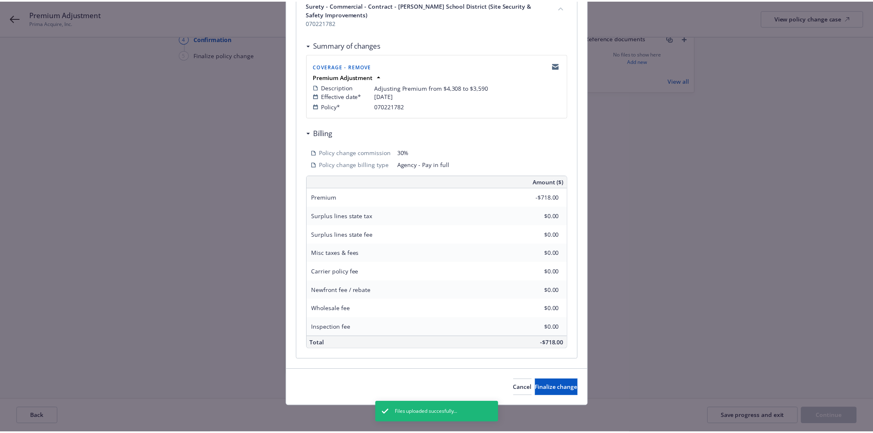
scroll to position [134, 0]
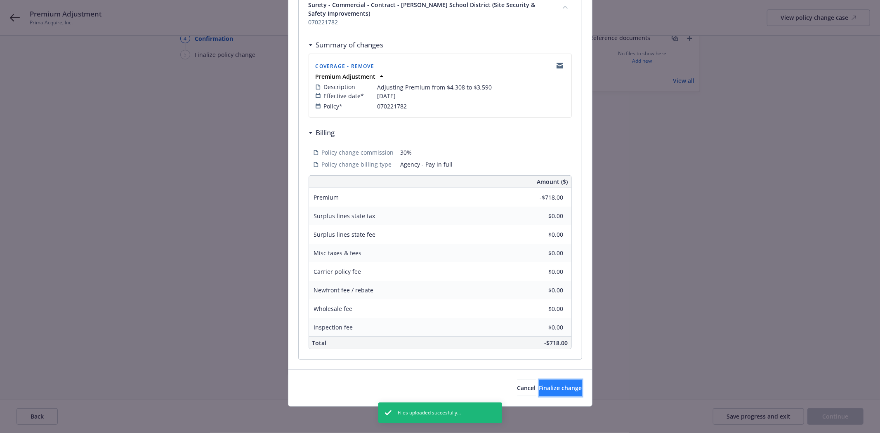
click at [554, 380] on button "Finalize change" at bounding box center [560, 388] width 43 height 17
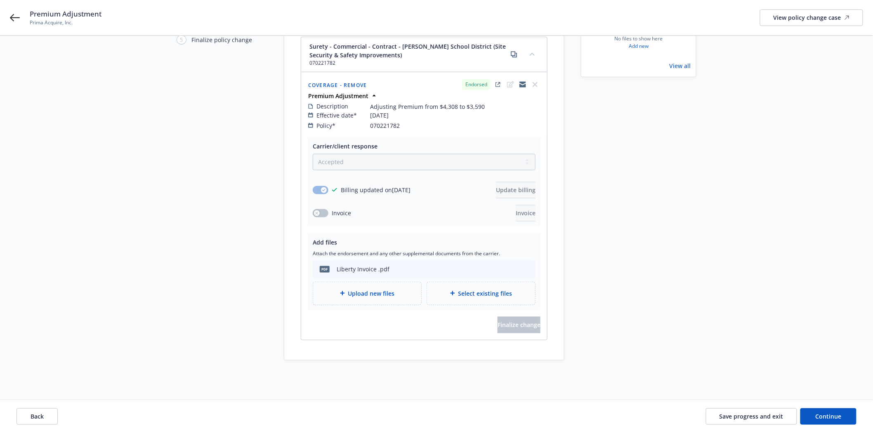
scroll to position [104, 0]
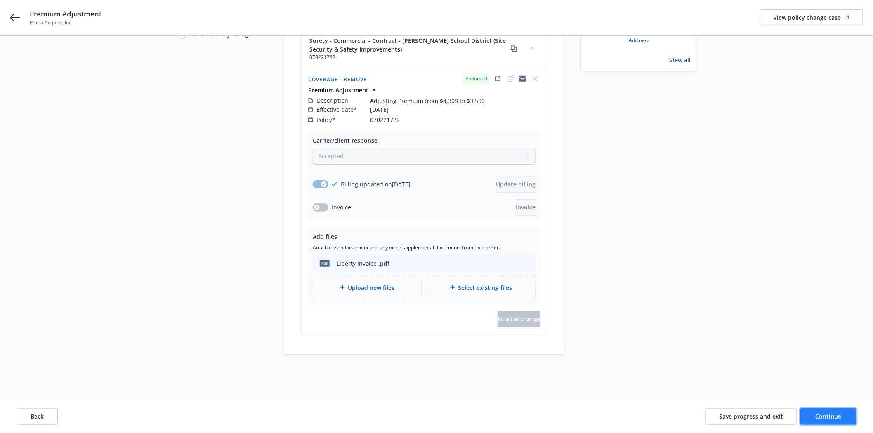
click at [839, 413] on span "Continue" at bounding box center [829, 417] width 26 height 8
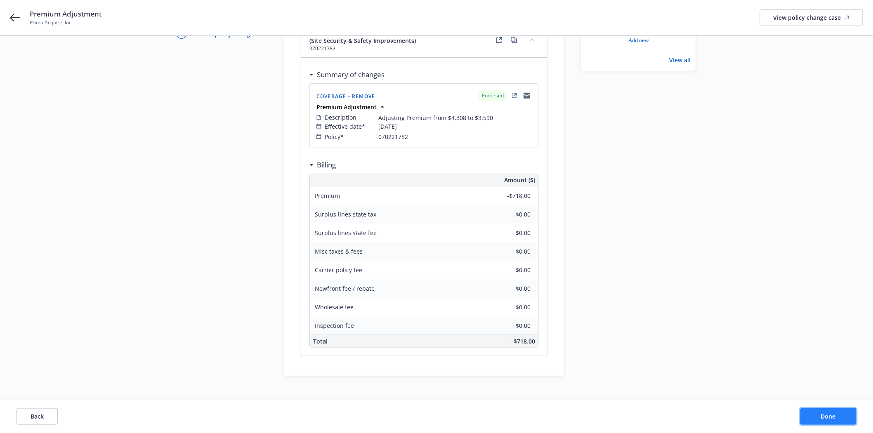
click at [847, 419] on button "Done" at bounding box center [828, 416] width 56 height 17
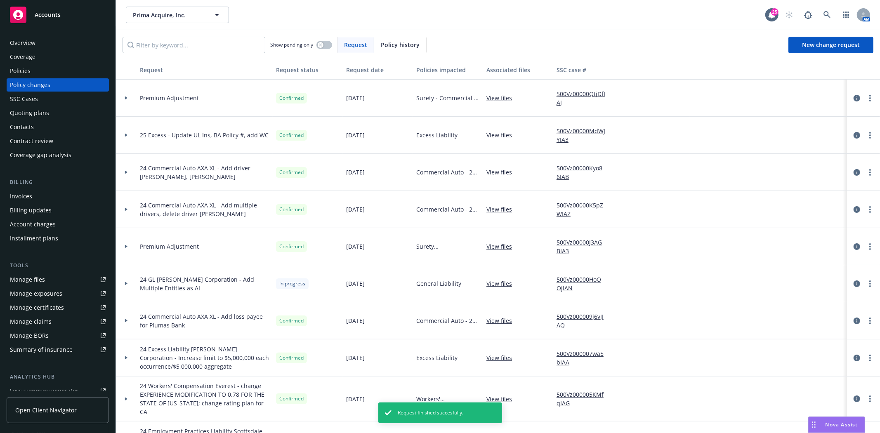
drag, startPoint x: 52, startPoint y: 199, endPoint x: 79, endPoint y: 199, distance: 27.6
click at [52, 199] on div "Invoices" at bounding box center [58, 196] width 96 height 13
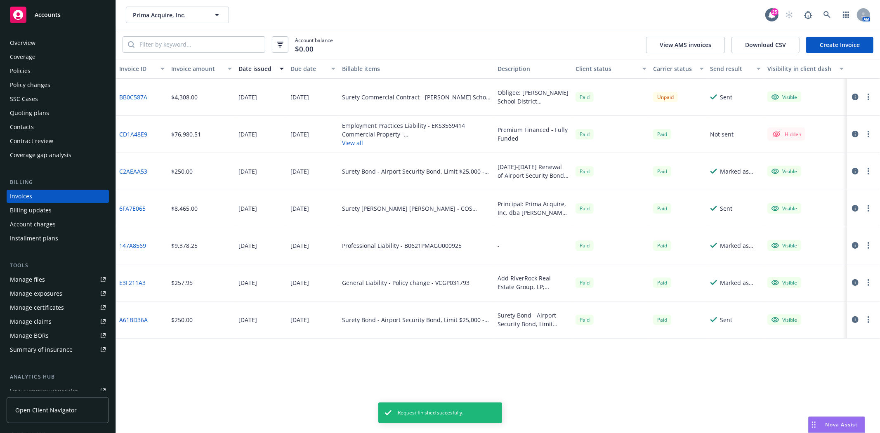
click at [125, 94] on link "BB0C587A" at bounding box center [133, 97] width 28 height 9
click at [827, 47] on link "Create Invoice" at bounding box center [839, 45] width 67 height 17
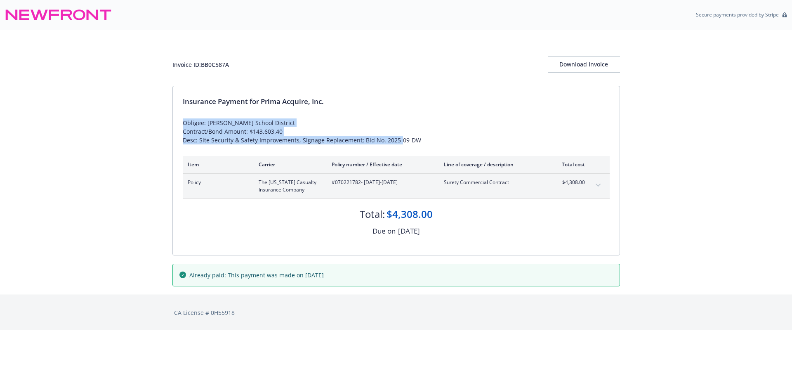
drag, startPoint x: 433, startPoint y: 138, endPoint x: 179, endPoint y: 122, distance: 255.1
click at [179, 122] on div "Insurance Payment for Prima Acquire, Inc. Obligee: Moreland School District Con…" at bounding box center [396, 170] width 447 height 169
copy div "Obligee: [PERSON_NAME] School District Contract/Bond Amount: $143,603.40 Desc: …"
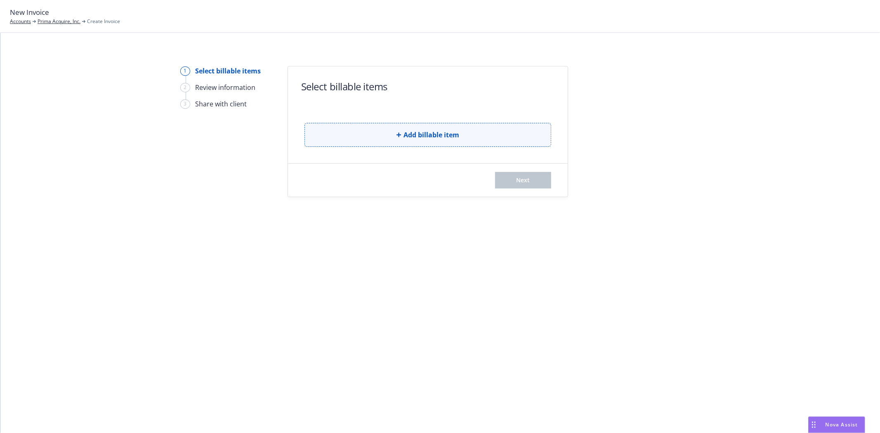
click at [411, 137] on span "Add billable item" at bounding box center [432, 135] width 56 height 10
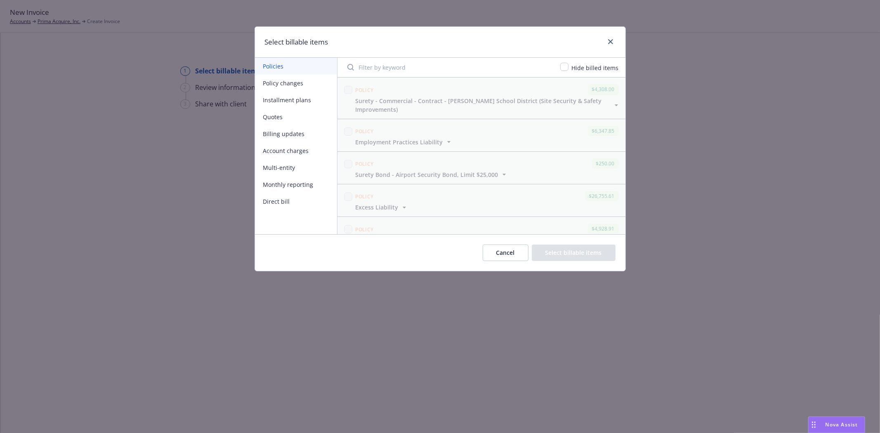
click at [280, 84] on button "Policy changes" at bounding box center [296, 83] width 82 height 17
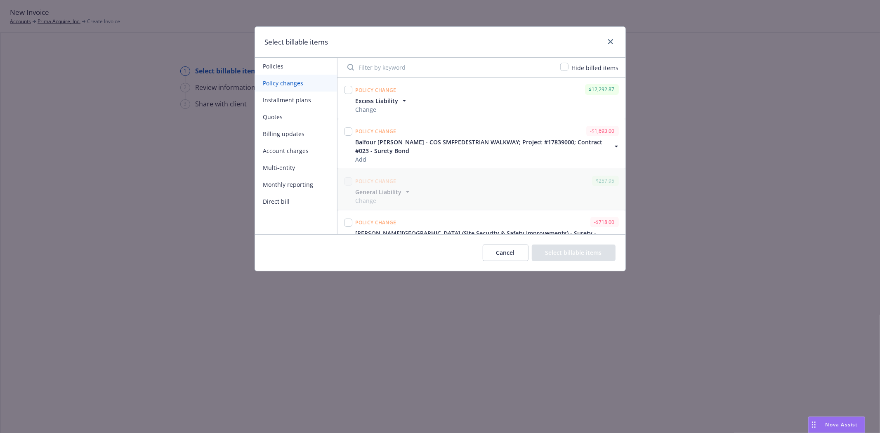
click at [368, 62] on input "Filter by keyword" at bounding box center [448, 67] width 213 height 17
paste input "Obligee: [PERSON_NAME] School District Contract/Bond Amount: $143,603.40 Desc: …"
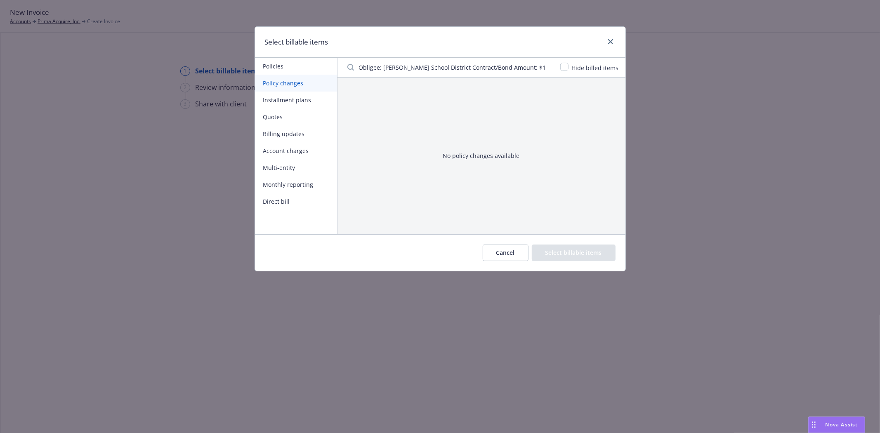
scroll to position [0, 234]
click at [405, 71] on input "Obligee: [PERSON_NAME] School District Contract/Bond Amount: $143,603.40 Desc: …" at bounding box center [448, 67] width 213 height 17
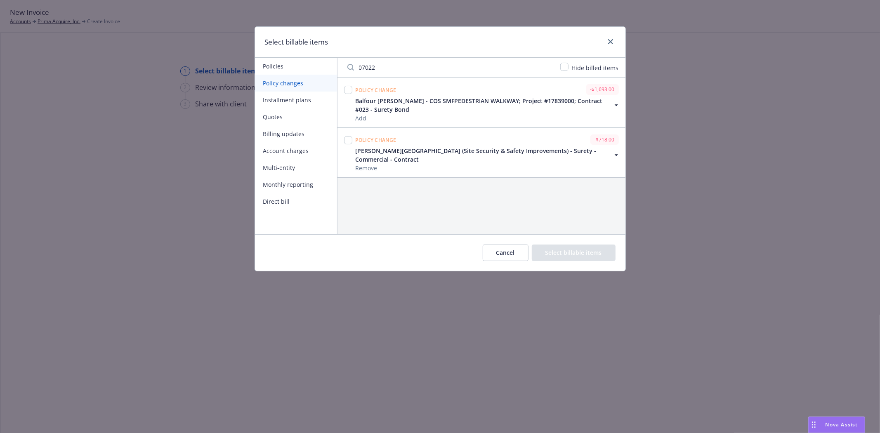
type input "07022"
click at [348, 143] on input "checkbox" at bounding box center [348, 140] width 8 height 8
checkbox input "true"
click at [573, 245] on button "Select billable items" at bounding box center [574, 253] width 84 height 17
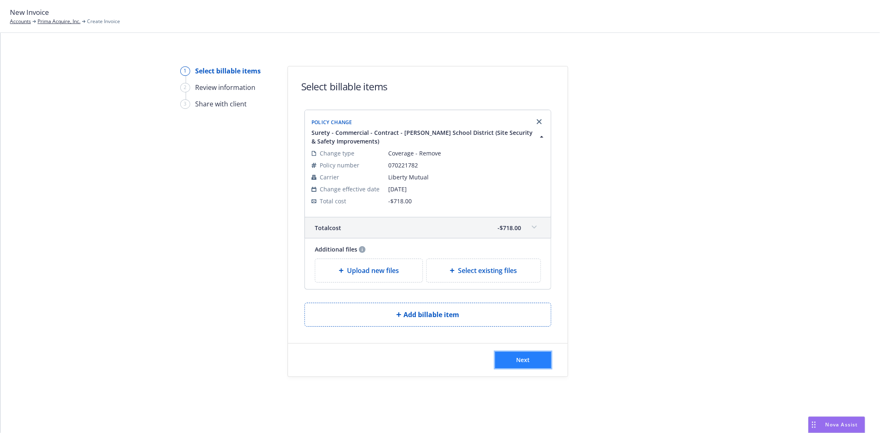
click at [517, 362] on span "Next" at bounding box center [524, 360] width 14 height 8
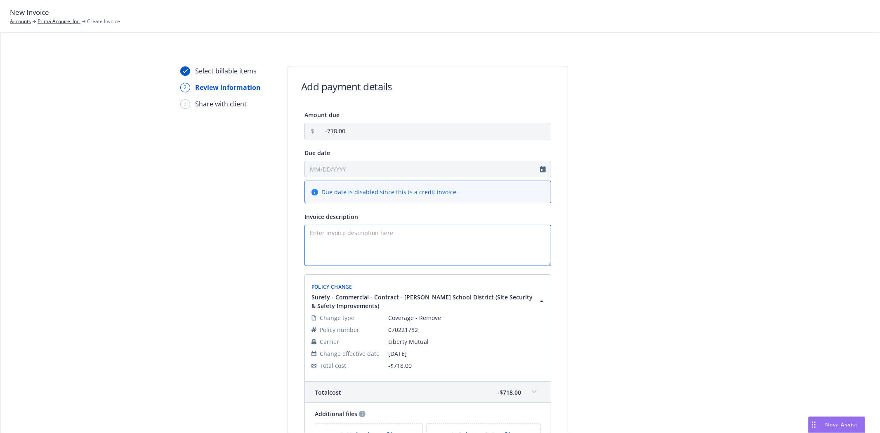
click at [404, 254] on textarea "Invoice description" at bounding box center [427, 245] width 247 height 41
paste textarea "Obligee: [PERSON_NAME] School District Contract/Bond Amount: $143,603.40 Desc: …"
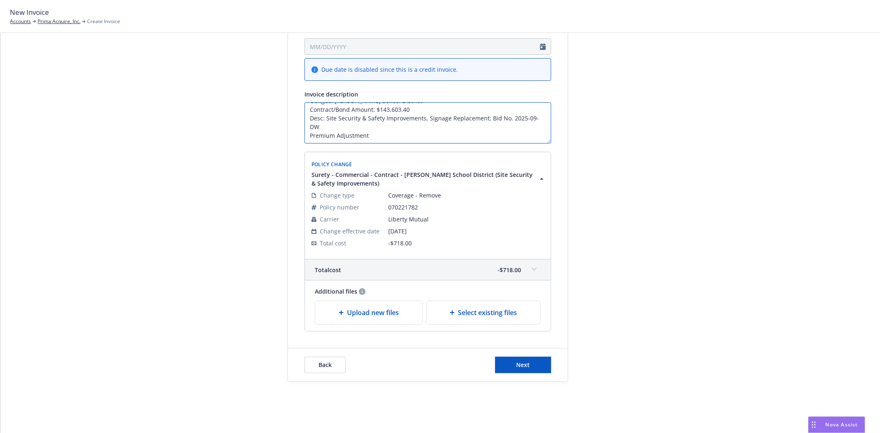
scroll to position [125, 0]
type textarea "Obligee: [PERSON_NAME] School District Contract/Bond Amount: $143,603.40 Desc: …"
click at [517, 366] on span "Next" at bounding box center [524, 363] width 14 height 8
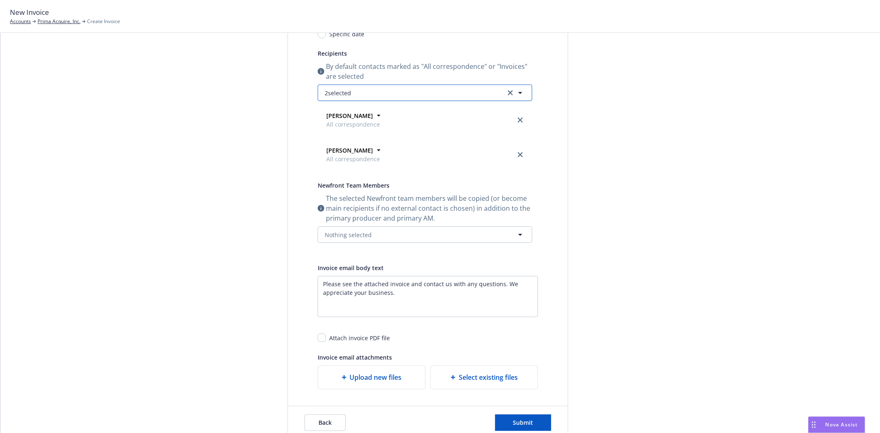
click at [361, 89] on button "2 selected" at bounding box center [425, 93] width 215 height 17
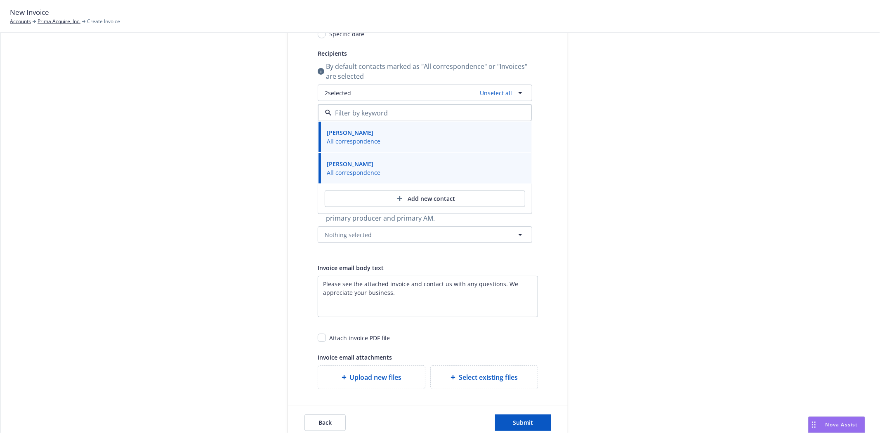
click at [679, 137] on div at bounding box center [643, 190] width 116 height 499
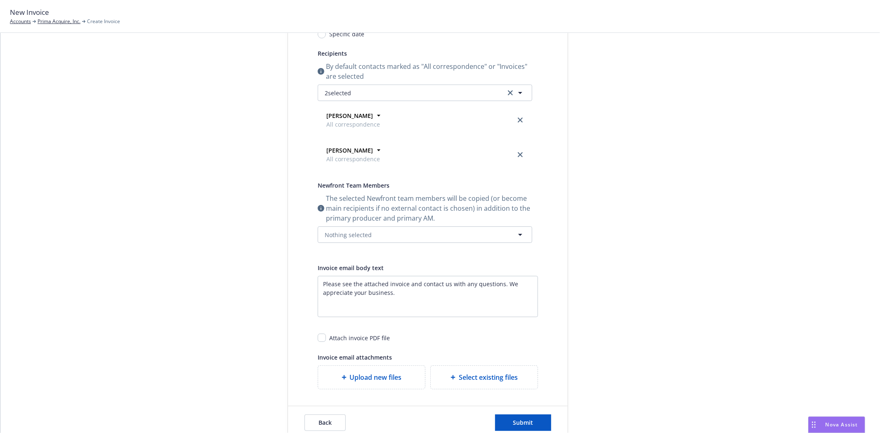
click at [370, 245] on div "Send date Now Specific date Recipients By default contacts marked as "All corre…" at bounding box center [425, 129] width 215 height 248
click at [360, 232] on span "Nothing selected" at bounding box center [348, 235] width 47 height 9
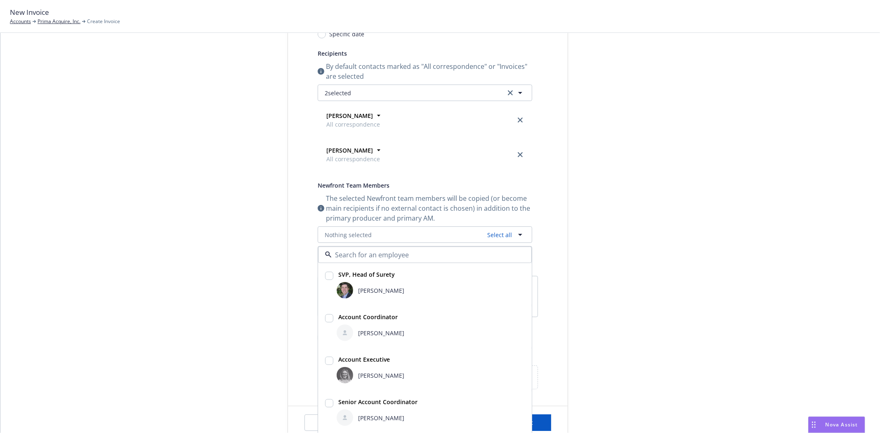
click at [378, 288] on span "[PERSON_NAME]" at bounding box center [381, 290] width 46 height 9
checkbox input "true"
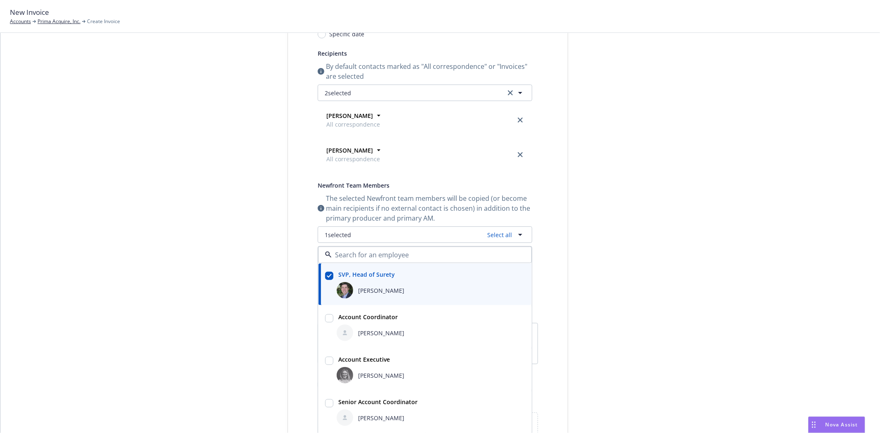
click at [337, 373] on img at bounding box center [345, 375] width 17 height 17
checkbox input "true"
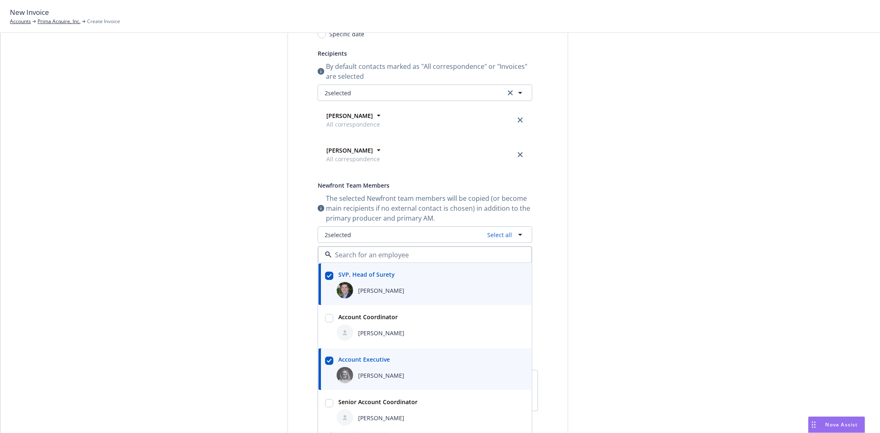
click at [369, 415] on span "[PERSON_NAME]" at bounding box center [381, 417] width 46 height 9
checkbox input "true"
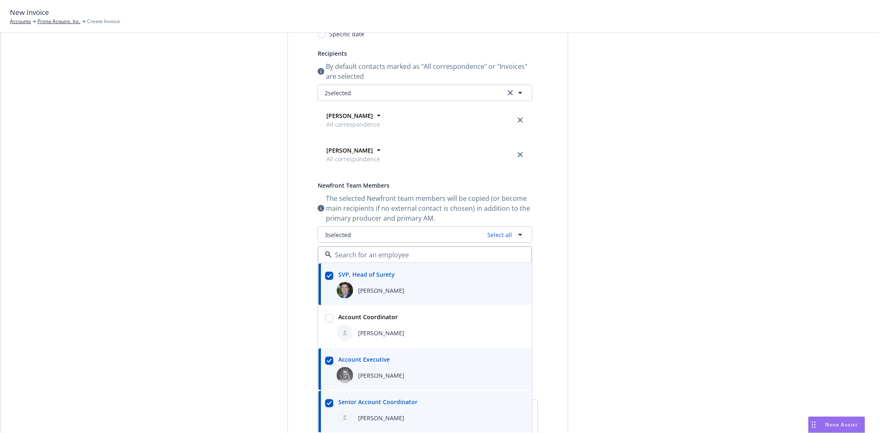
click at [157, 321] on div "Select billable items Review information 3 Share with client Share with client …" at bounding box center [440, 252] width 860 height 623
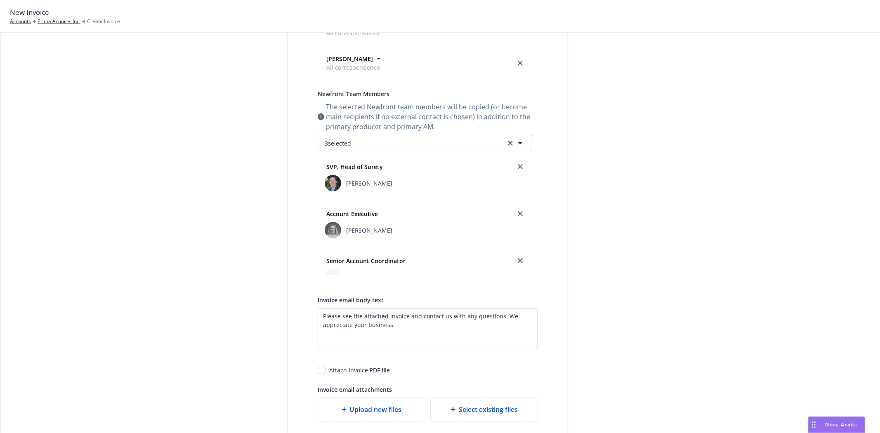
scroll to position [262, 0]
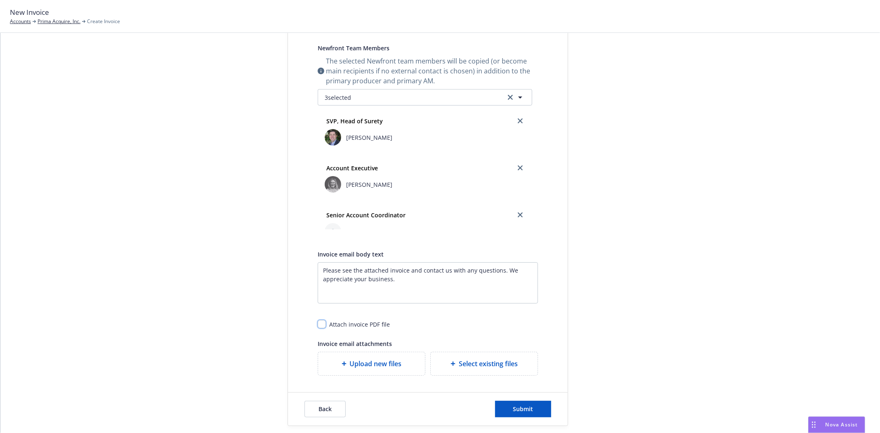
click at [322, 326] on input "checkbox" at bounding box center [322, 324] width 8 height 8
checkbox input "true"
click at [530, 405] on button "Submit" at bounding box center [523, 409] width 56 height 17
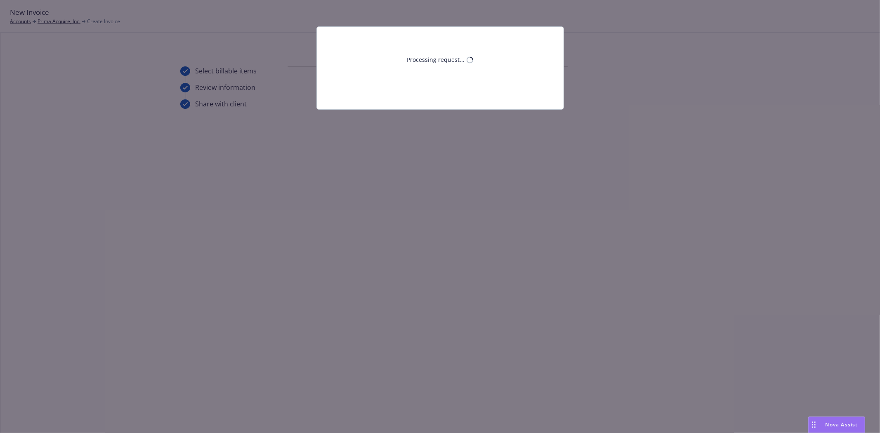
scroll to position [0, 0]
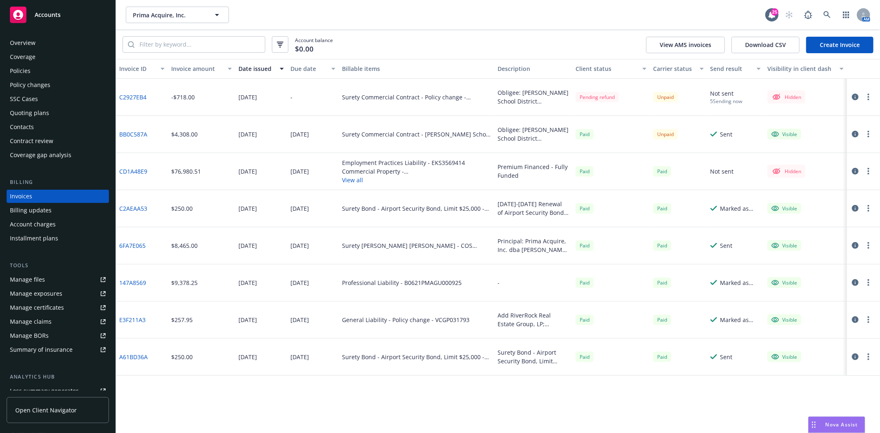
click at [867, 97] on button "button" at bounding box center [869, 97] width 10 height 10
click at [806, 163] on link "Make it visible in client dash" at bounding box center [820, 164] width 105 height 17
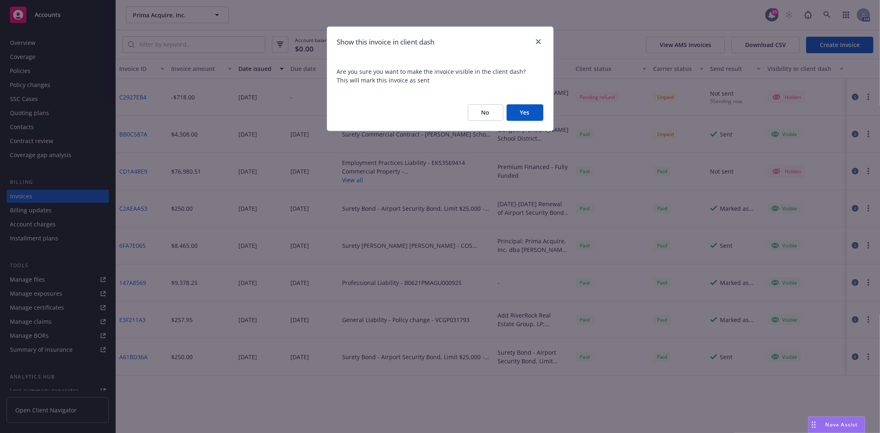
click at [522, 118] on button "Yes" at bounding box center [525, 112] width 37 height 17
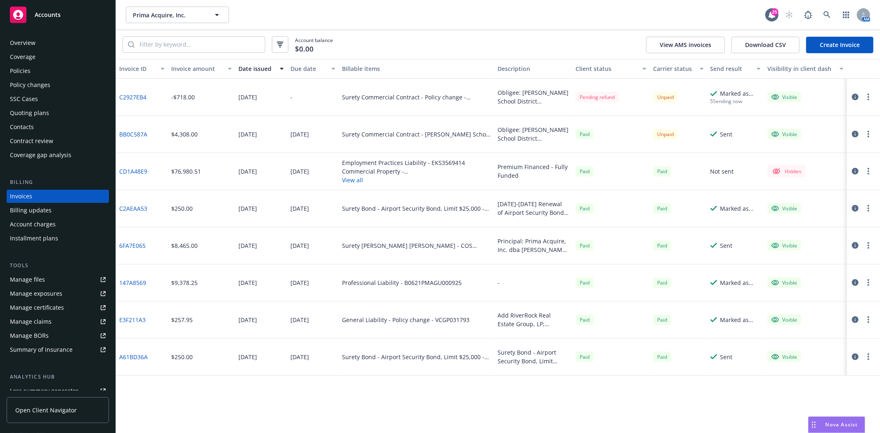
click at [869, 99] on button "button" at bounding box center [869, 97] width 10 height 10
click at [791, 190] on link "Generate invoice PDF" at bounding box center [820, 197] width 105 height 17
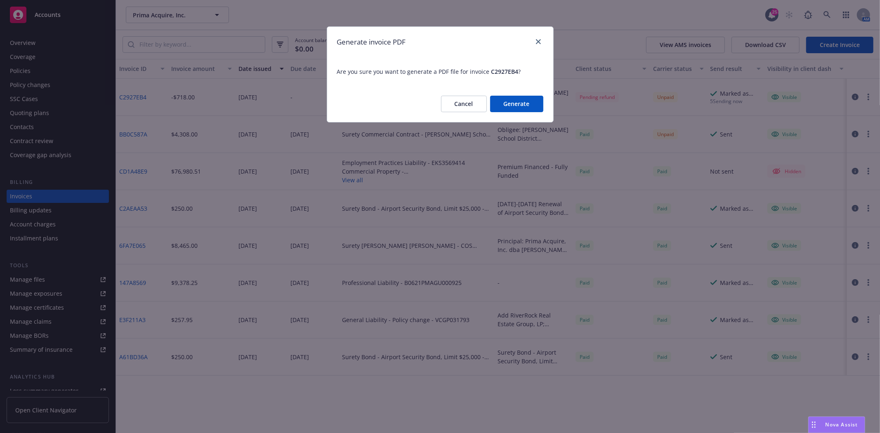
click at [505, 103] on button "Generate" at bounding box center [516, 104] width 53 height 17
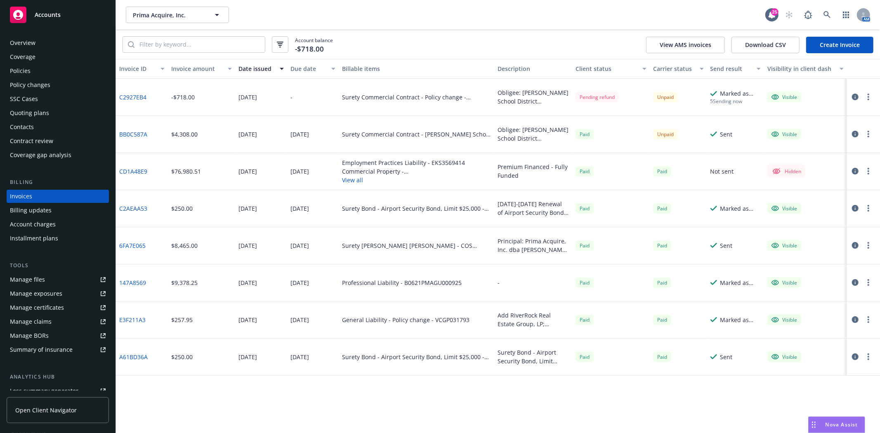
drag, startPoint x: 453, startPoint y: 42, endPoint x: 661, endPoint y: 76, distance: 211.4
click at [454, 42] on div "Account balance -$718.00 View AMS invoices Download CSV Create Invoice" at bounding box center [498, 44] width 764 height 29
drag, startPoint x: 868, startPoint y: 95, endPoint x: 865, endPoint y: 101, distance: 6.1
click at [868, 96] on icon "button" at bounding box center [869, 97] width 2 height 7
click at [816, 196] on link "Download invoice PDF" at bounding box center [820, 197] width 105 height 17
